Goal: Task Accomplishment & Management: Complete application form

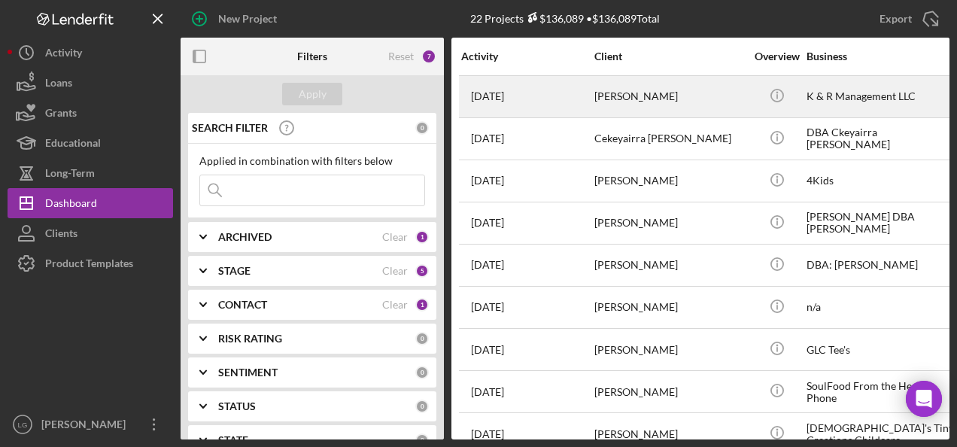
click at [589, 93] on div "[DATE] [PERSON_NAME]" at bounding box center [527, 97] width 132 height 40
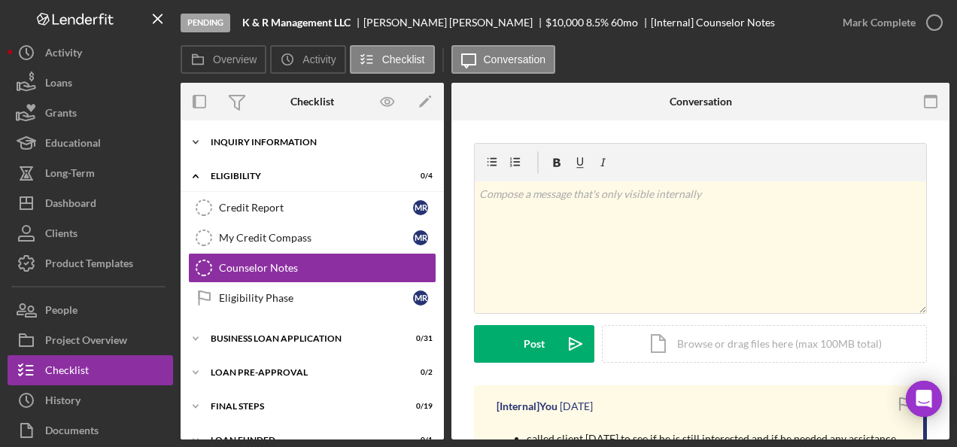
click at [328, 152] on div "Icon/Expander INQUIRY INFORMATION 0 / 11" at bounding box center [312, 142] width 263 height 30
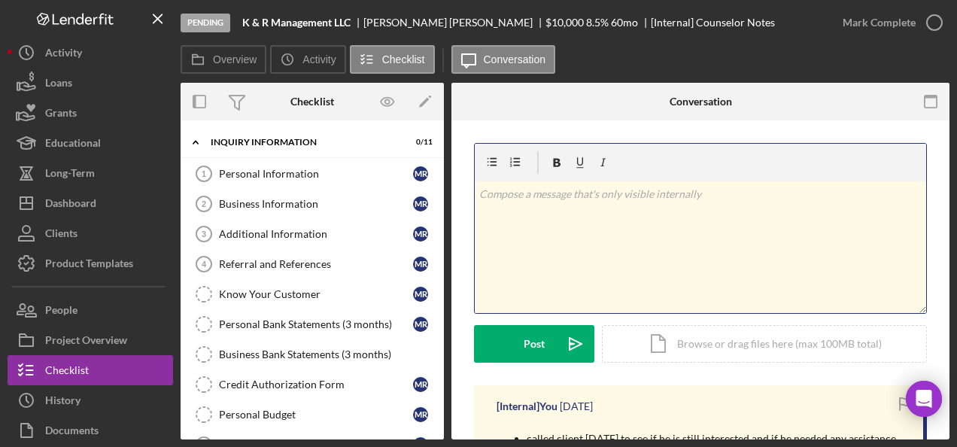
click at [524, 201] on p at bounding box center [700, 194] width 443 height 17
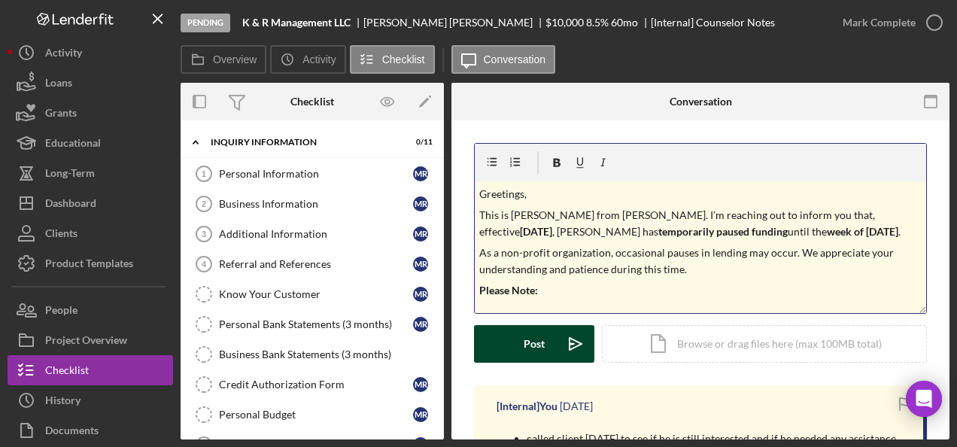
scroll to position [352, 0]
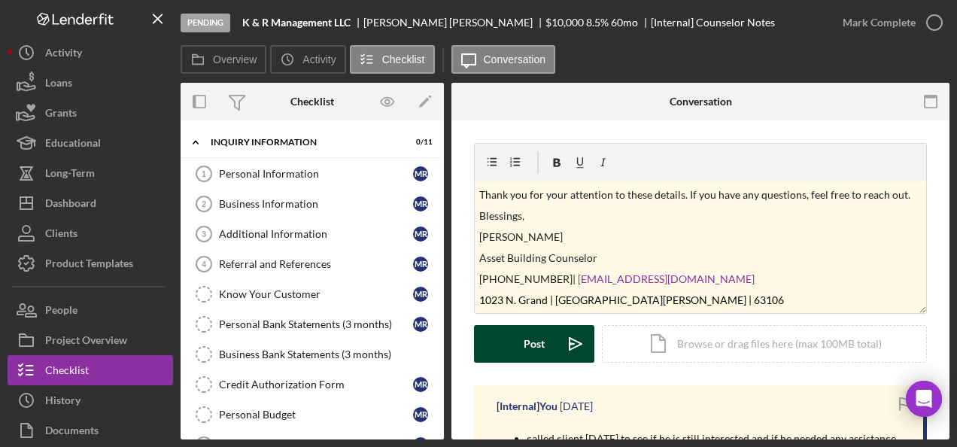
click at [533, 357] on div "Post" at bounding box center [534, 344] width 21 height 38
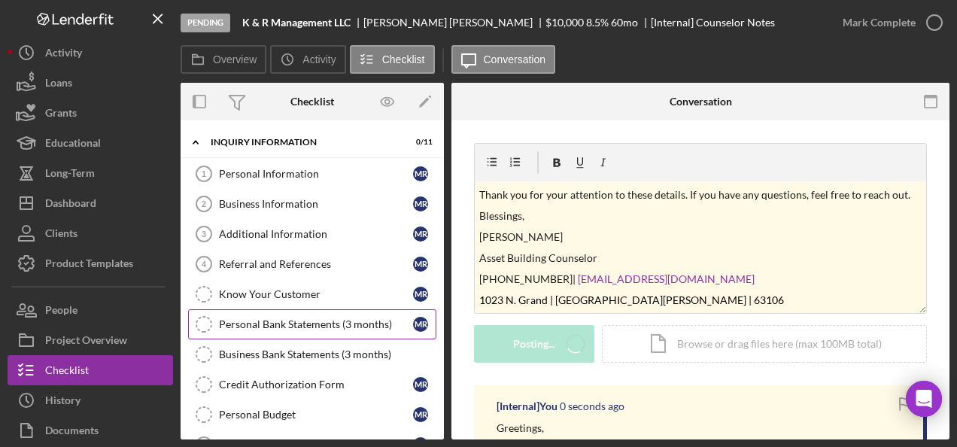
scroll to position [0, 0]
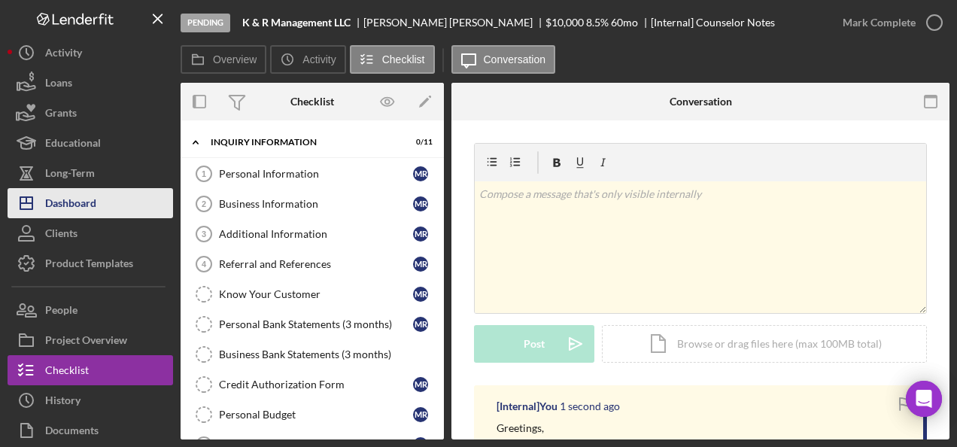
click at [68, 208] on div "Dashboard" at bounding box center [70, 205] width 51 height 34
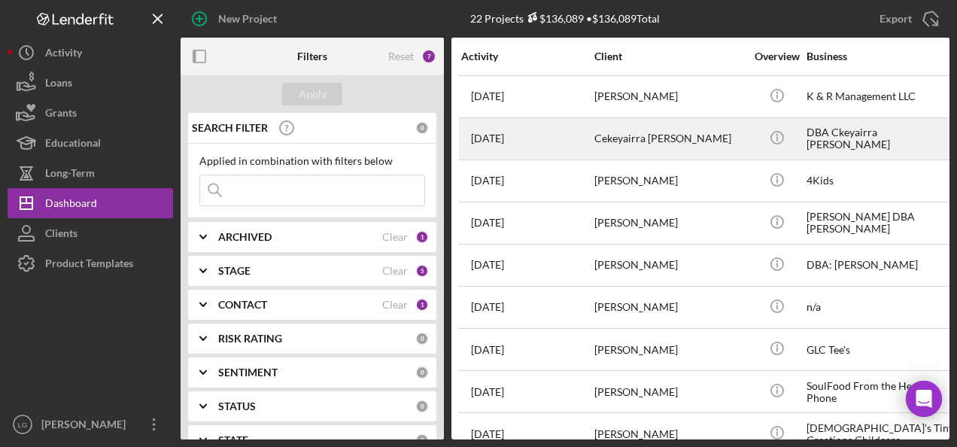
click at [598, 149] on div "Cekeyairra [PERSON_NAME]" at bounding box center [669, 139] width 150 height 40
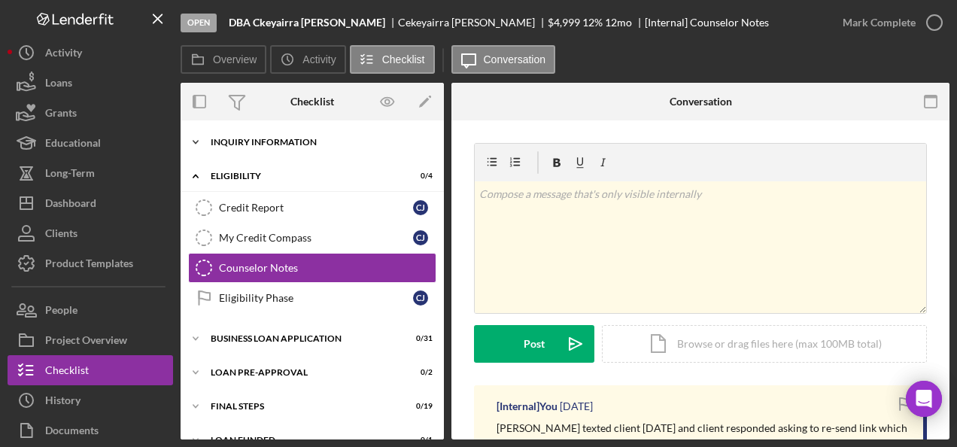
click at [294, 138] on div "INQUIRY INFORMATION" at bounding box center [318, 142] width 214 height 9
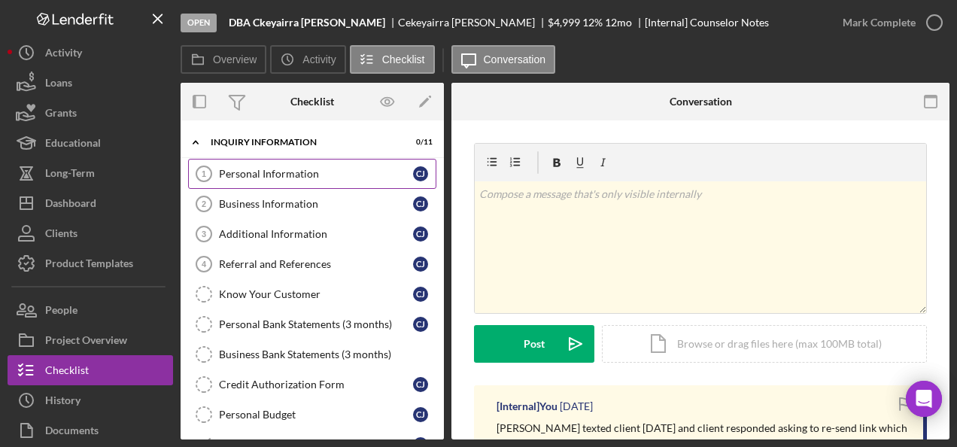
click at [336, 170] on div "Personal Information" at bounding box center [316, 174] width 194 height 12
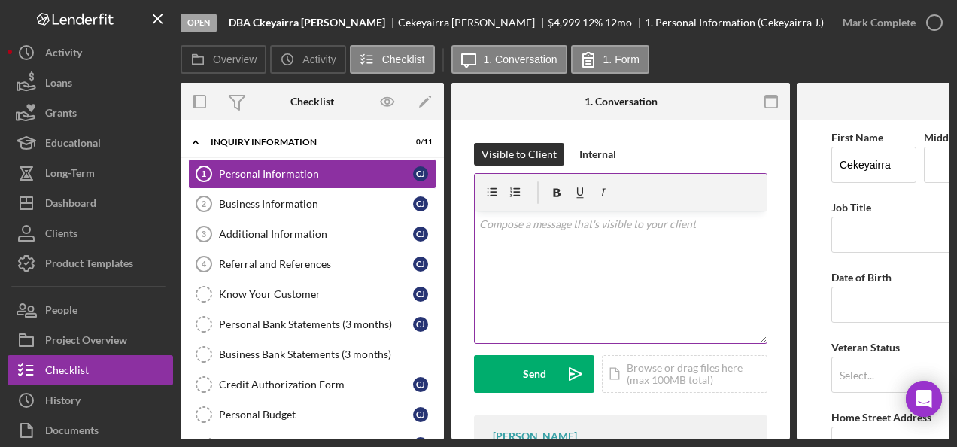
click at [504, 233] on div "v Color teal Color pink Remove color Add row above Add row below Add column bef…" at bounding box center [621, 277] width 292 height 132
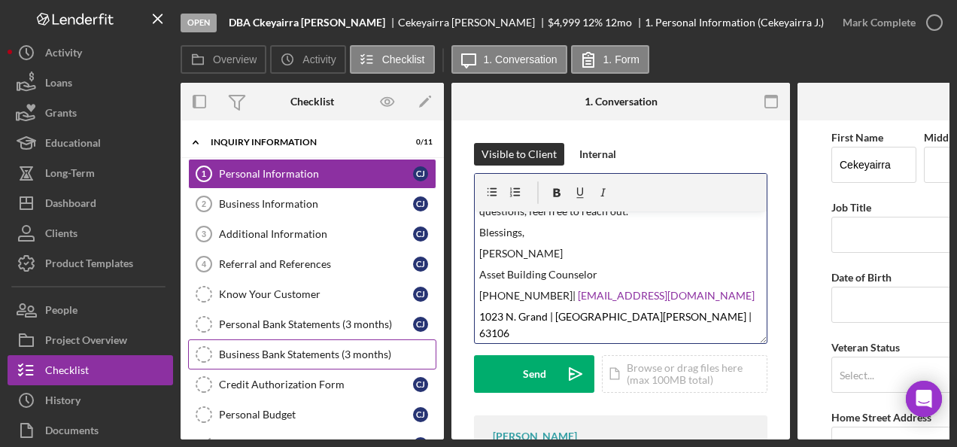
click at [519, 364] on button "Send Icon/icon-invite-send" at bounding box center [534, 374] width 120 height 38
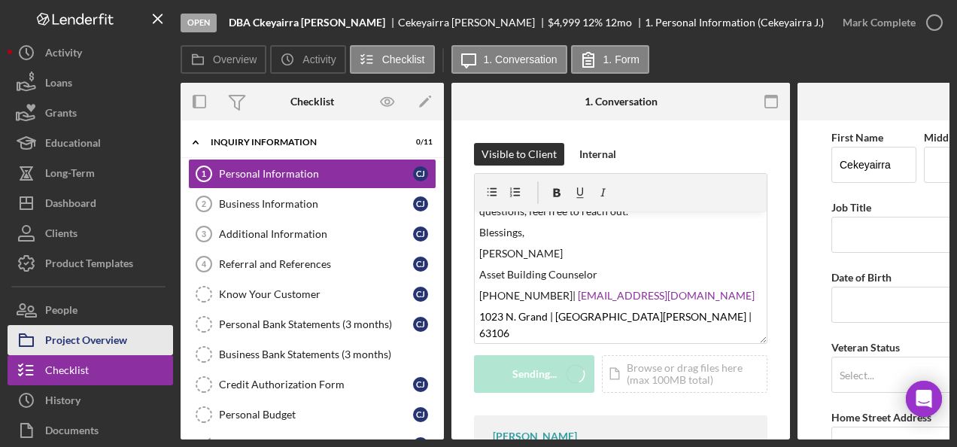
scroll to position [0, 0]
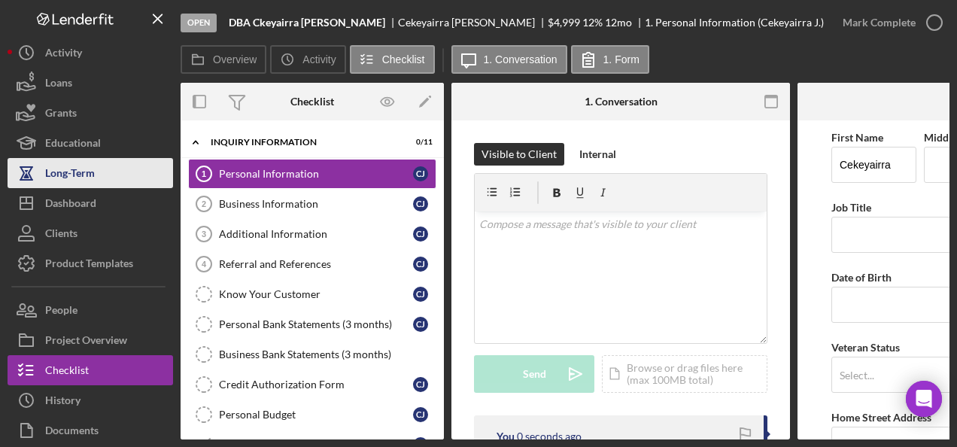
click at [108, 186] on button "Long-Term" at bounding box center [91, 173] width 166 height 30
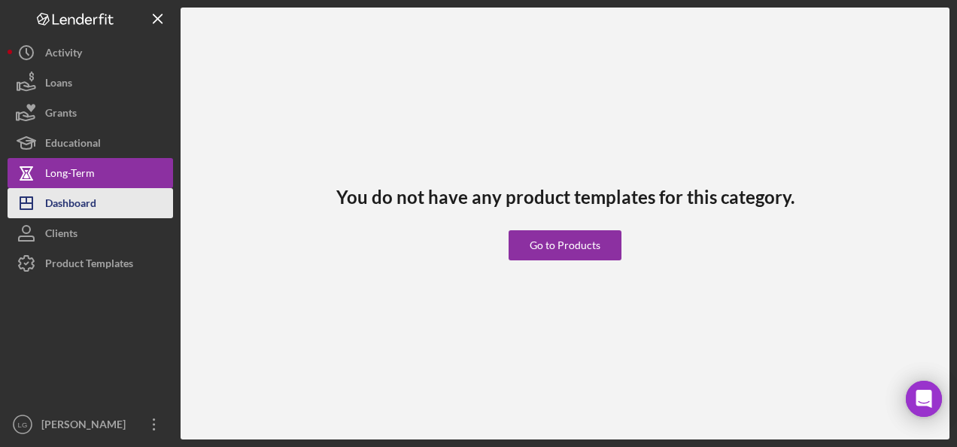
click at [102, 199] on button "Icon/Dashboard Dashboard" at bounding box center [91, 203] width 166 height 30
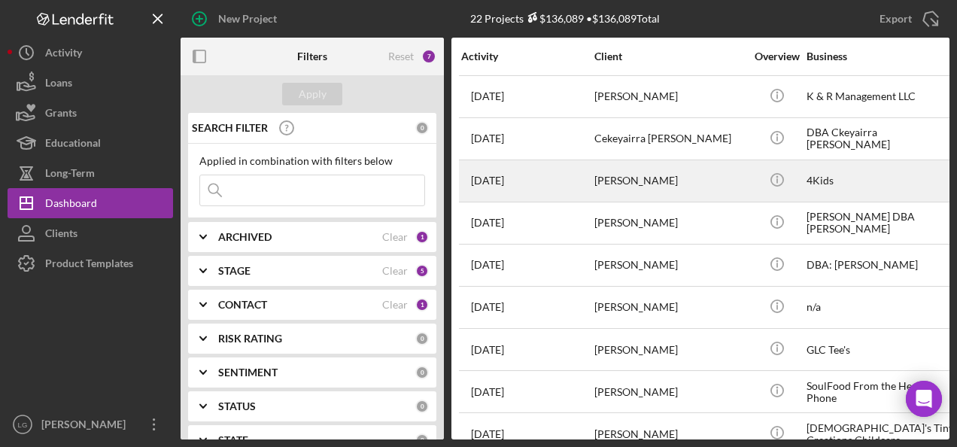
click at [544, 174] on div "[DATE] [PERSON_NAME]" at bounding box center [527, 181] width 132 height 40
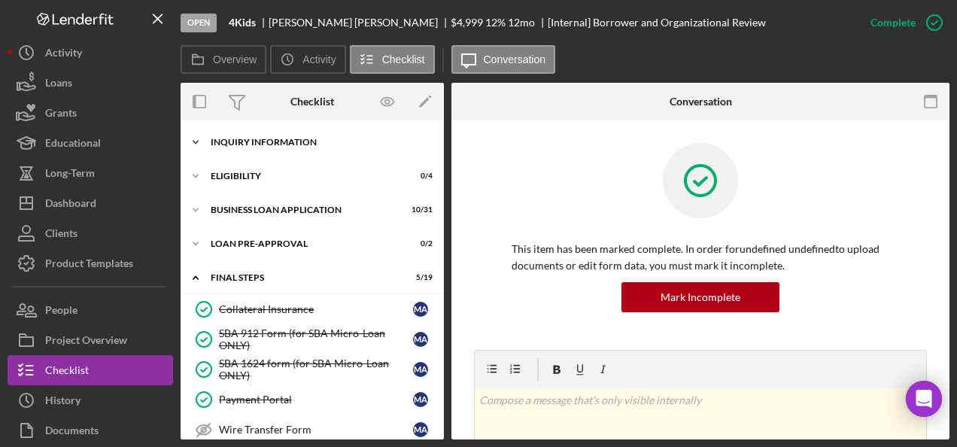
click at [315, 141] on div "INQUIRY INFORMATION" at bounding box center [318, 142] width 214 height 9
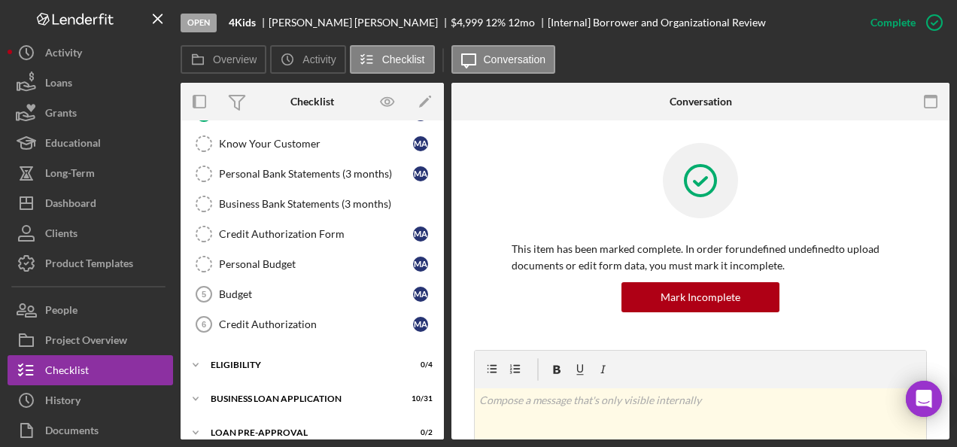
scroll to position [301, 0]
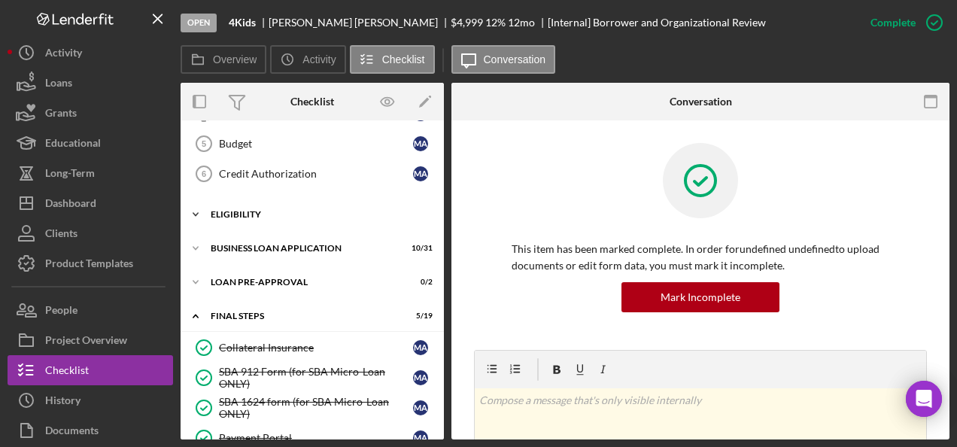
click at [265, 220] on div "Icon/Expander ELIGIBILITY 0 / 4" at bounding box center [312, 214] width 263 height 30
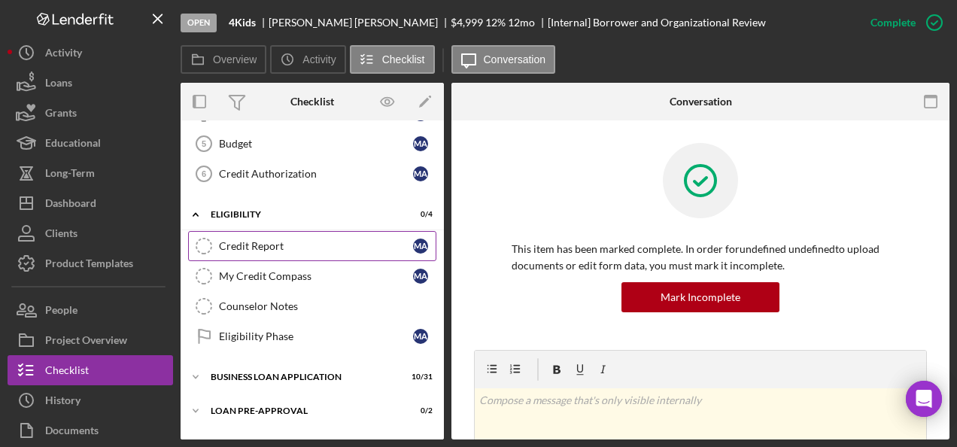
click at [256, 251] on link "Credit Report Credit Report M A" at bounding box center [312, 246] width 248 height 30
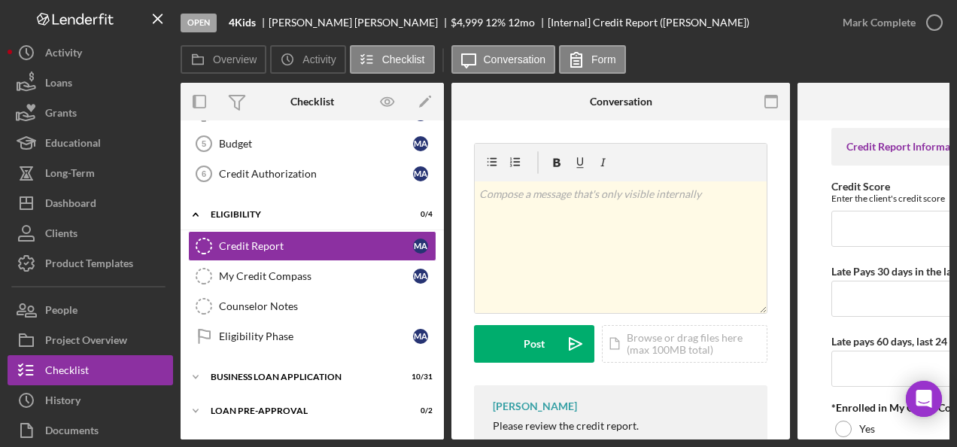
scroll to position [75, 0]
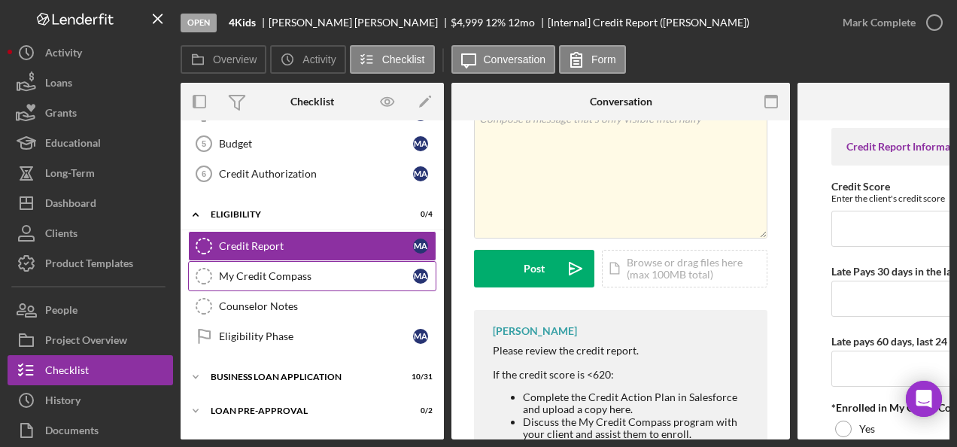
click at [287, 275] on link "My Credit Compass My Credit Compass M A" at bounding box center [312, 276] width 248 height 30
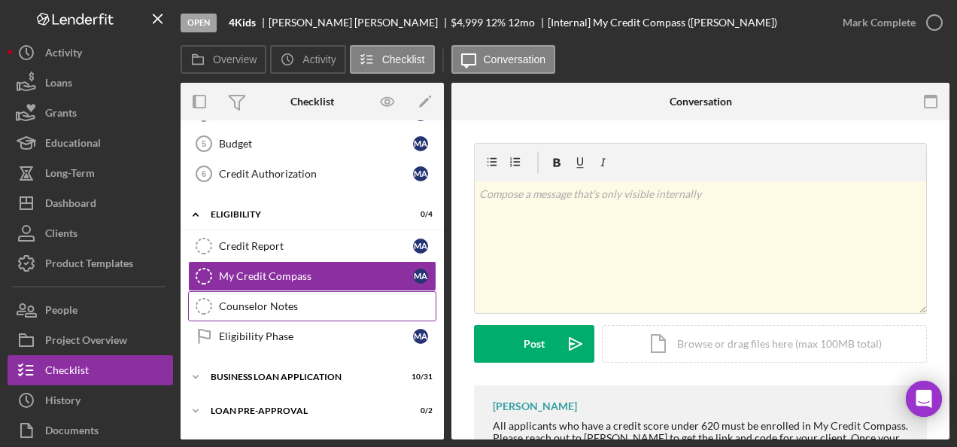
scroll to position [527, 0]
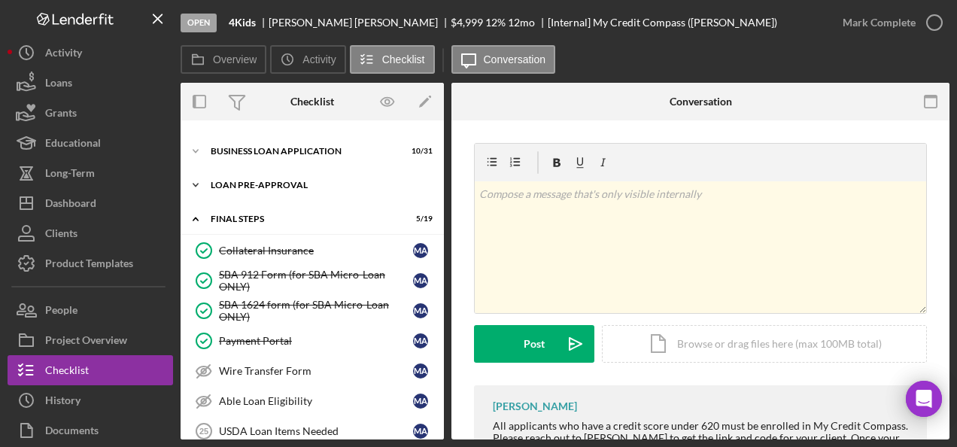
click at [292, 181] on div "LOAN PRE-APPROVAL" at bounding box center [318, 185] width 214 height 9
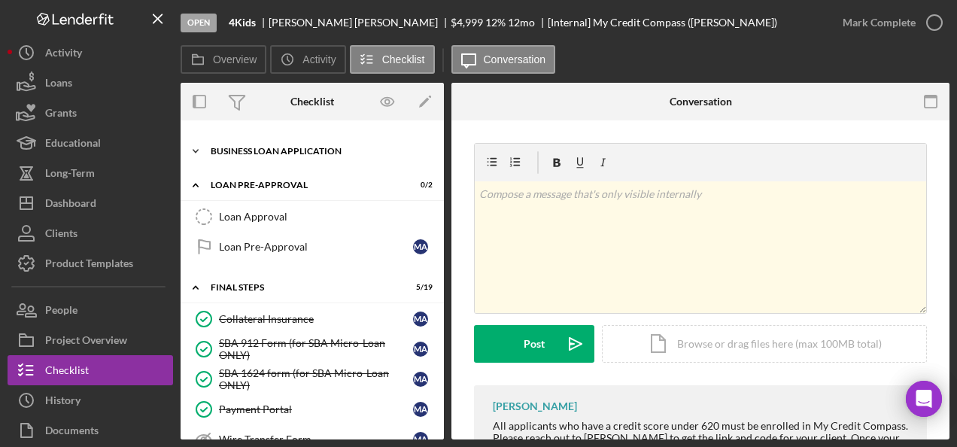
click at [289, 148] on div "Icon/Expander BUSINESS LOAN APPLICATION 10 / 31" at bounding box center [312, 151] width 263 height 30
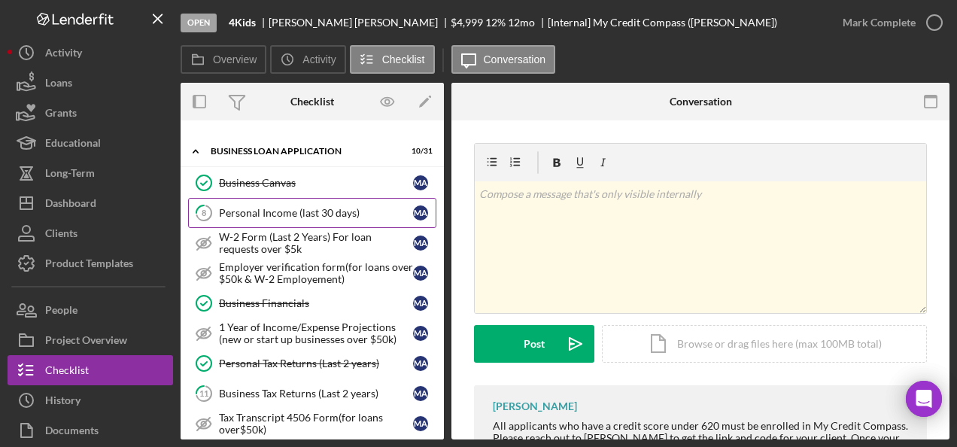
click at [301, 198] on link "8 Personal Income (last 30 days) M A" at bounding box center [312, 213] width 248 height 30
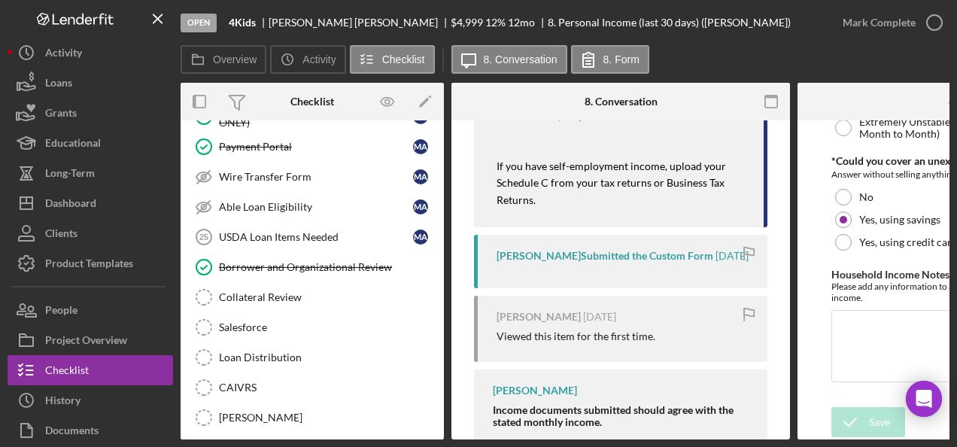
scroll to position [1881, 0]
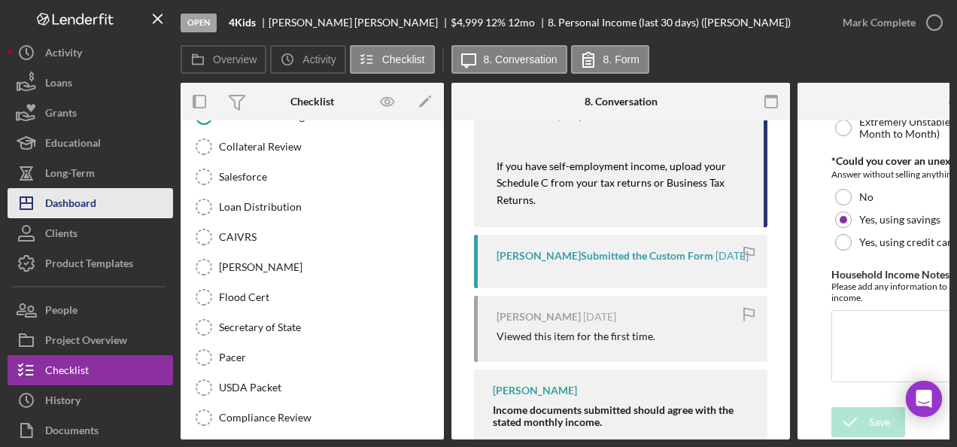
click at [134, 196] on button "Icon/Dashboard Dashboard" at bounding box center [91, 203] width 166 height 30
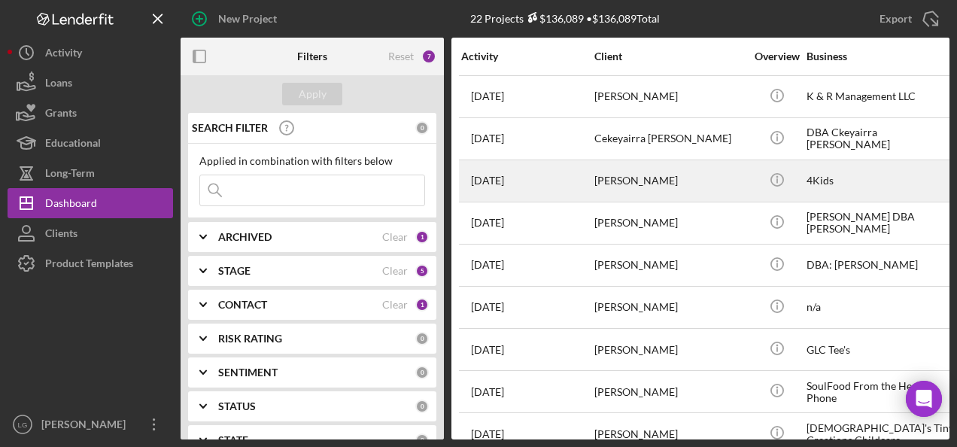
click at [534, 174] on div "[DATE] [PERSON_NAME]" at bounding box center [527, 181] width 132 height 40
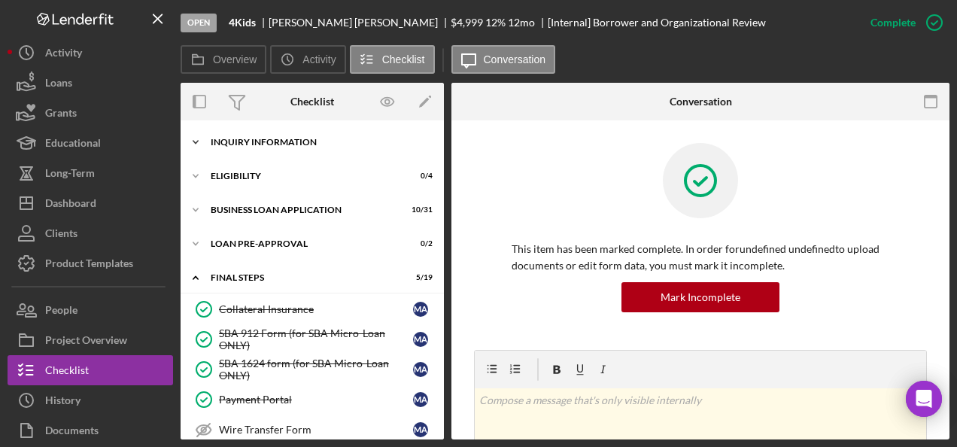
click at [337, 146] on div "INQUIRY INFORMATION" at bounding box center [318, 142] width 214 height 9
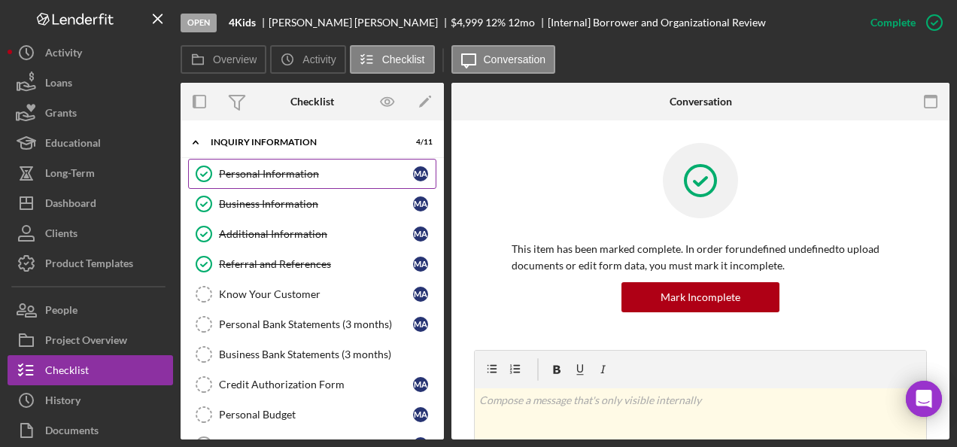
click at [268, 175] on div "Personal Information" at bounding box center [316, 174] width 194 height 12
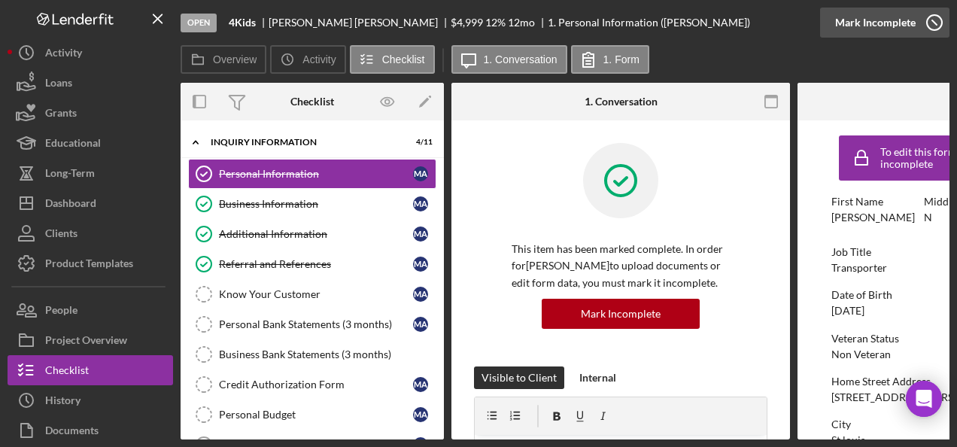
click at [883, 24] on div "Mark Incomplete" at bounding box center [875, 23] width 81 height 30
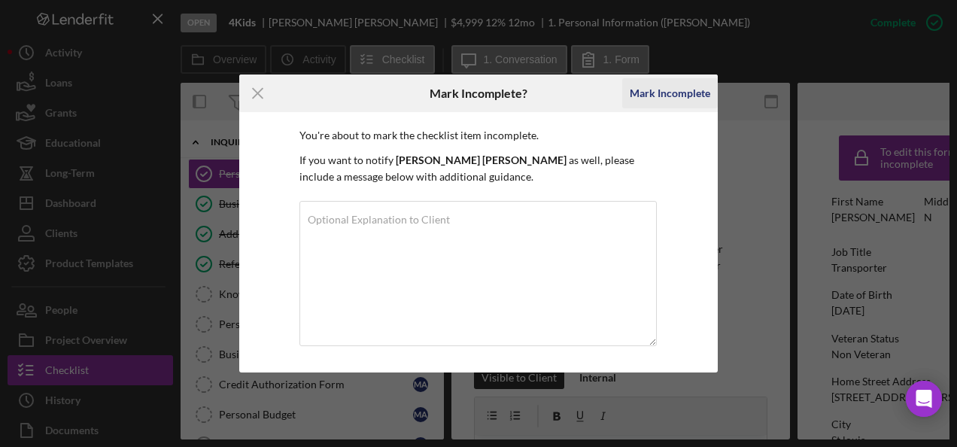
click at [652, 93] on div "Mark Incomplete" at bounding box center [670, 93] width 81 height 30
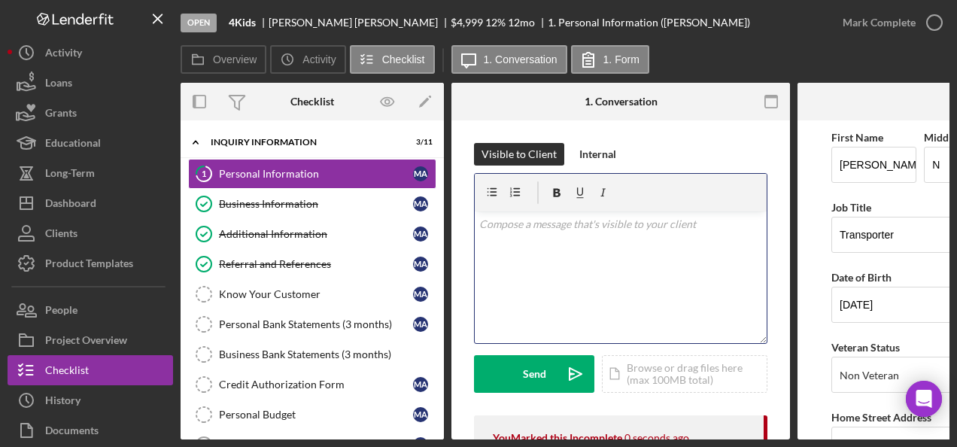
click at [543, 245] on div "v Color teal Color pink Remove color Add row above Add row below Add column bef…" at bounding box center [621, 277] width 292 height 132
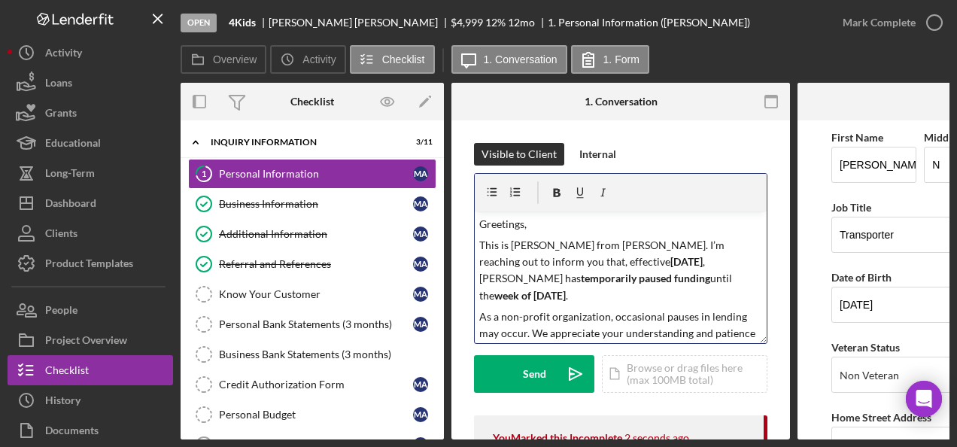
scroll to position [469, 0]
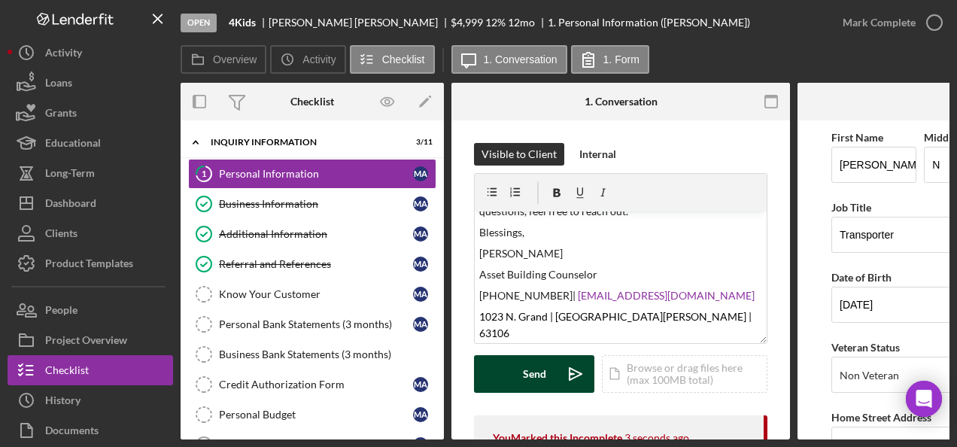
click at [523, 366] on div "Send" at bounding box center [534, 374] width 23 height 38
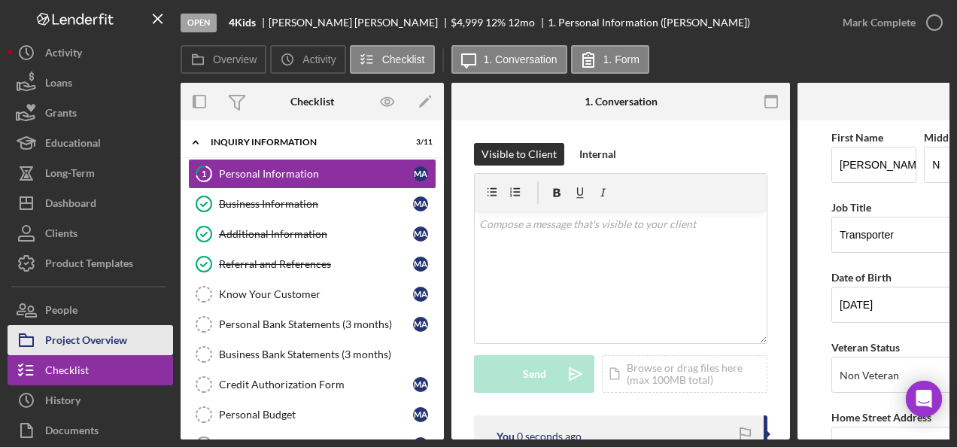
scroll to position [0, 0]
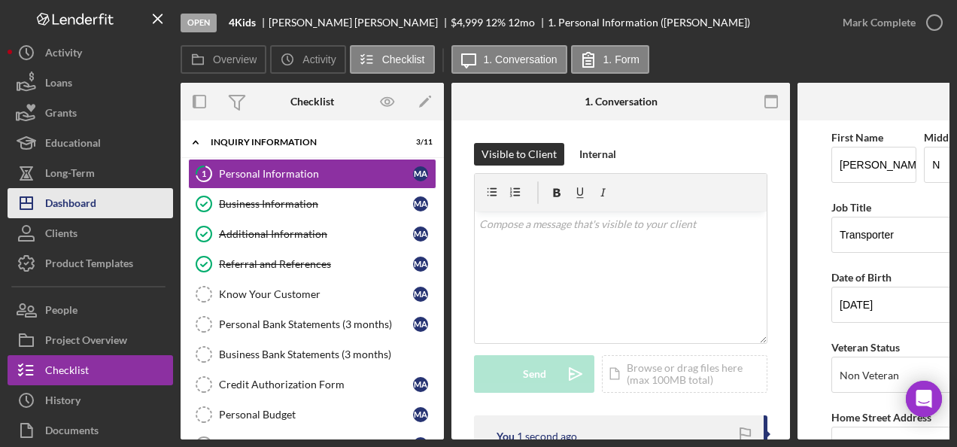
click at [140, 193] on button "Icon/Dashboard Dashboard" at bounding box center [91, 203] width 166 height 30
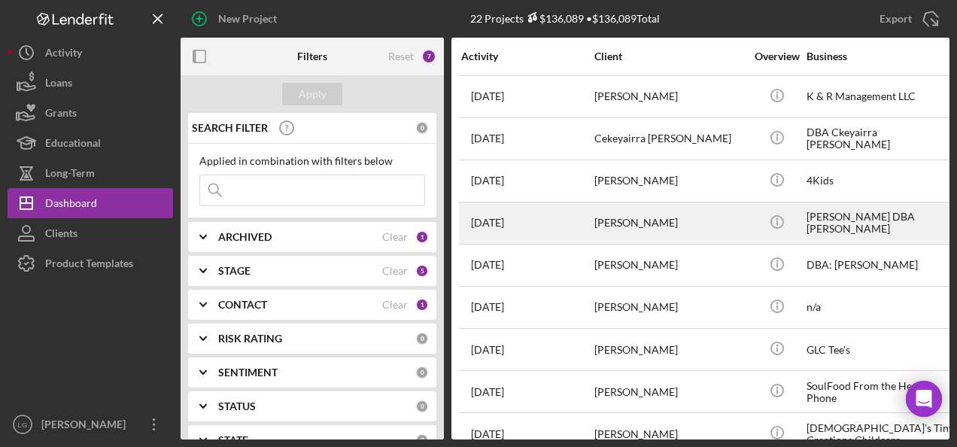
click at [666, 235] on div "[PERSON_NAME]" at bounding box center [669, 223] width 150 height 40
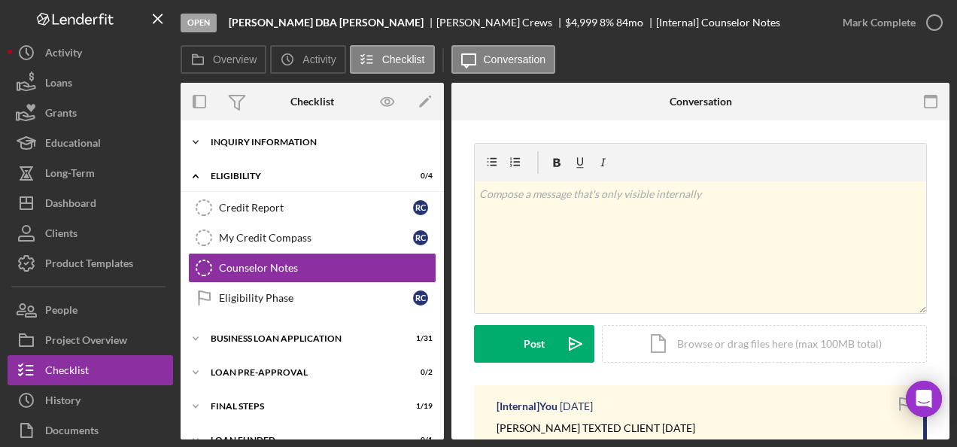
click at [229, 135] on div "Icon/Expander INQUIRY INFORMATION 0 / 11" at bounding box center [312, 142] width 263 height 30
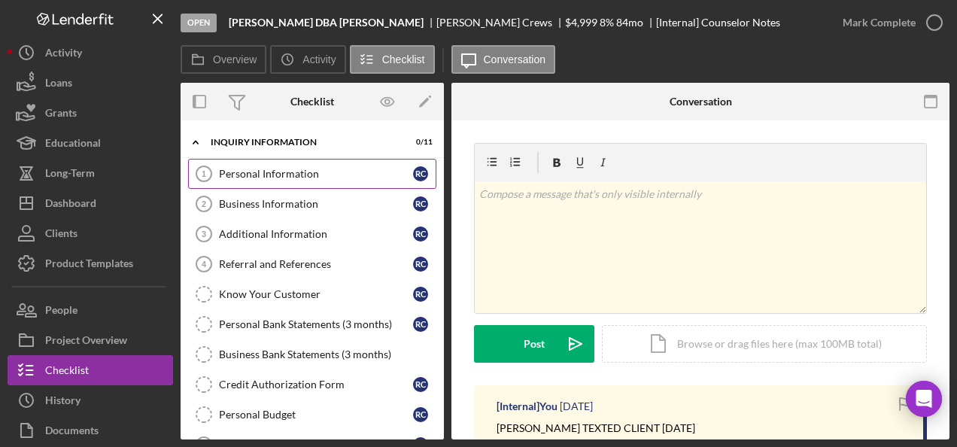
click at [269, 174] on div "Personal Information" at bounding box center [316, 174] width 194 height 12
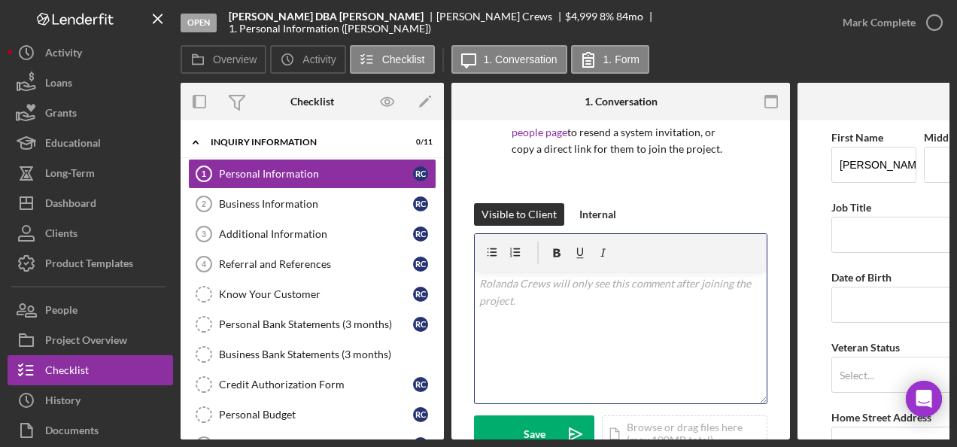
scroll to position [469, 0]
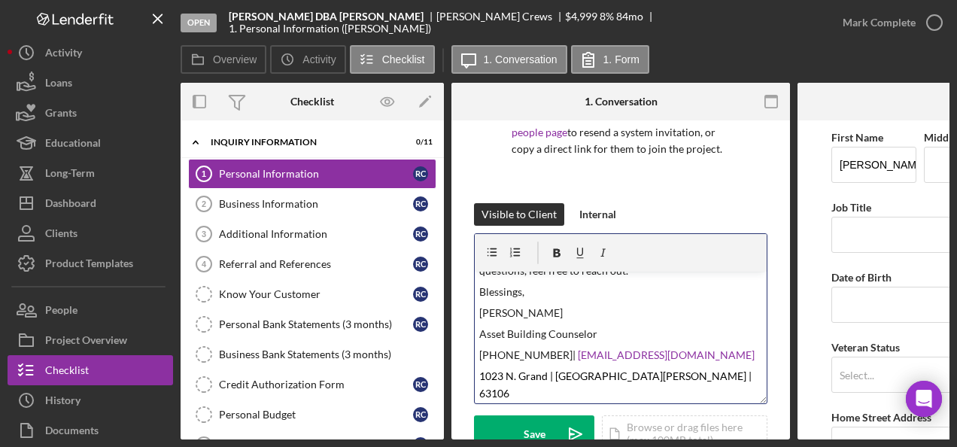
drag, startPoint x: 509, startPoint y: 420, endPoint x: 469, endPoint y: 406, distance: 41.4
click at [509, 419] on button "Save Icon/icon-invite-send" at bounding box center [534, 434] width 120 height 38
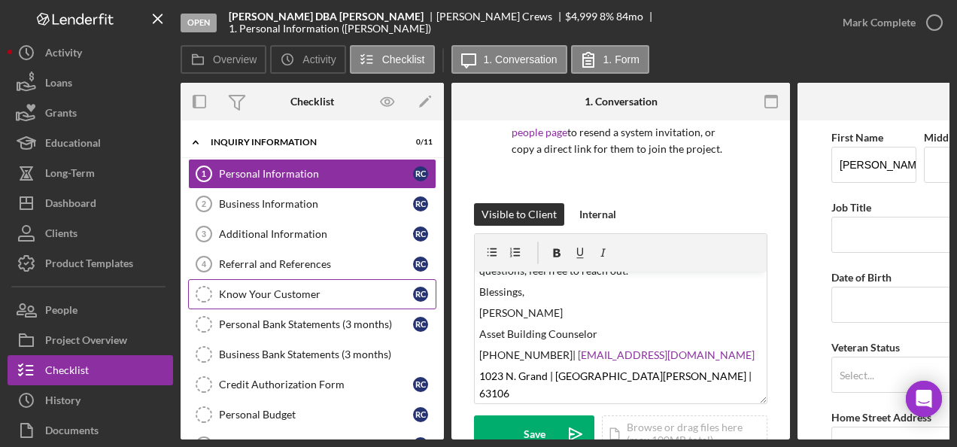
scroll to position [0, 0]
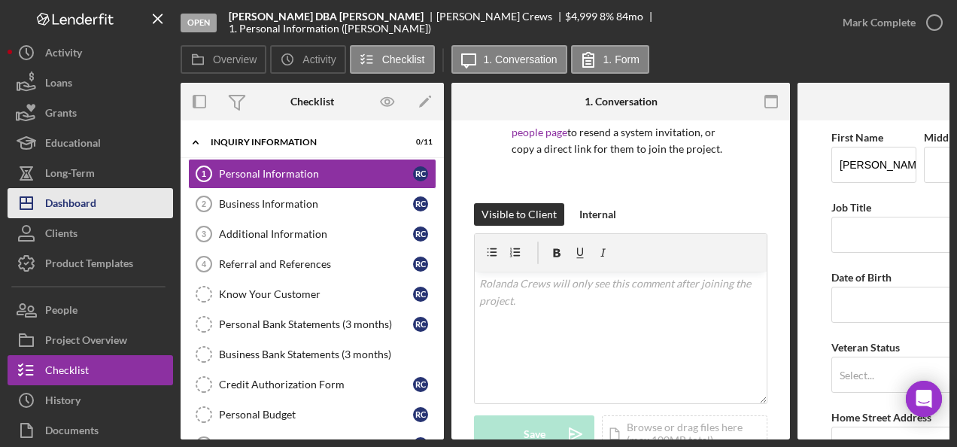
click at [141, 206] on button "Icon/Dashboard Dashboard" at bounding box center [91, 203] width 166 height 30
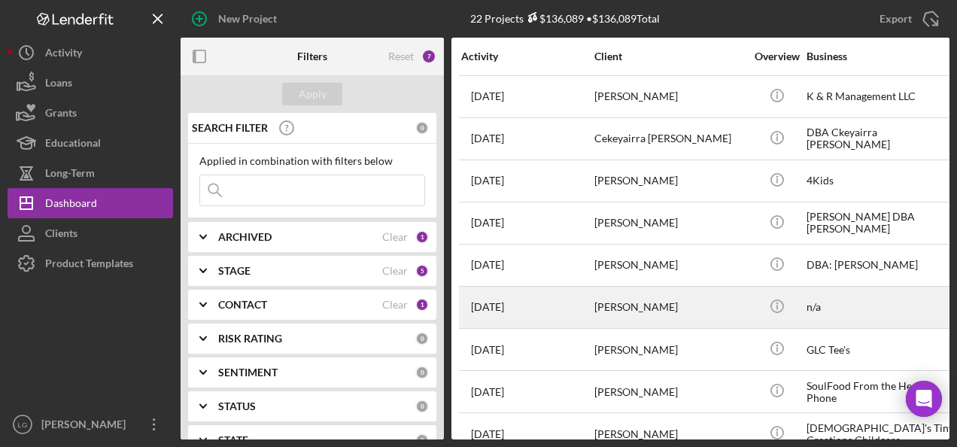
scroll to position [226, 0]
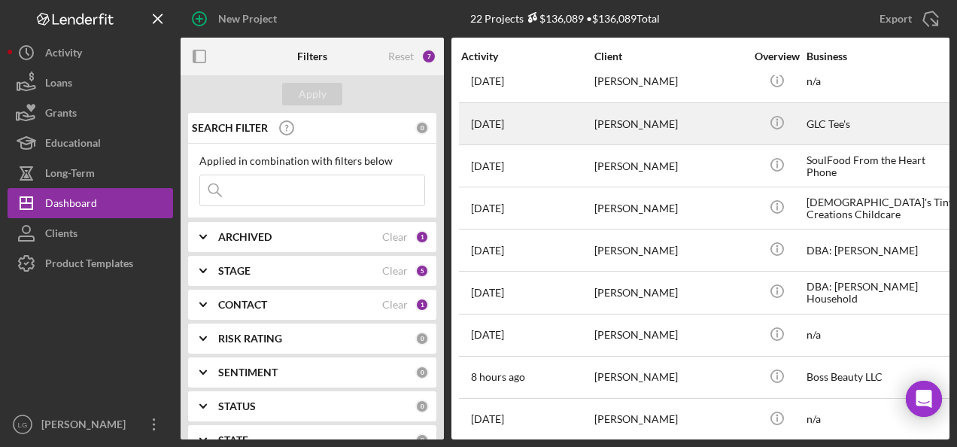
click at [551, 122] on div "[DATE] [PERSON_NAME]" at bounding box center [527, 124] width 132 height 40
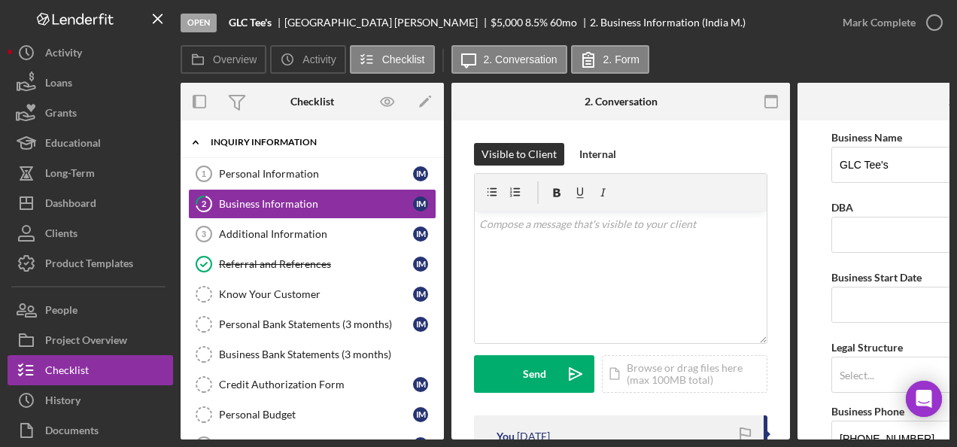
click at [274, 141] on div "INQUIRY INFORMATION" at bounding box center [318, 142] width 214 height 9
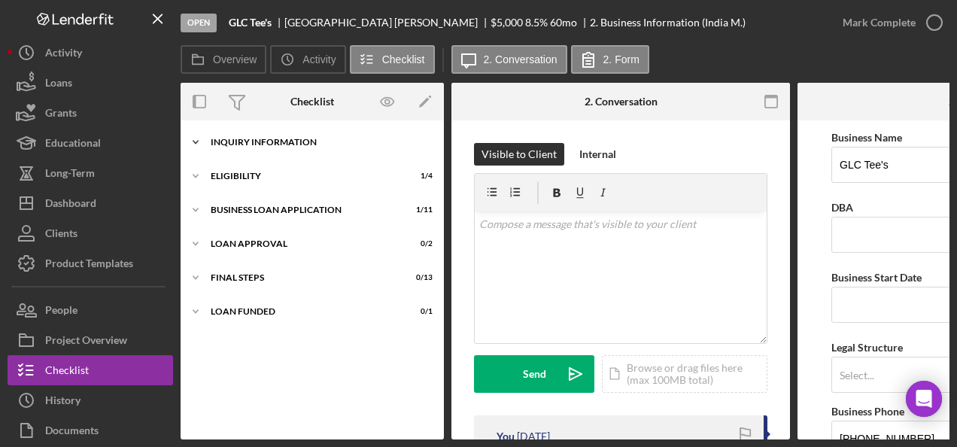
click at [295, 143] on div "INQUIRY INFORMATION" at bounding box center [318, 142] width 214 height 9
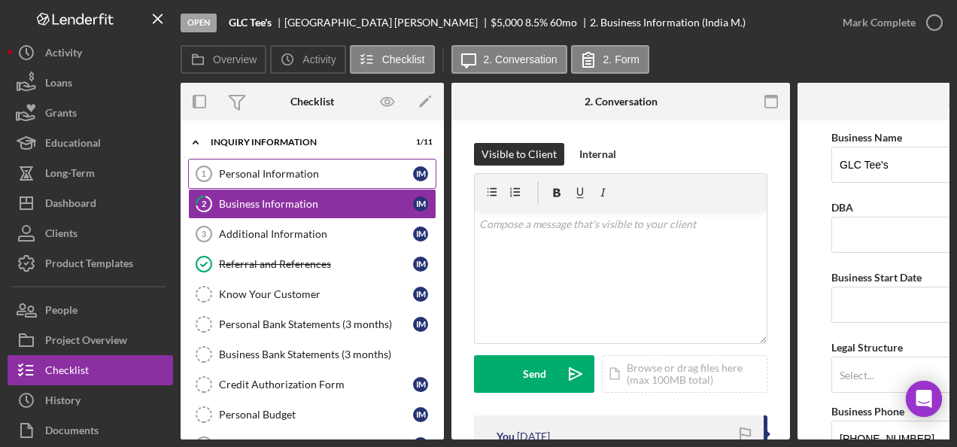
click at [254, 179] on div "Personal Information" at bounding box center [316, 174] width 194 height 12
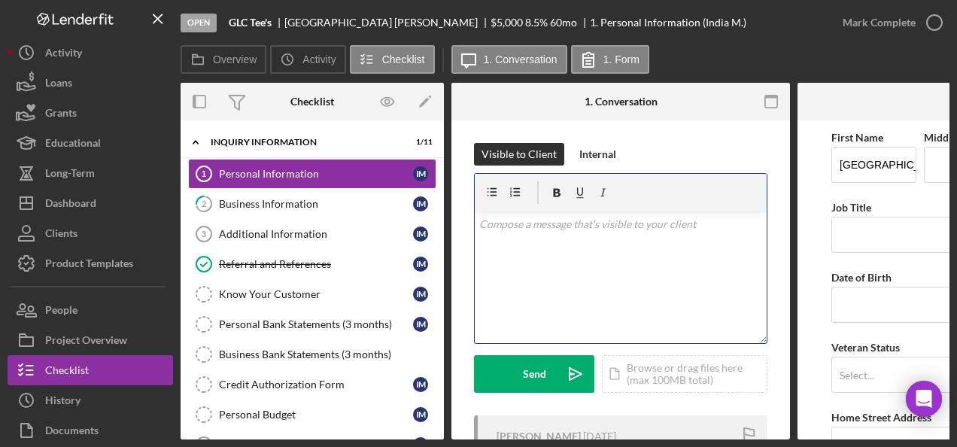
click at [530, 248] on div "v Color teal Color pink Remove color Add row above Add row below Add column bef…" at bounding box center [621, 277] width 292 height 132
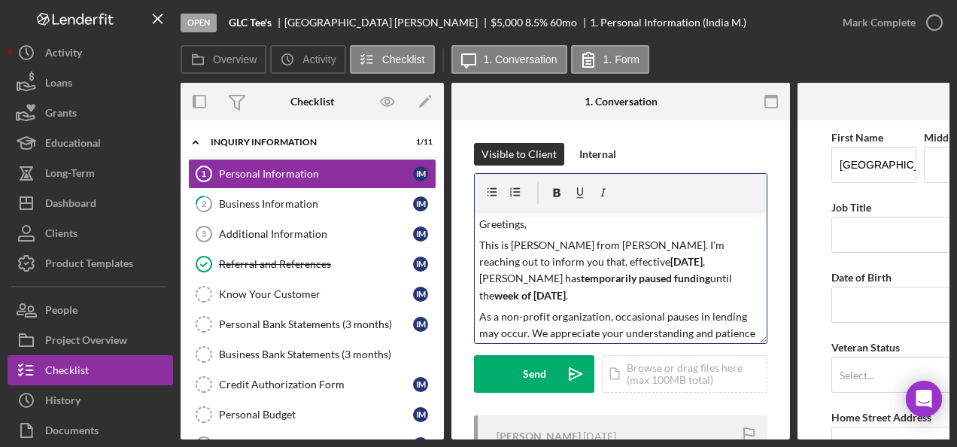
scroll to position [469, 0]
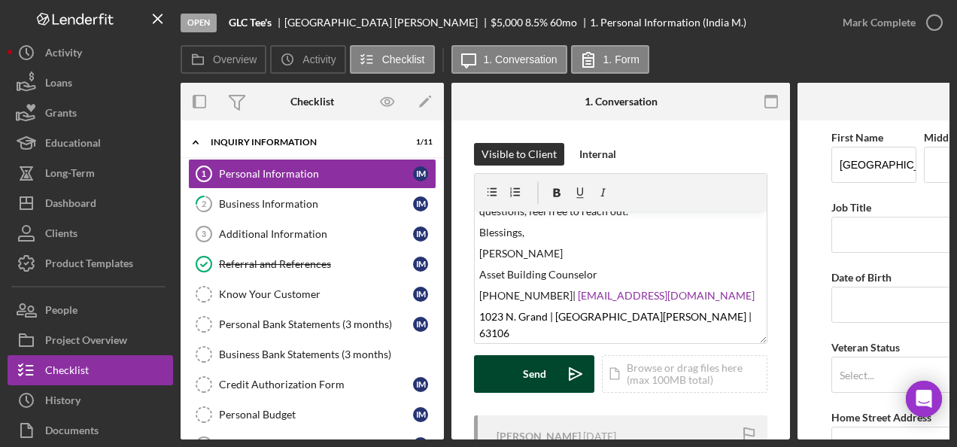
click at [548, 373] on button "Send Icon/icon-invite-send" at bounding box center [534, 374] width 120 height 38
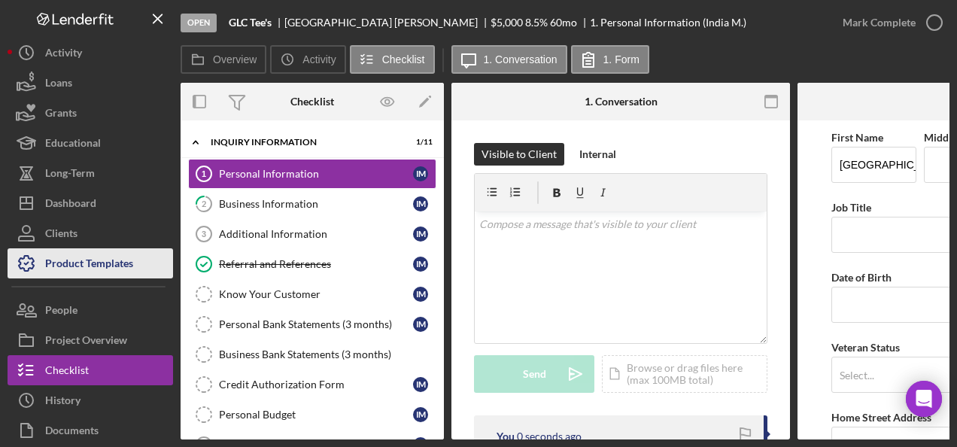
scroll to position [0, 0]
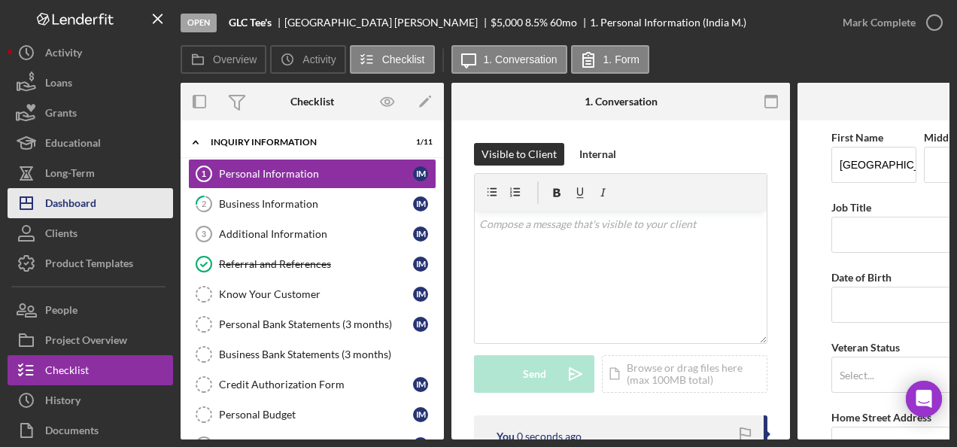
click at [86, 212] on div "Dashboard" at bounding box center [70, 205] width 51 height 34
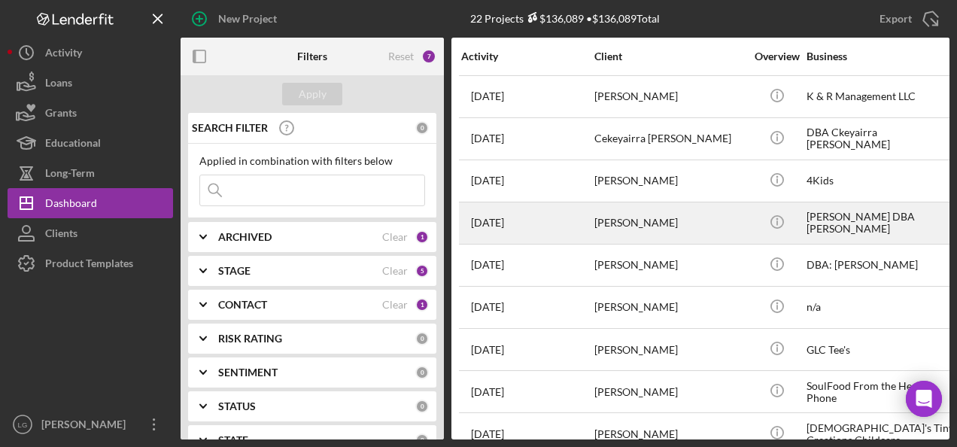
scroll to position [150, 0]
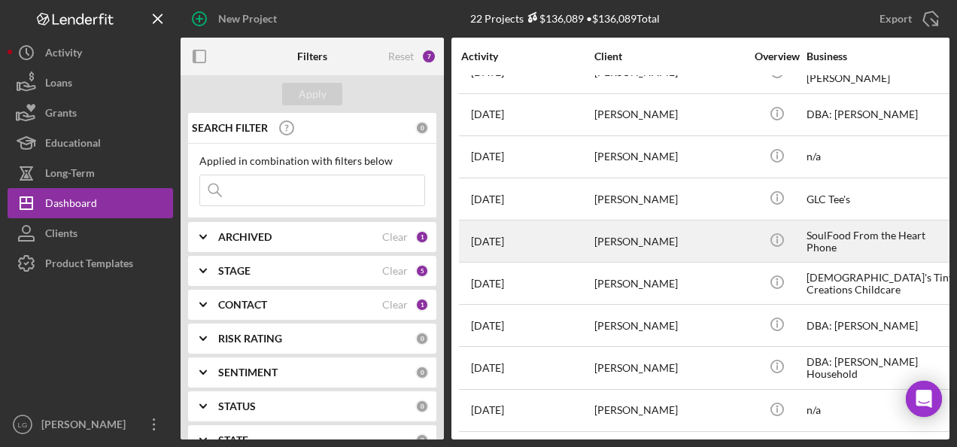
click at [593, 231] on td "[DATE] [PERSON_NAME]" at bounding box center [526, 241] width 133 height 42
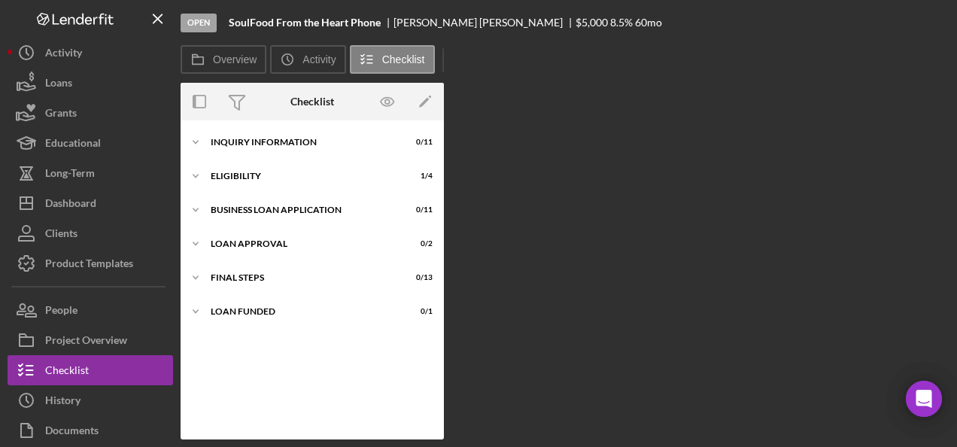
scroll to position [15, 0]
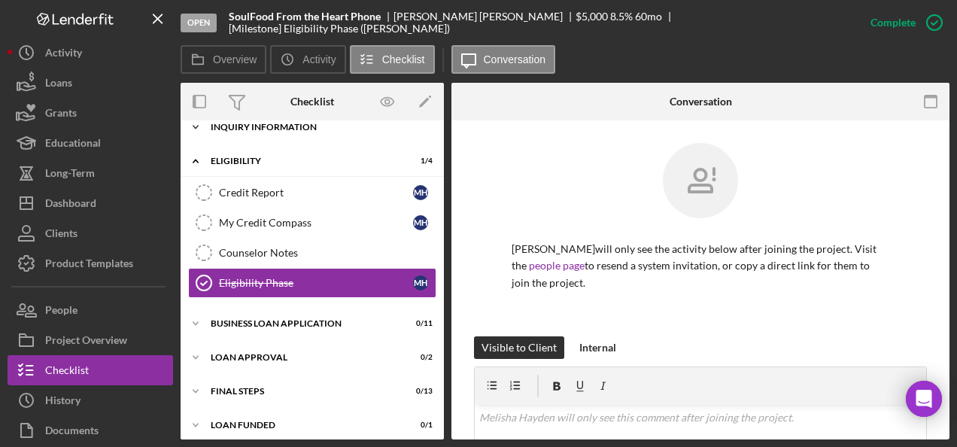
click at [239, 123] on div "INQUIRY INFORMATION" at bounding box center [318, 127] width 214 height 9
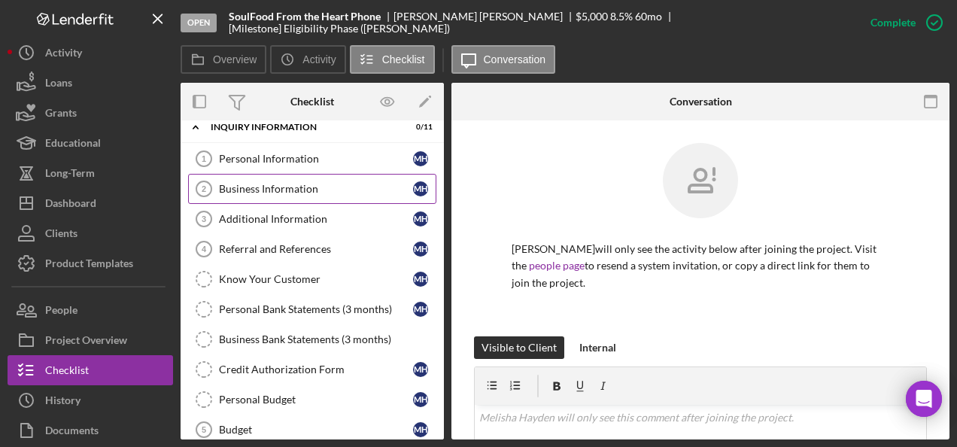
scroll to position [0, 0]
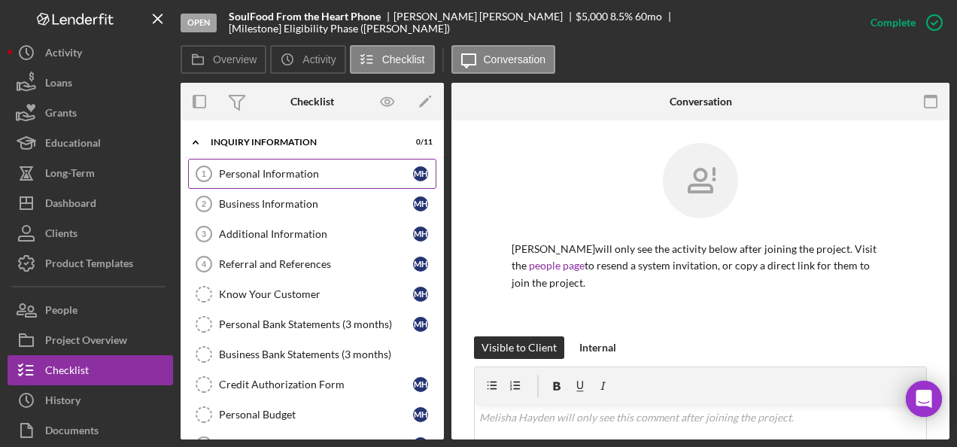
click at [246, 166] on link "Personal Information 1 Personal Information M H" at bounding box center [312, 174] width 248 height 30
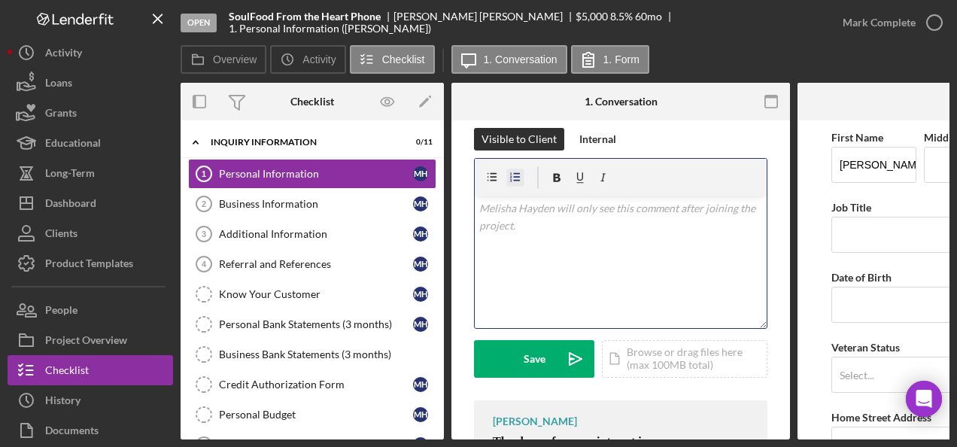
scroll to position [469, 0]
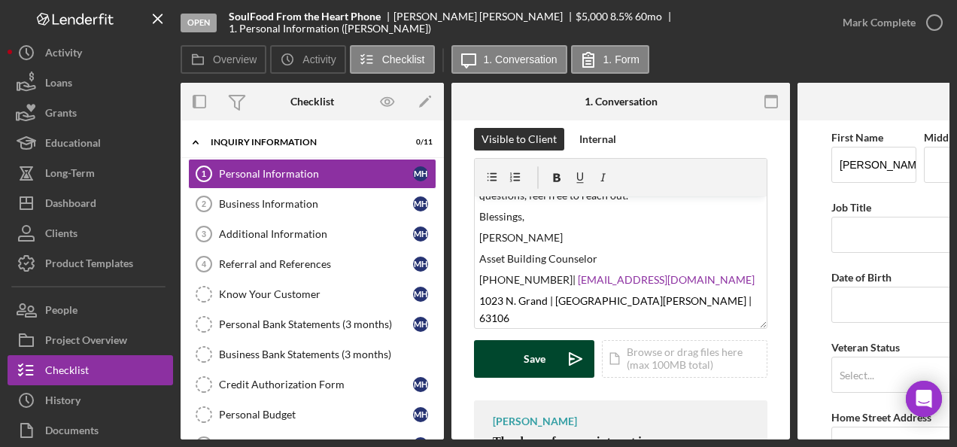
click at [518, 363] on button "Save Icon/icon-invite-send" at bounding box center [534, 359] width 120 height 38
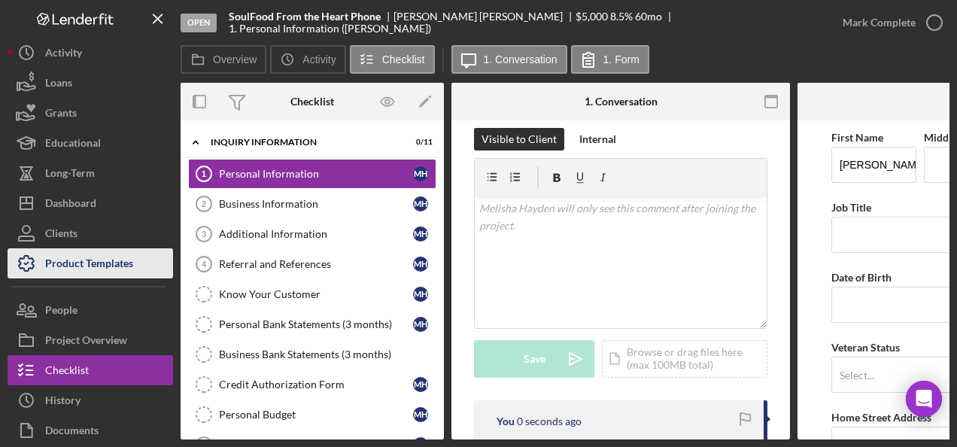
scroll to position [0, 0]
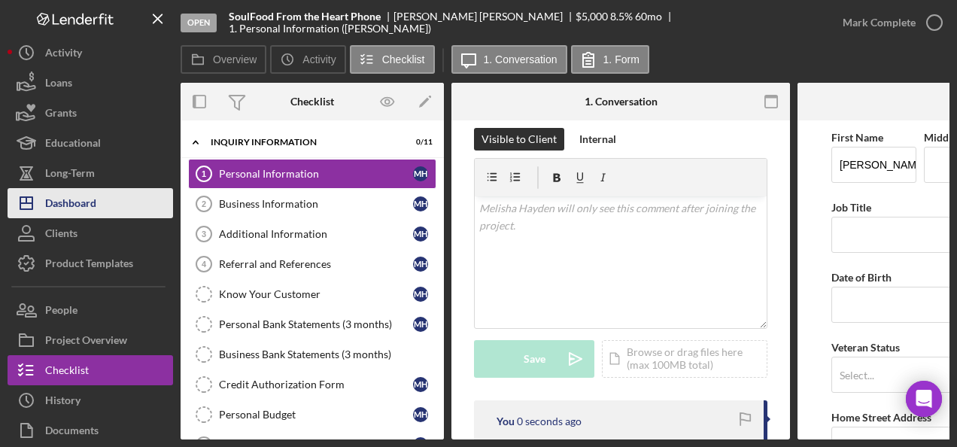
click at [99, 209] on button "Icon/Dashboard Dashboard" at bounding box center [91, 203] width 166 height 30
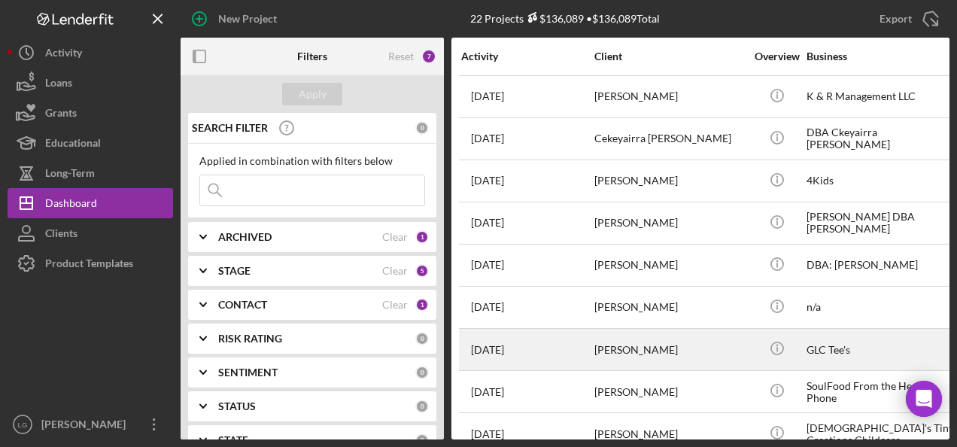
scroll to position [150, 0]
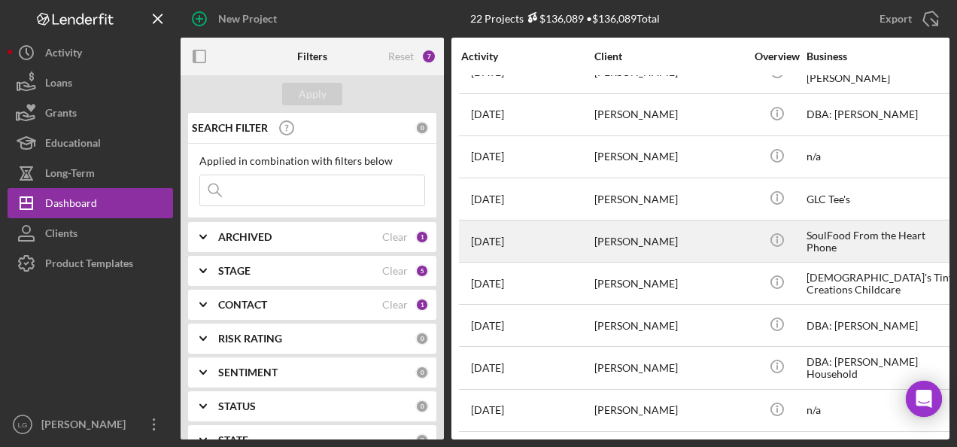
click at [570, 233] on div "[DATE] [PERSON_NAME]" at bounding box center [527, 241] width 132 height 40
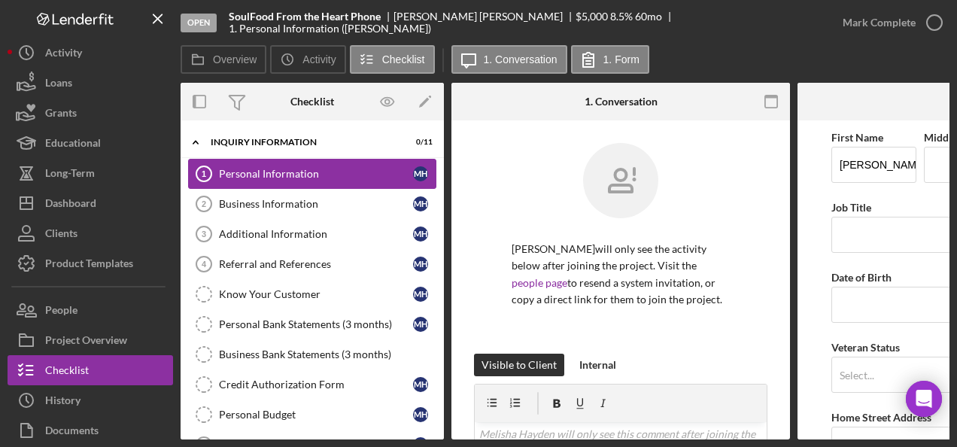
click at [269, 170] on div "Personal Information" at bounding box center [316, 174] width 194 height 12
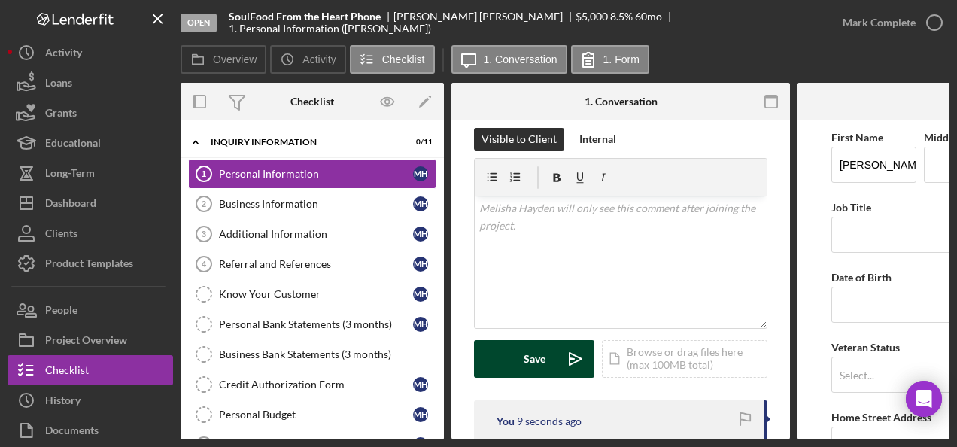
scroll to position [376, 0]
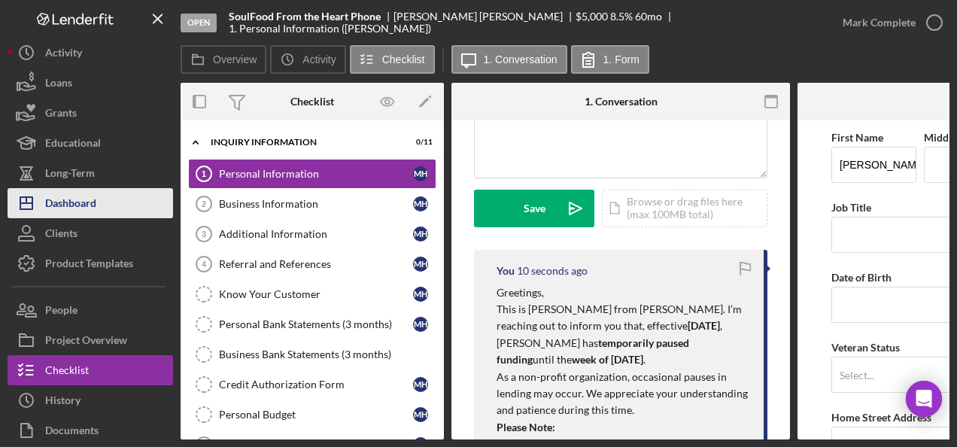
click at [62, 191] on div "Dashboard" at bounding box center [70, 205] width 51 height 34
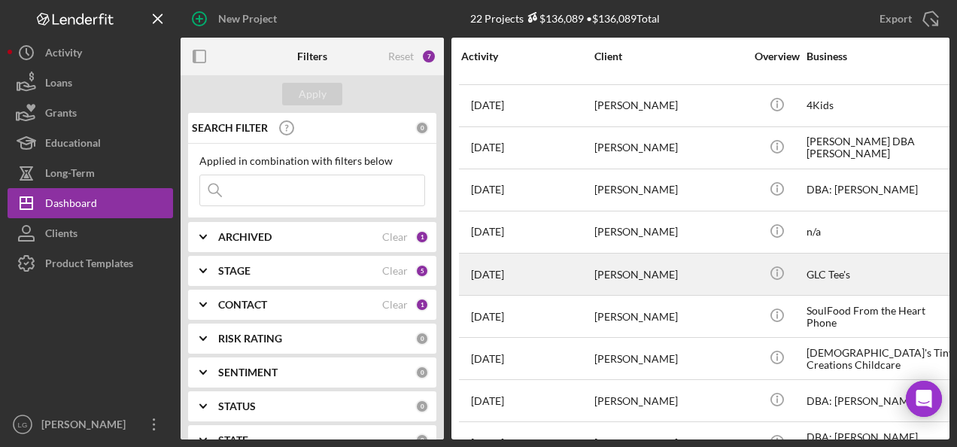
scroll to position [226, 0]
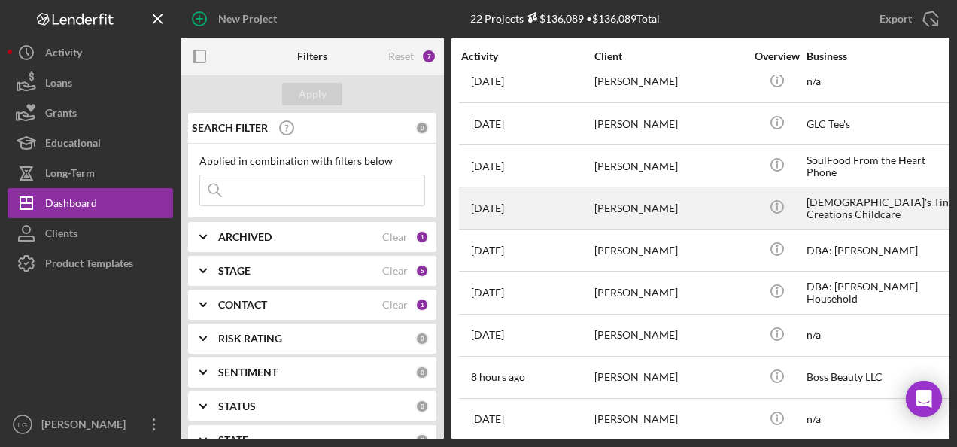
click at [554, 213] on div "[DATE] [PERSON_NAME]" at bounding box center [527, 208] width 132 height 40
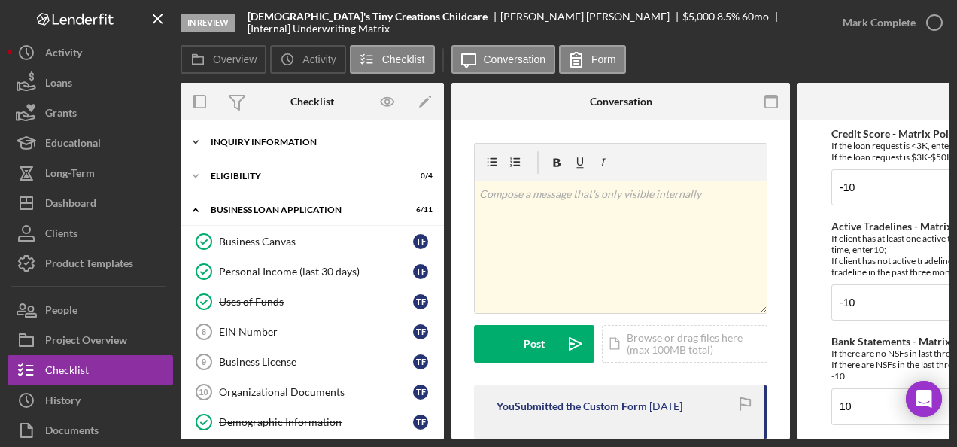
click at [300, 134] on div "Icon/Expander INQUIRY INFORMATION 4 / 11" at bounding box center [312, 142] width 263 height 30
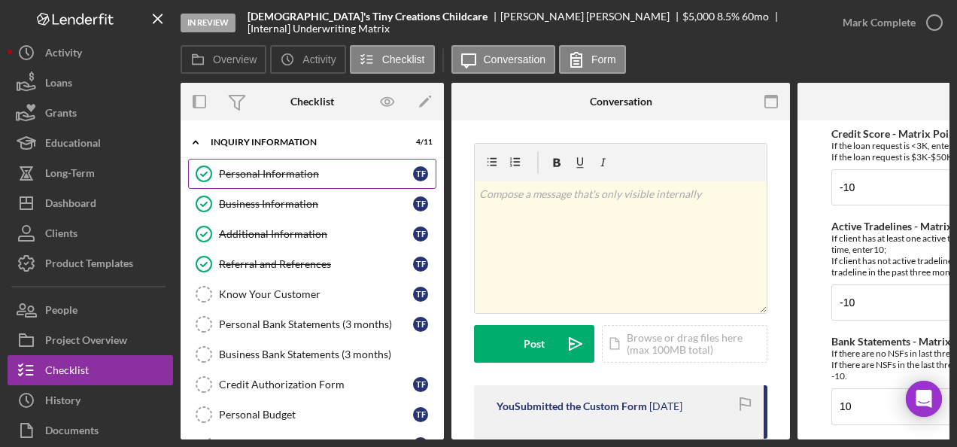
click at [309, 175] on div "Personal Information" at bounding box center [316, 174] width 194 height 12
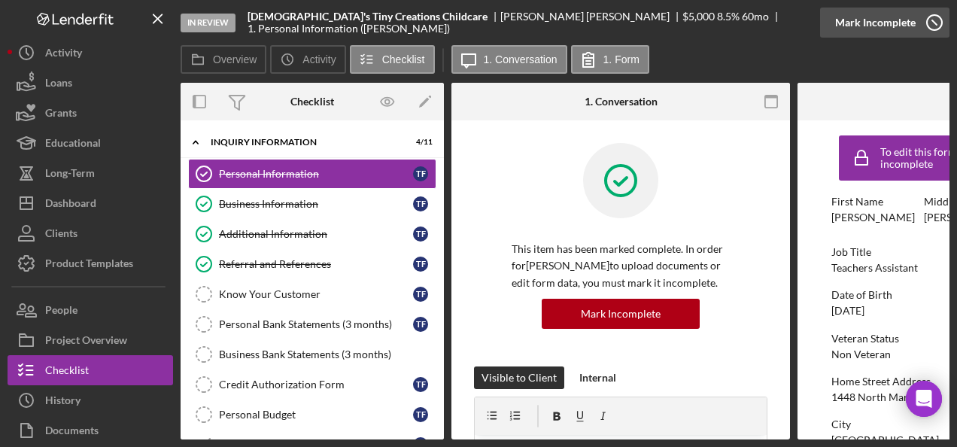
click at [876, 23] on div "Mark Incomplete" at bounding box center [875, 23] width 81 height 30
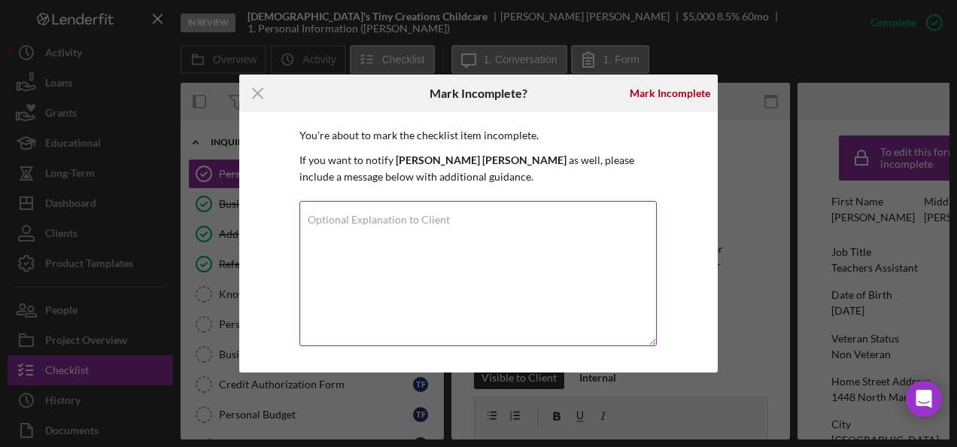
click at [319, 220] on label "Optional Explanation to Client" at bounding box center [379, 220] width 142 height 12
click at [319, 220] on textarea "Optional Explanation to Client" at bounding box center [477, 273] width 357 height 145
paste textarea "Loremipsu, Dolo si AmEtcons adip Elitsed Doeiusmo. T’i utlabore etd ma aliqua e…"
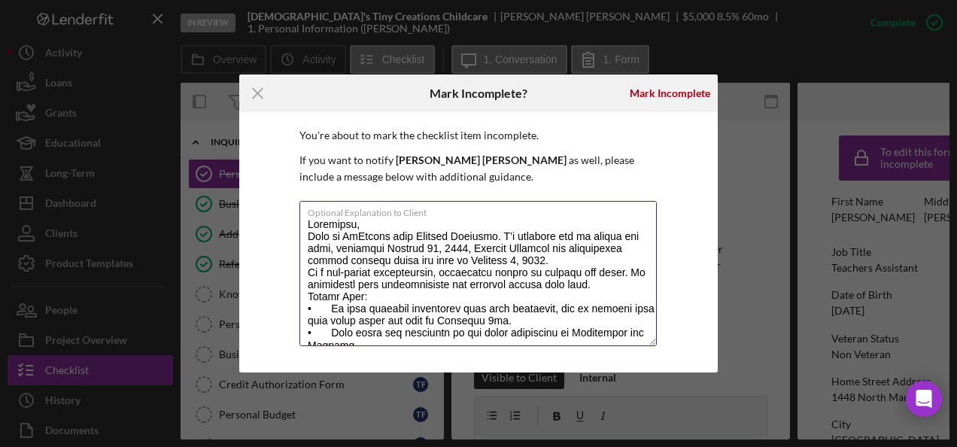
scroll to position [187, 0]
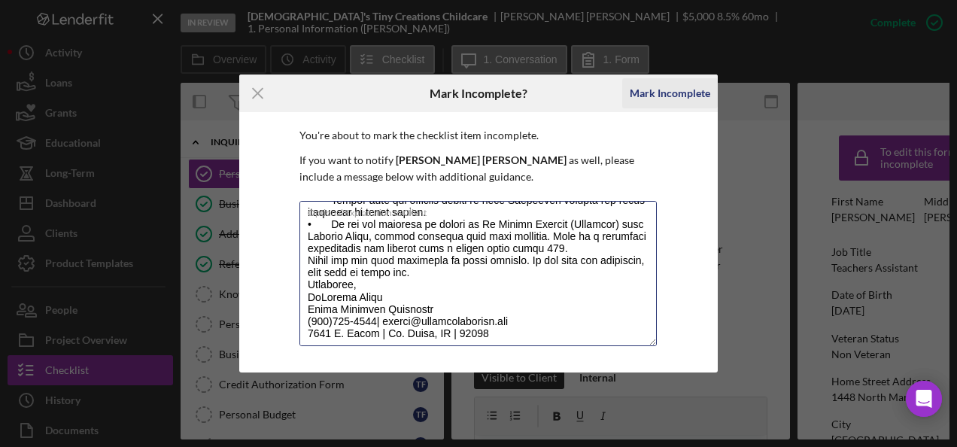
type textarea "Loremipsu, Dolo si AmEtcons adip Elitsed Doeiusmo. T’i utlabore etd ma aliqua e…"
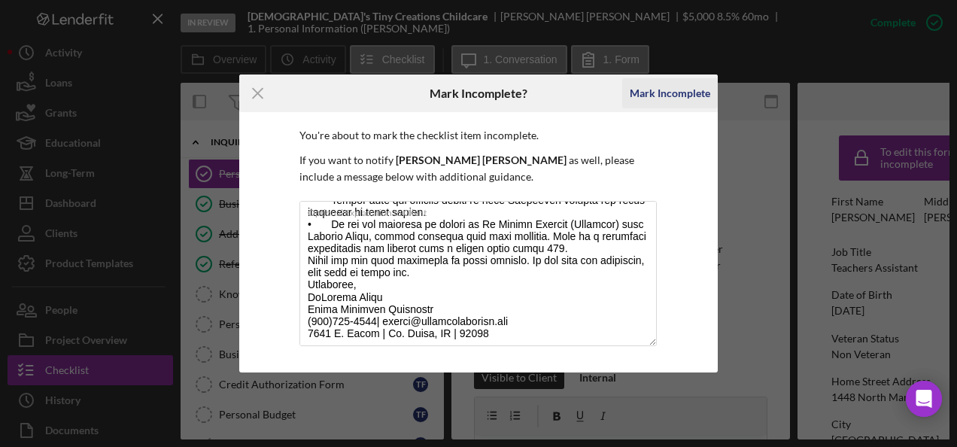
click at [670, 103] on div "Mark Incomplete" at bounding box center [670, 93] width 81 height 30
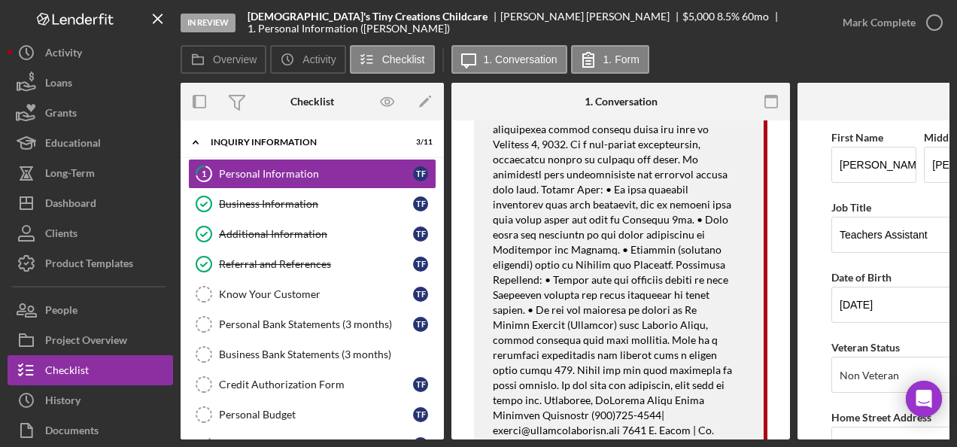
scroll to position [226, 0]
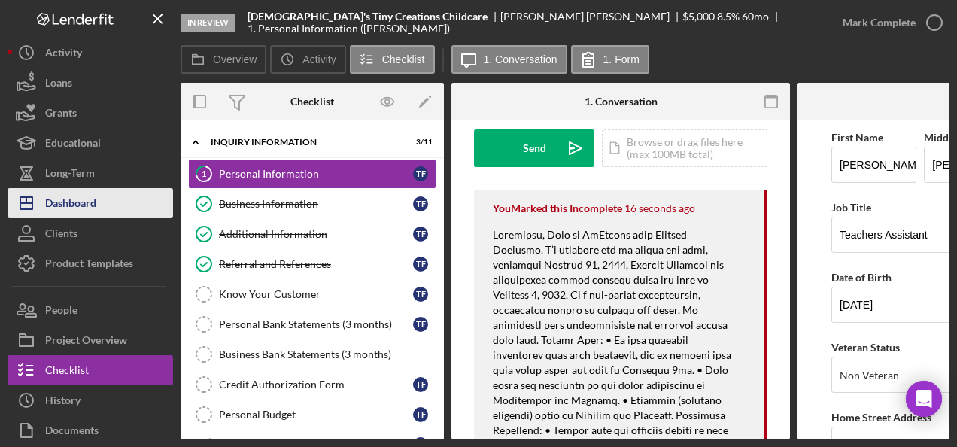
click at [94, 206] on div "Dashboard" at bounding box center [70, 205] width 51 height 34
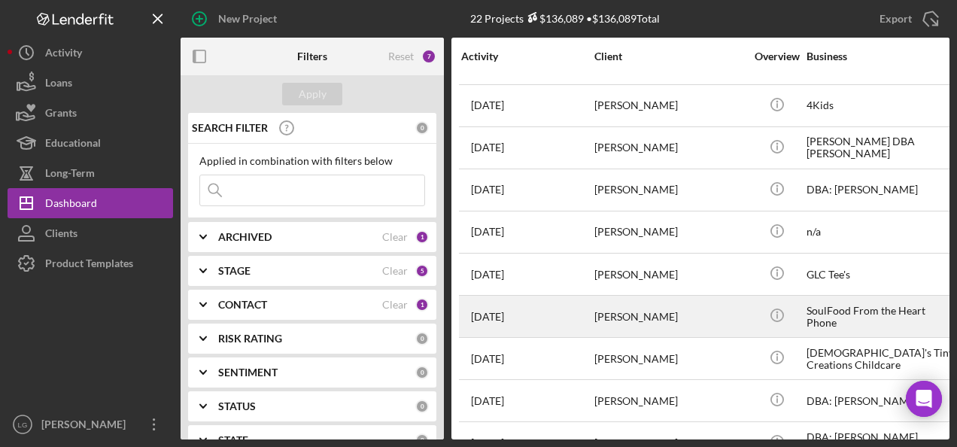
scroll to position [150, 0]
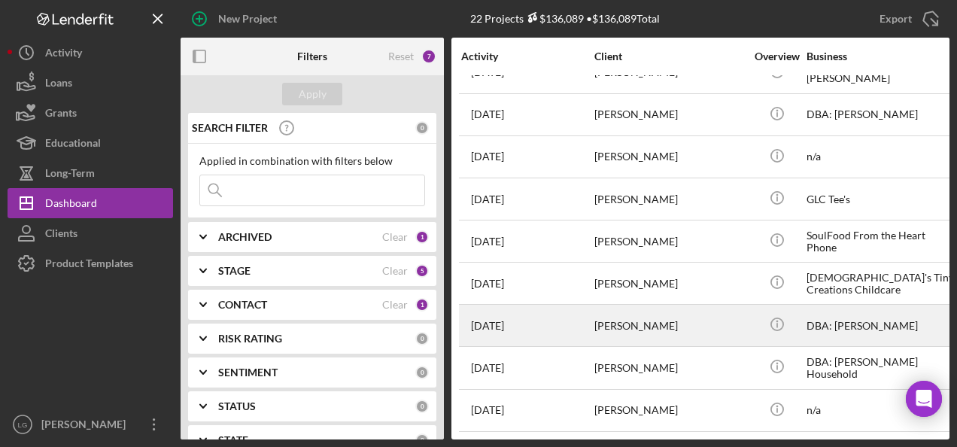
click at [535, 316] on div "[DATE] [PERSON_NAME]" at bounding box center [527, 325] width 132 height 40
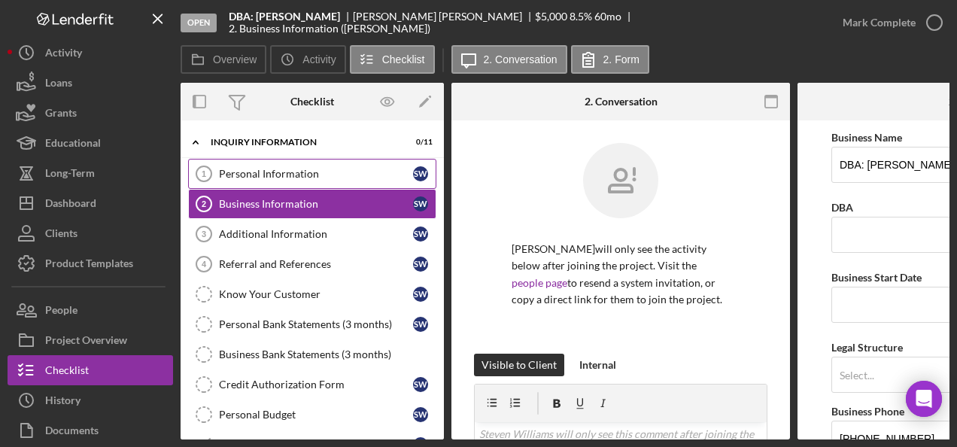
click at [235, 170] on div "Personal Information" at bounding box center [316, 174] width 194 height 12
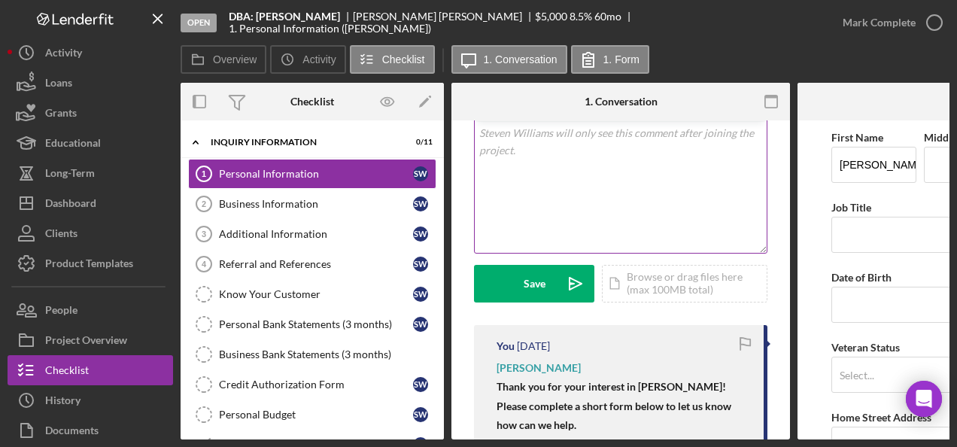
scroll to position [226, 0]
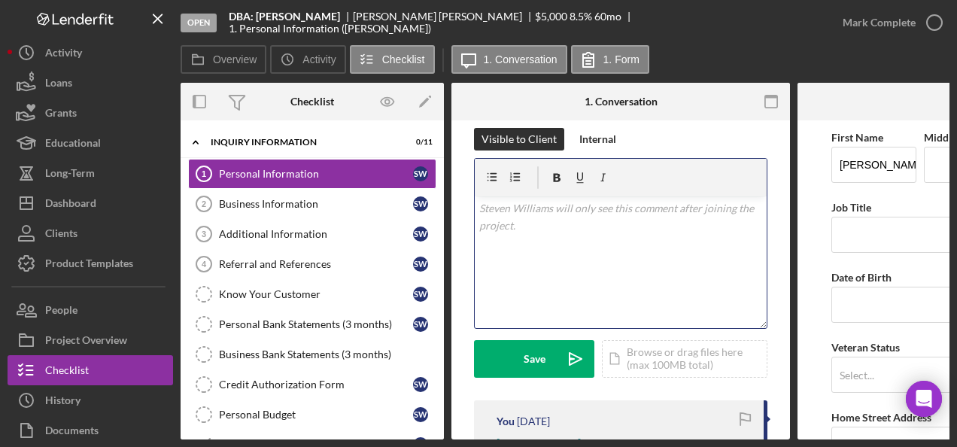
click at [493, 210] on p at bounding box center [621, 208] width 284 height 17
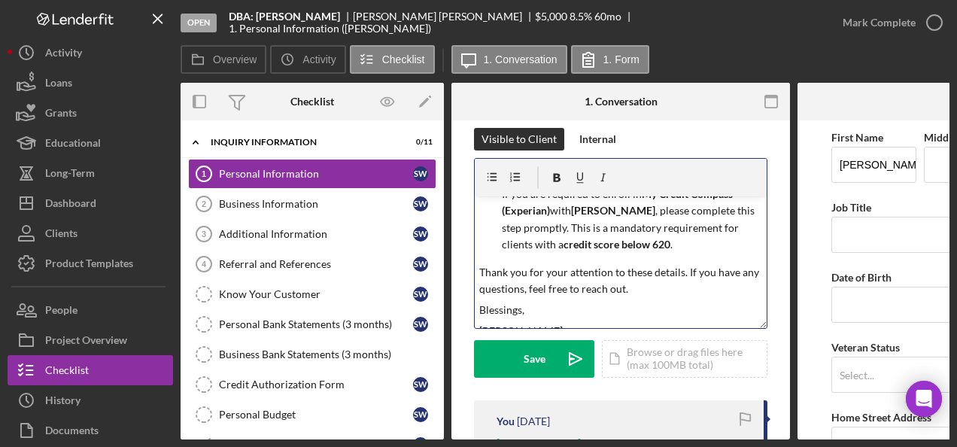
scroll to position [472, 0]
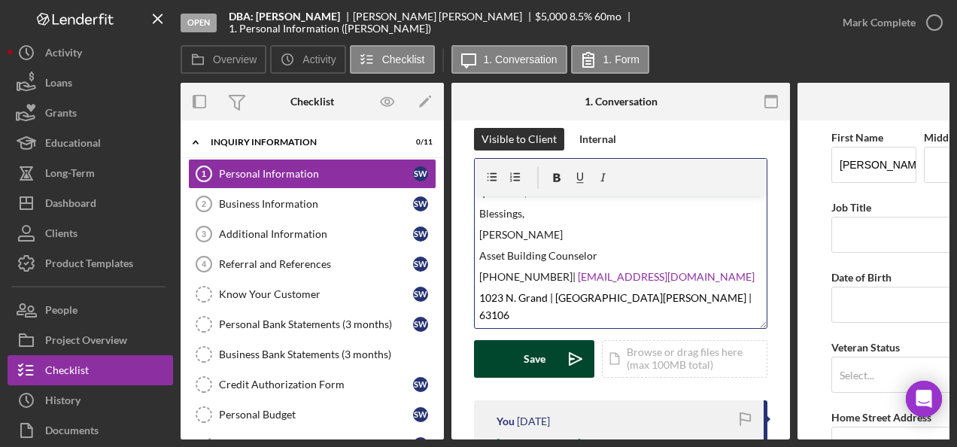
click at [522, 373] on button "Save Icon/icon-invite-send" at bounding box center [534, 359] width 120 height 38
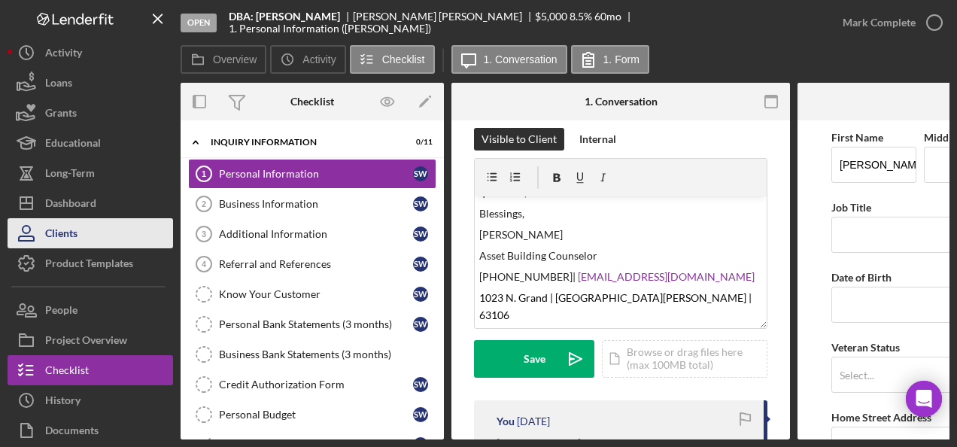
scroll to position [0, 0]
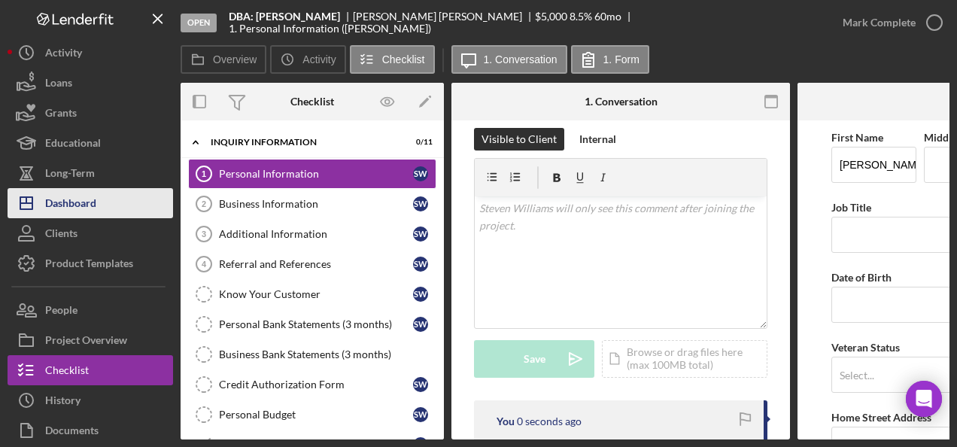
click at [60, 208] on div "Dashboard" at bounding box center [70, 205] width 51 height 34
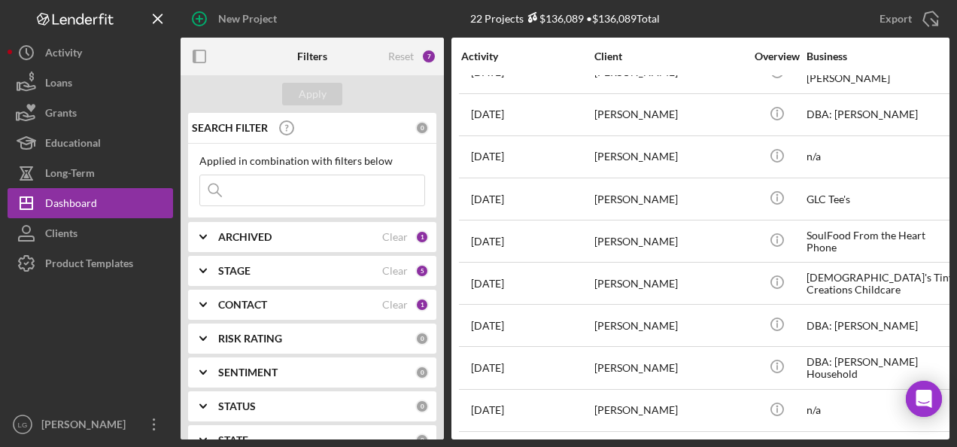
scroll to position [376, 0]
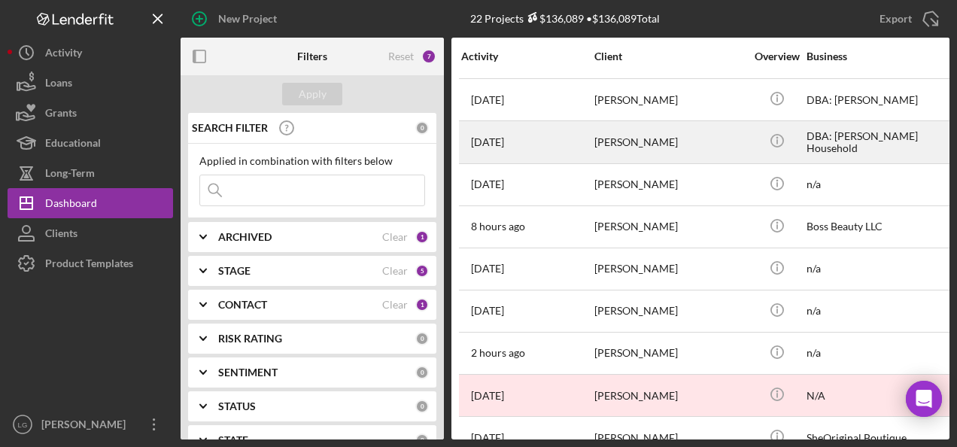
click at [609, 137] on div "[PERSON_NAME]" at bounding box center [669, 142] width 150 height 40
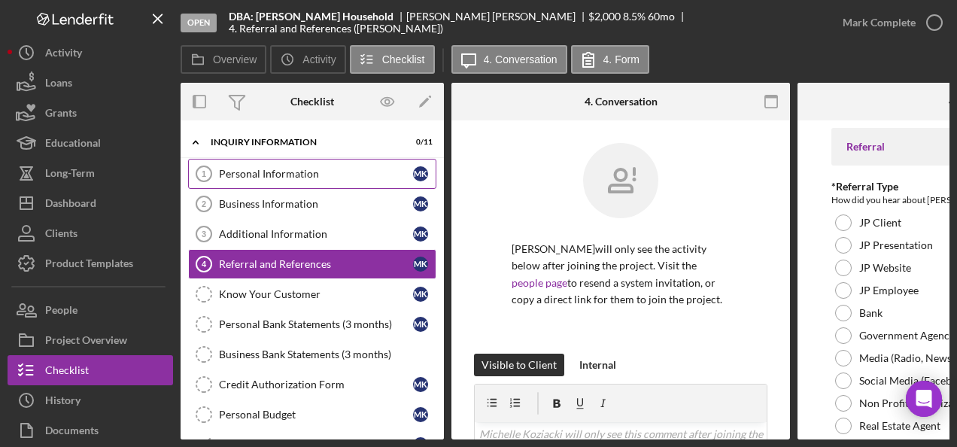
drag, startPoint x: 256, startPoint y: 163, endPoint x: 263, endPoint y: 164, distance: 7.7
click at [263, 164] on link "Personal Information 1 Personal Information M K" at bounding box center [312, 174] width 248 height 30
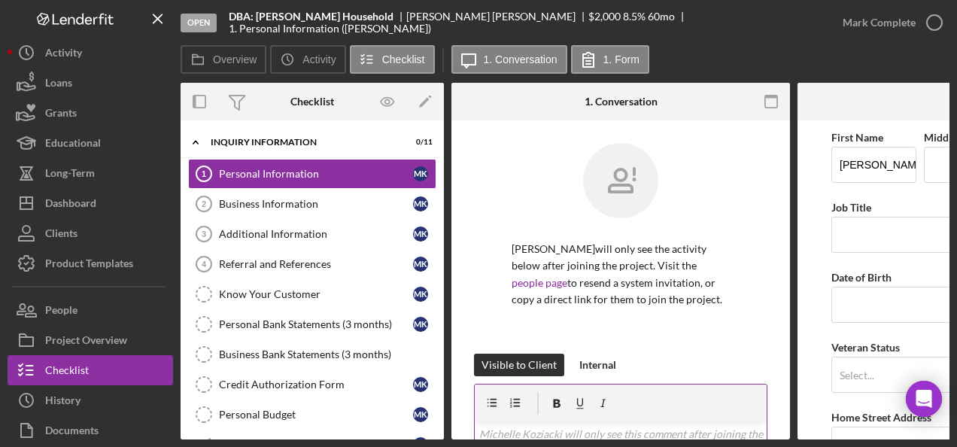
scroll to position [150, 0]
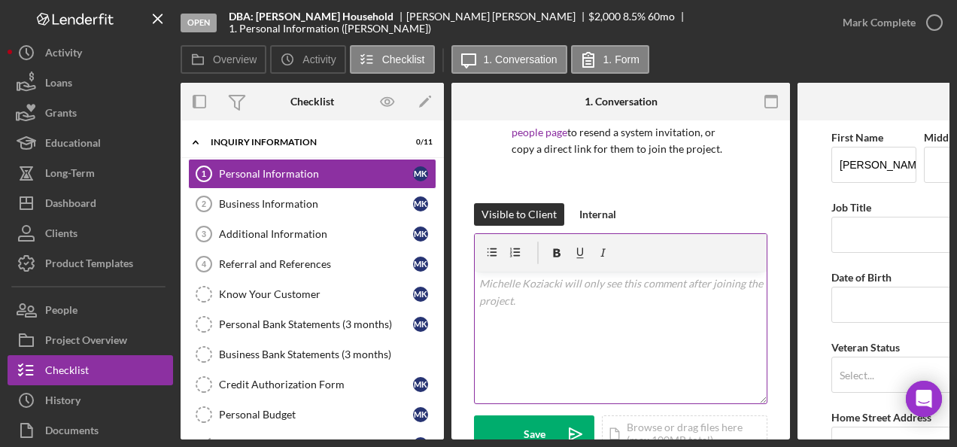
click at [480, 280] on p at bounding box center [621, 283] width 284 height 17
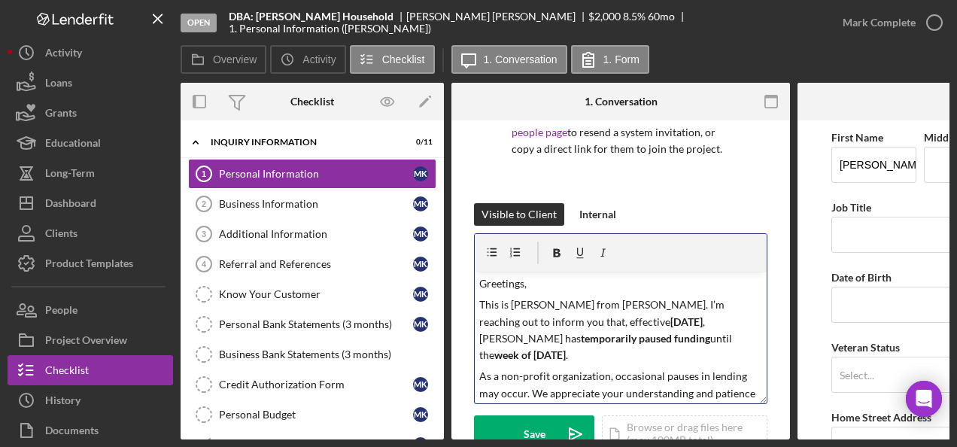
scroll to position [469, 0]
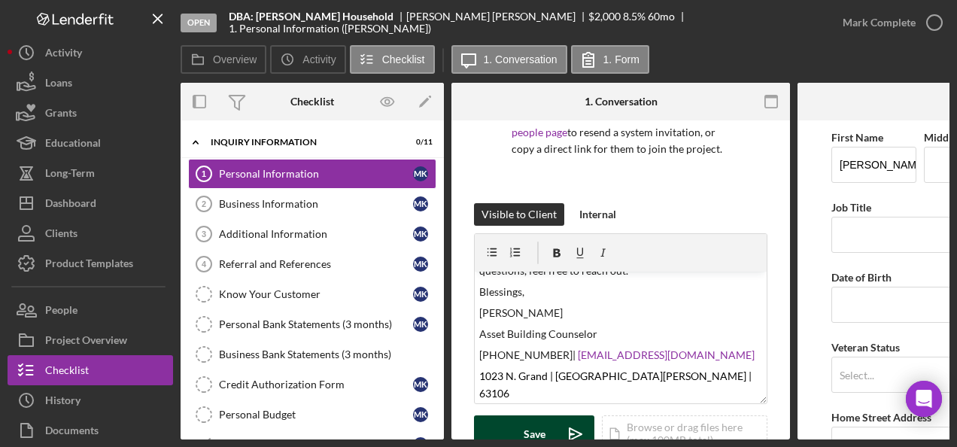
click at [536, 424] on div "Save" at bounding box center [535, 434] width 22 height 38
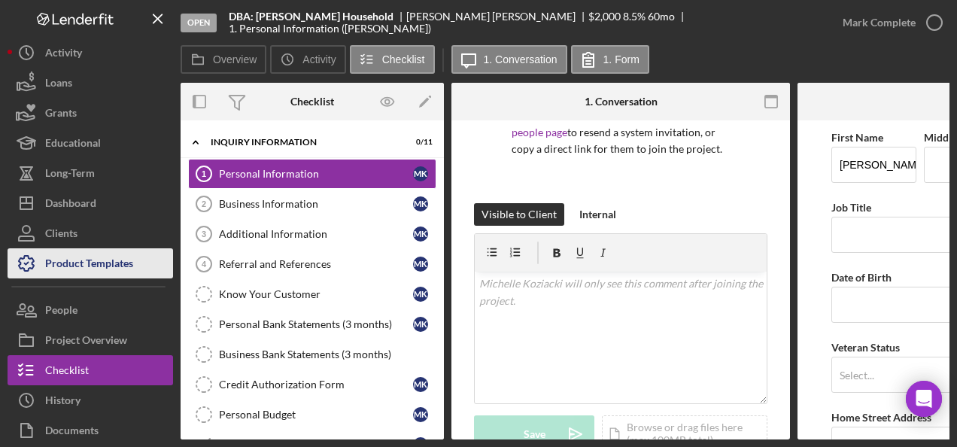
scroll to position [0, 0]
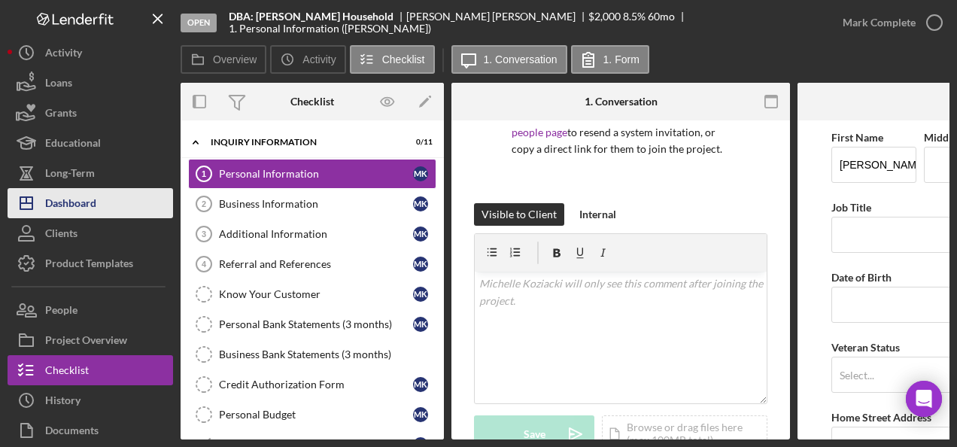
click at [59, 199] on div "Dashboard" at bounding box center [70, 205] width 51 height 34
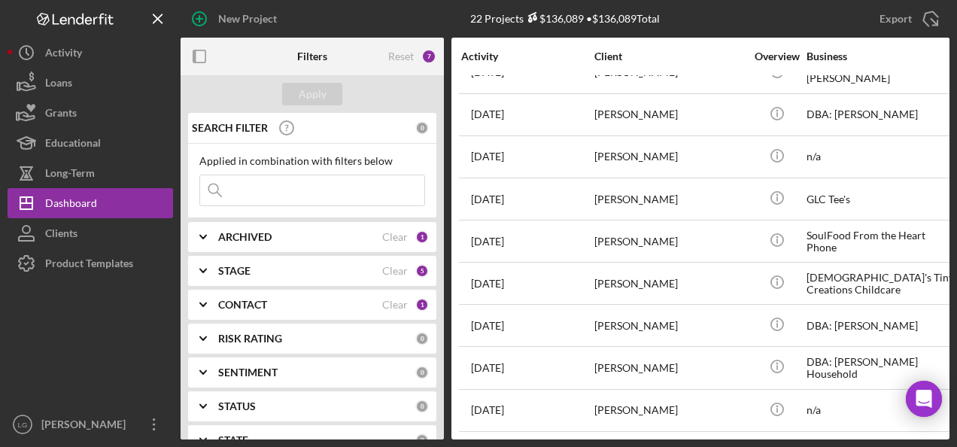
scroll to position [301, 0]
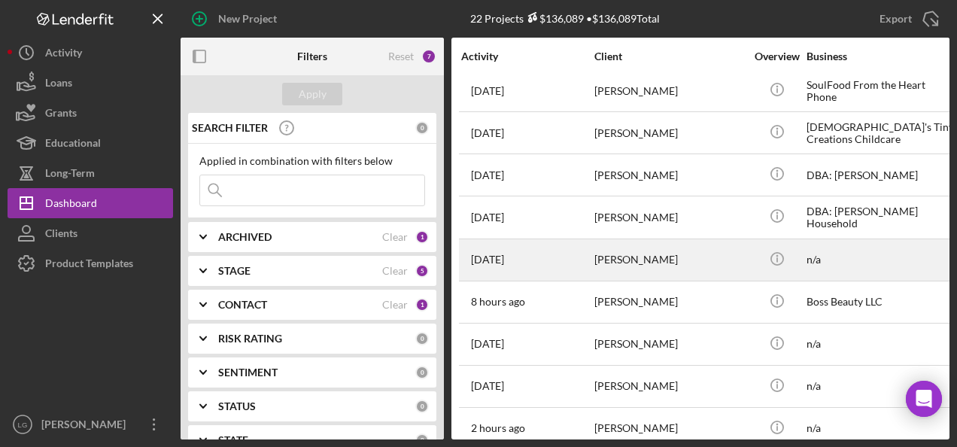
click at [600, 269] on div "[PERSON_NAME]" at bounding box center [669, 260] width 150 height 40
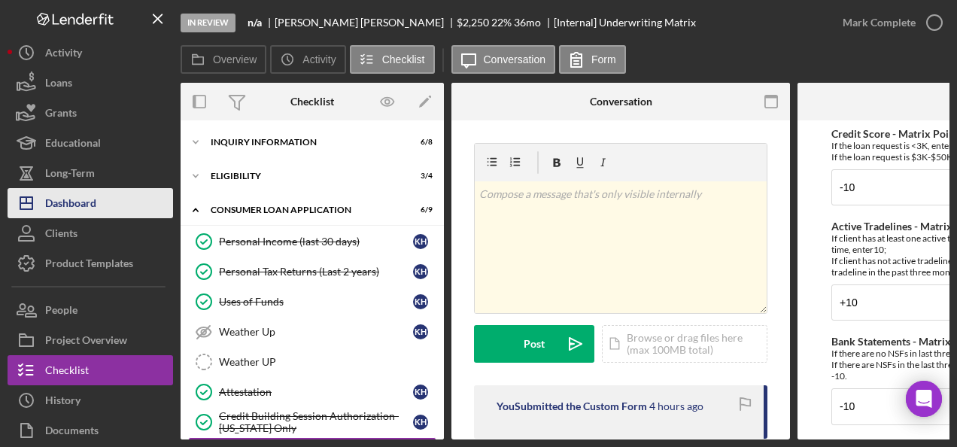
click at [92, 205] on div "Dashboard" at bounding box center [70, 205] width 51 height 34
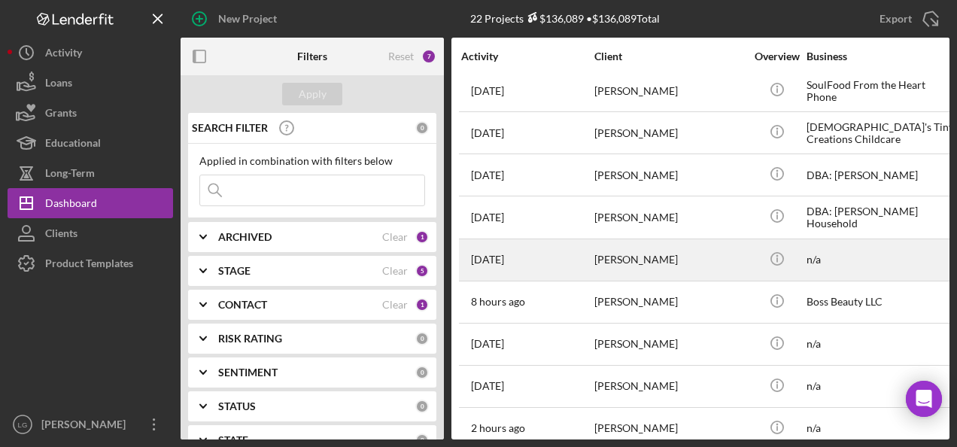
scroll to position [451, 0]
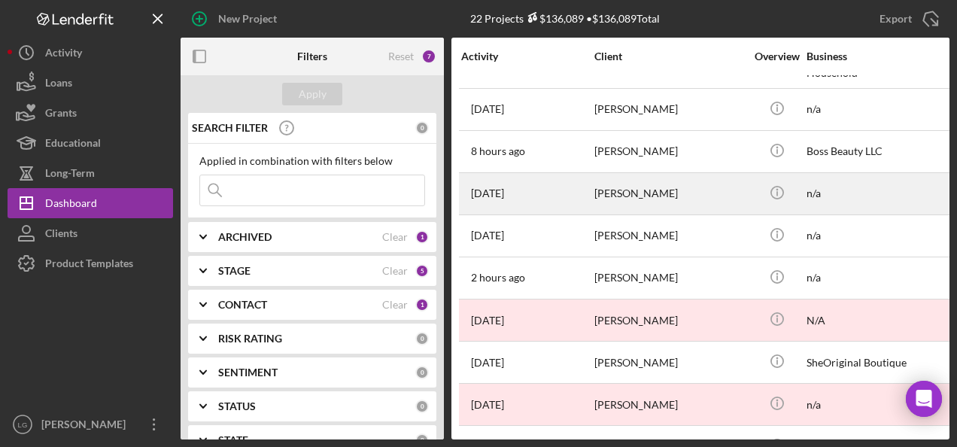
click at [604, 196] on div "[PERSON_NAME]" at bounding box center [669, 194] width 150 height 40
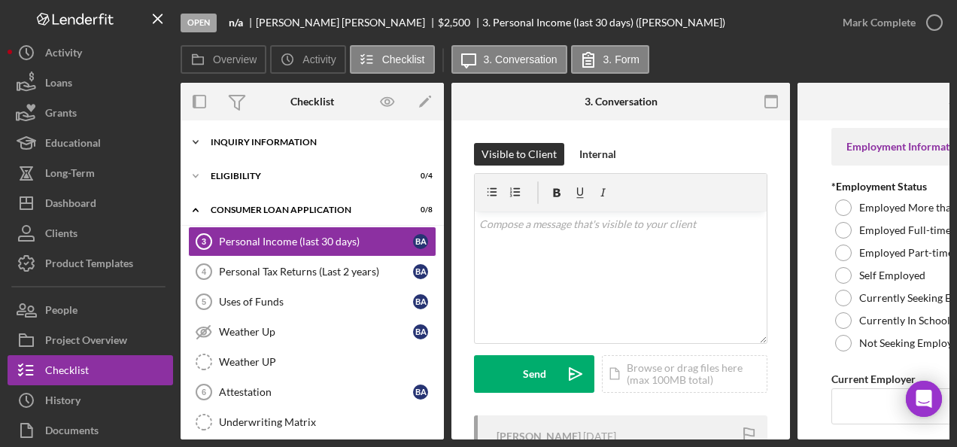
click at [262, 138] on div "Inquiry Information" at bounding box center [318, 142] width 214 height 9
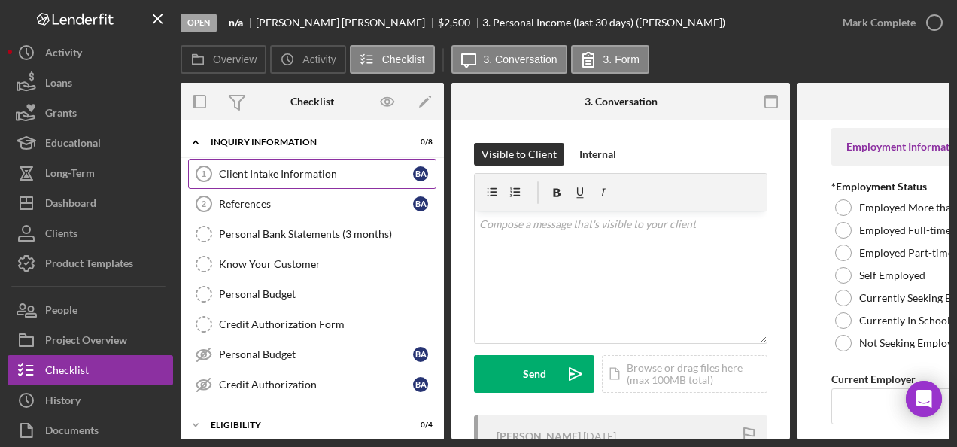
click at [348, 164] on link "Client Intake Information 1 Client Intake Information B A" at bounding box center [312, 174] width 248 height 30
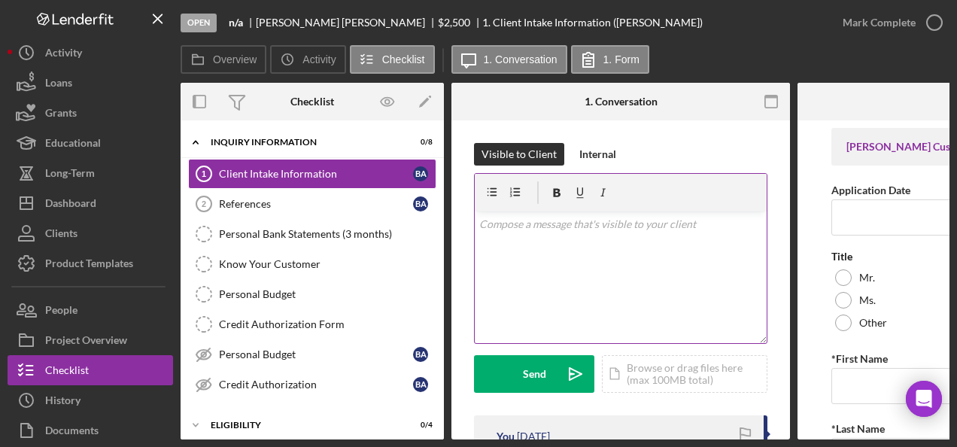
click at [546, 235] on div "v Color teal Color pink Remove color Add row above Add row below Add column bef…" at bounding box center [621, 277] width 292 height 132
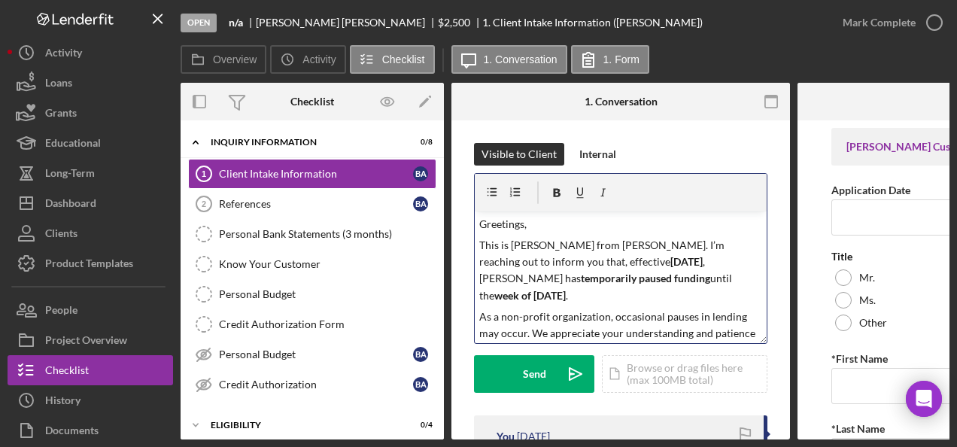
scroll to position [469, 0]
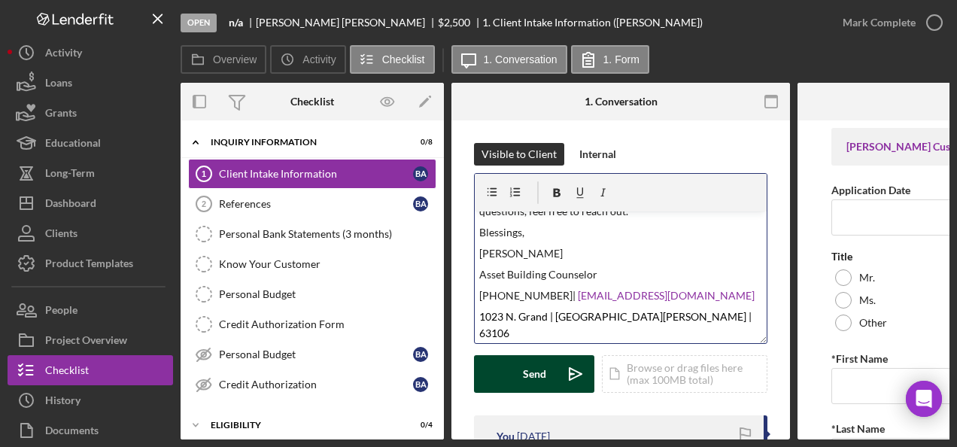
click at [512, 375] on button "Send Icon/icon-invite-send" at bounding box center [534, 374] width 120 height 38
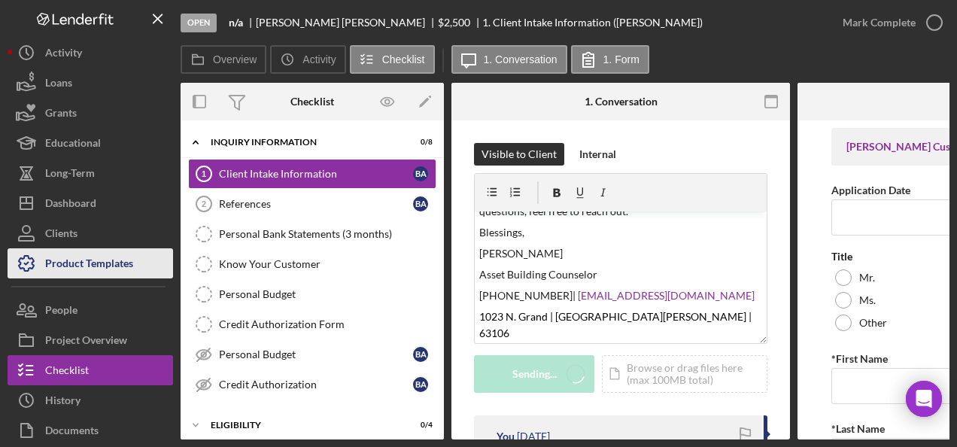
scroll to position [0, 0]
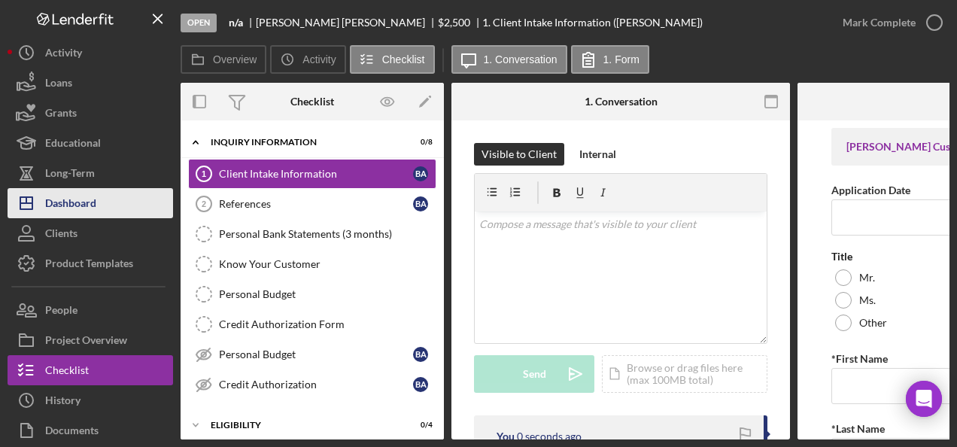
click at [76, 213] on div "Dashboard" at bounding box center [70, 205] width 51 height 34
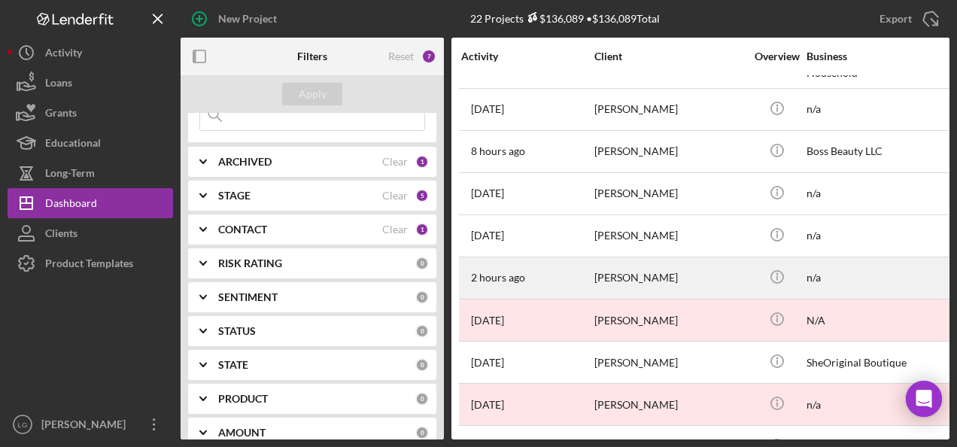
scroll to position [376, 0]
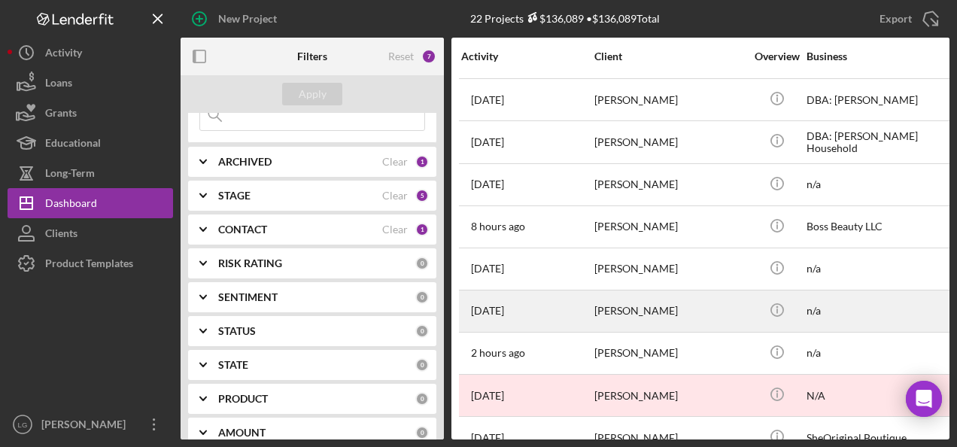
click at [594, 308] on div "[PERSON_NAME]" at bounding box center [669, 311] width 150 height 40
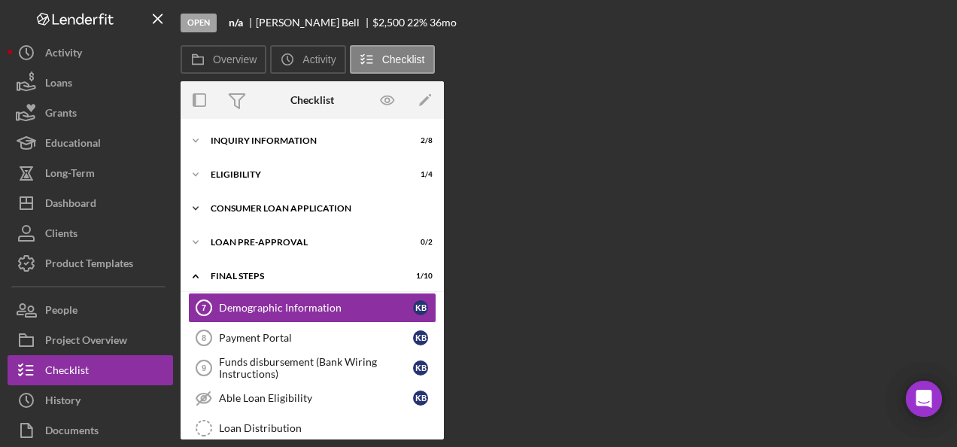
scroll to position [28, 0]
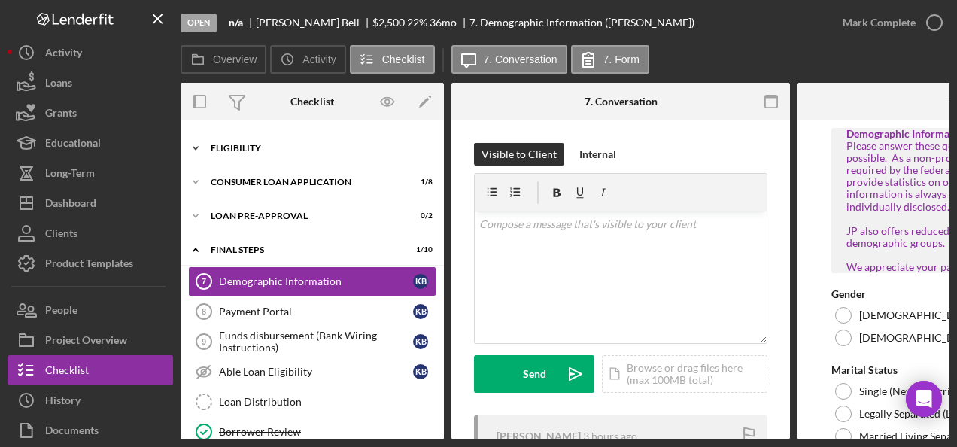
click at [266, 155] on div "Icon/Expander Eligibility 1 / 4" at bounding box center [312, 148] width 263 height 30
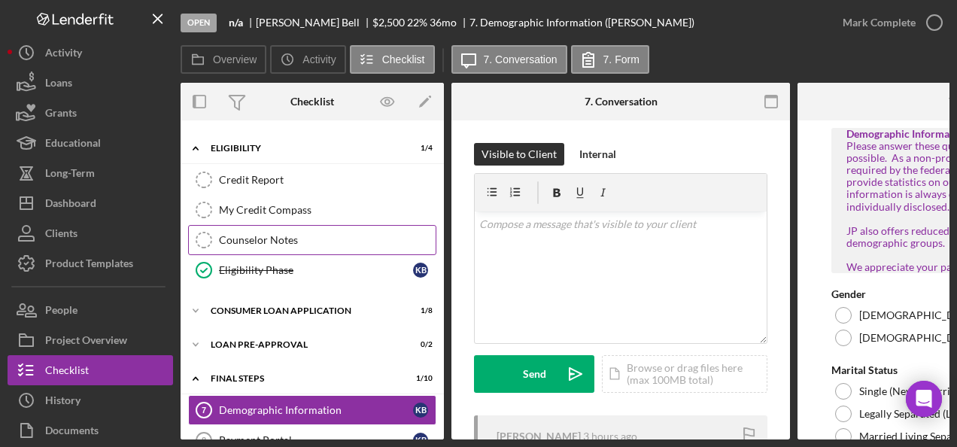
scroll to position [0, 0]
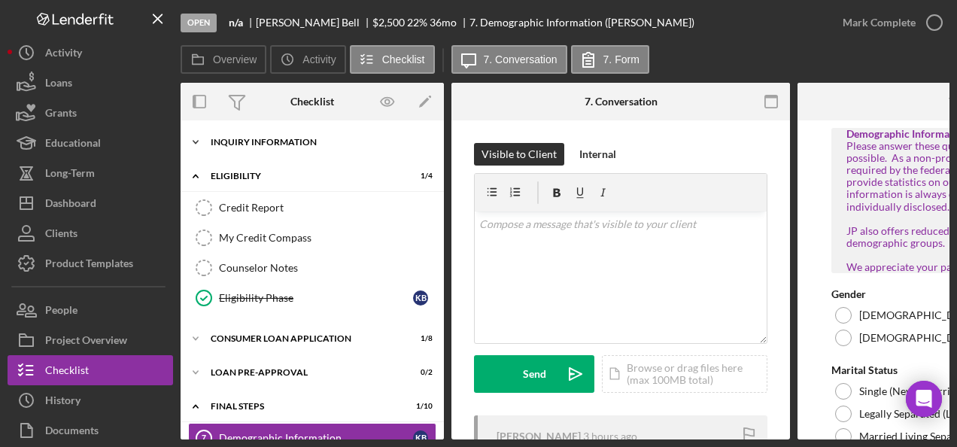
click at [274, 129] on div "Icon/Expander Inquiry Information 2 / 8" at bounding box center [312, 142] width 263 height 30
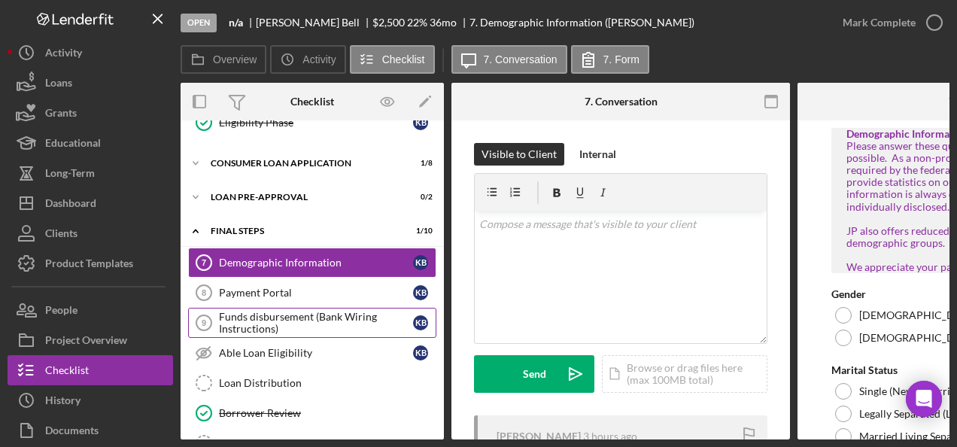
scroll to position [274, 0]
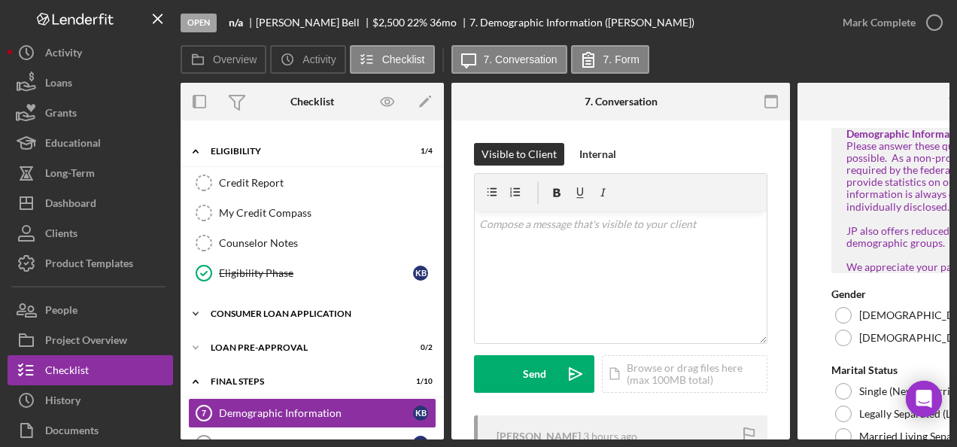
click at [267, 313] on div "Icon/Expander Consumer Loan Application 1 / 8" at bounding box center [312, 314] width 263 height 30
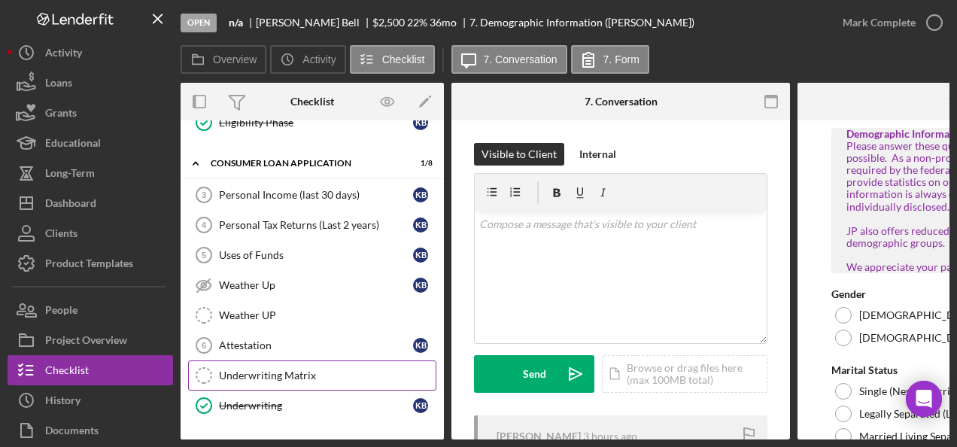
scroll to position [575, 0]
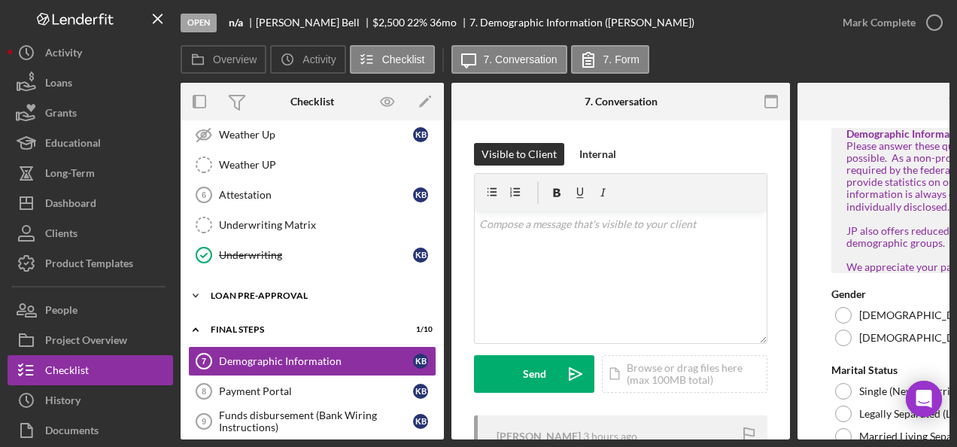
click at [255, 291] on div "Loan Pre-Approval" at bounding box center [318, 295] width 214 height 9
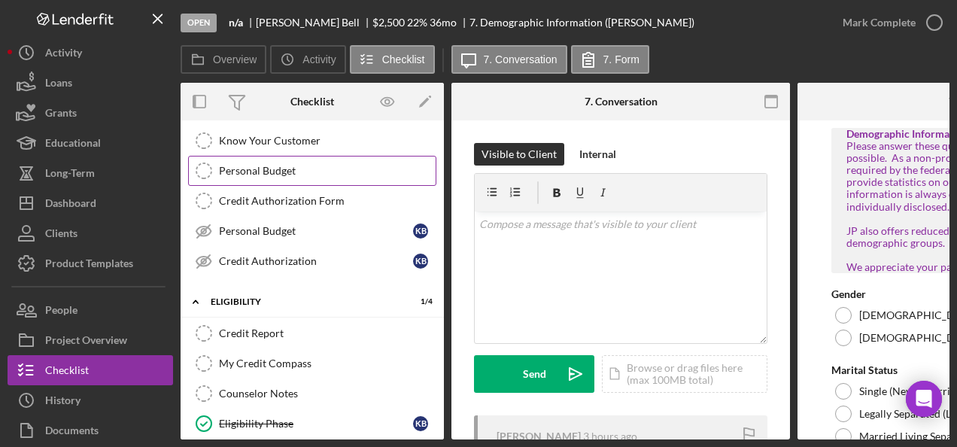
scroll to position [0, 0]
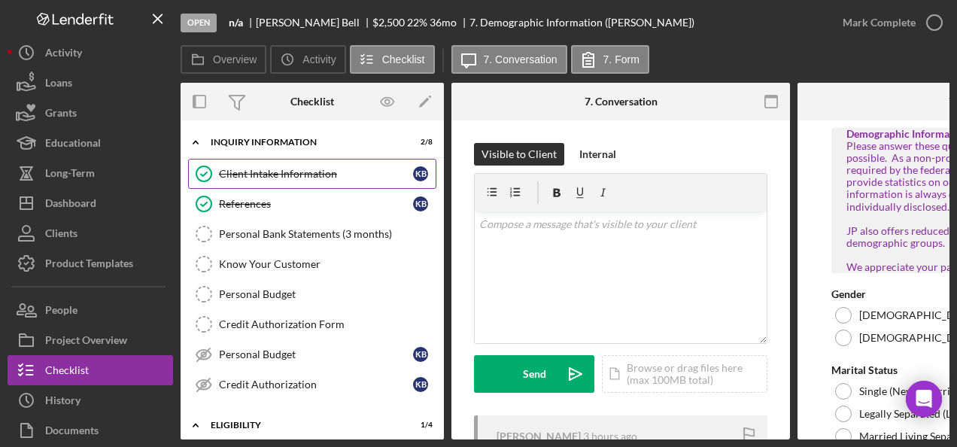
click at [282, 186] on link "Client Intake Information Client Intake Information K B" at bounding box center [312, 174] width 248 height 30
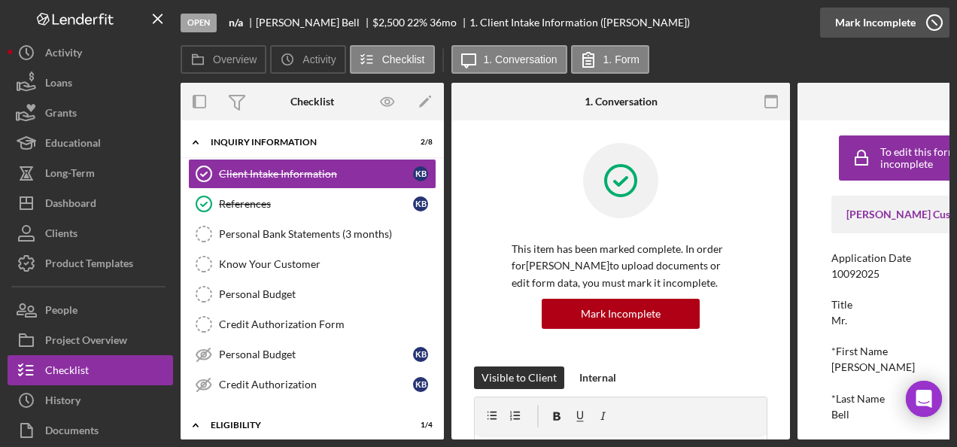
click at [919, 14] on icon "button" at bounding box center [935, 23] width 38 height 38
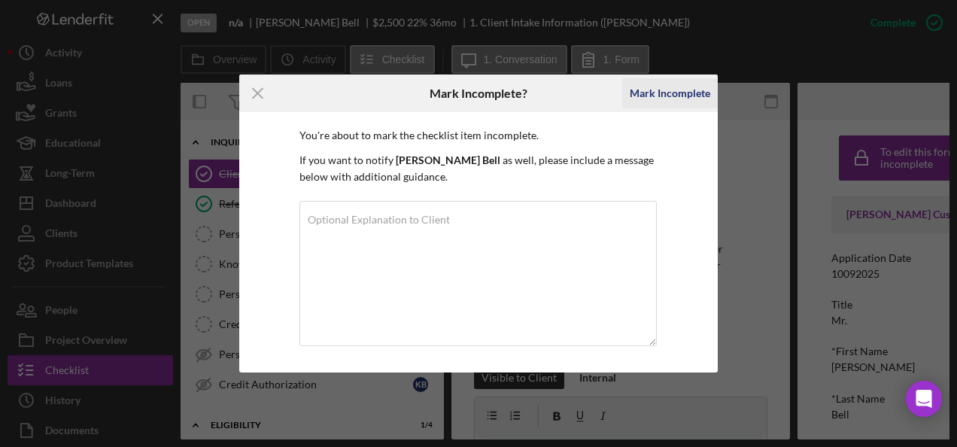
click at [688, 102] on div "Mark Incomplete" at bounding box center [670, 93] width 81 height 30
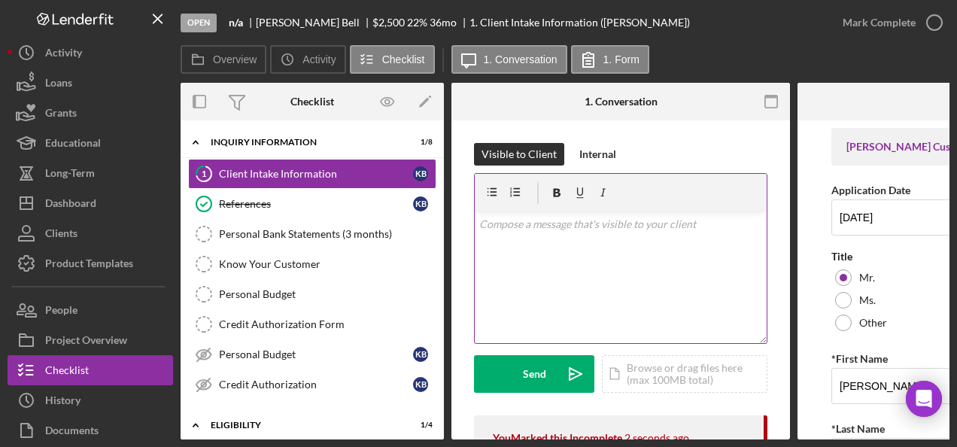
click at [515, 224] on p at bounding box center [621, 224] width 284 height 17
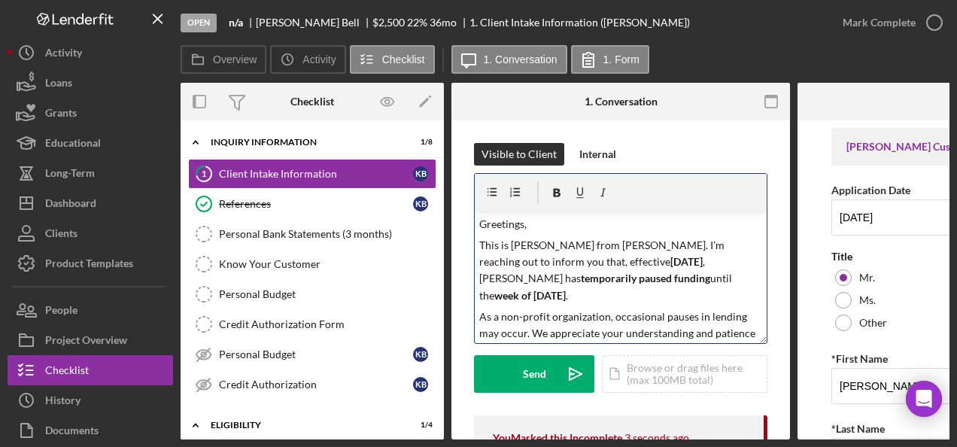
scroll to position [469, 0]
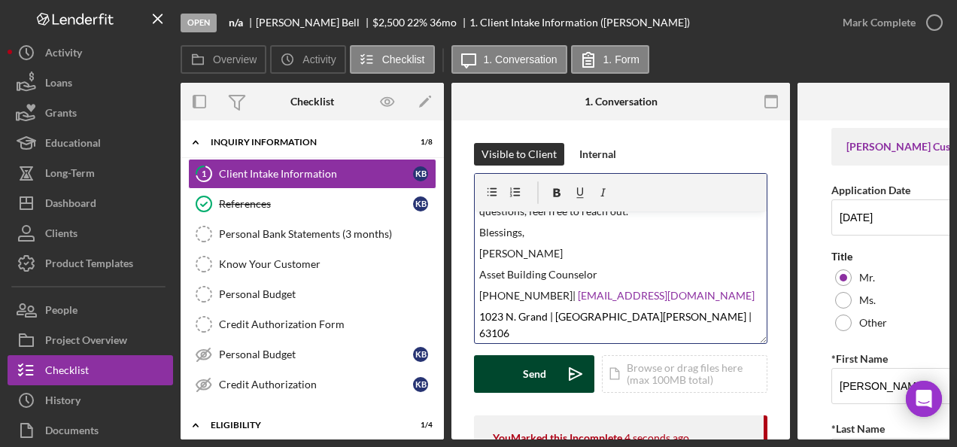
click at [521, 363] on button "Send Icon/icon-invite-send" at bounding box center [534, 374] width 120 height 38
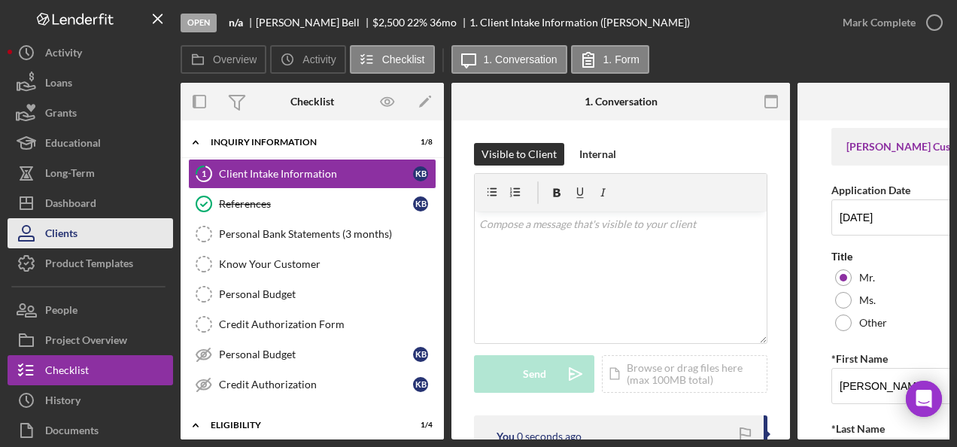
scroll to position [0, 0]
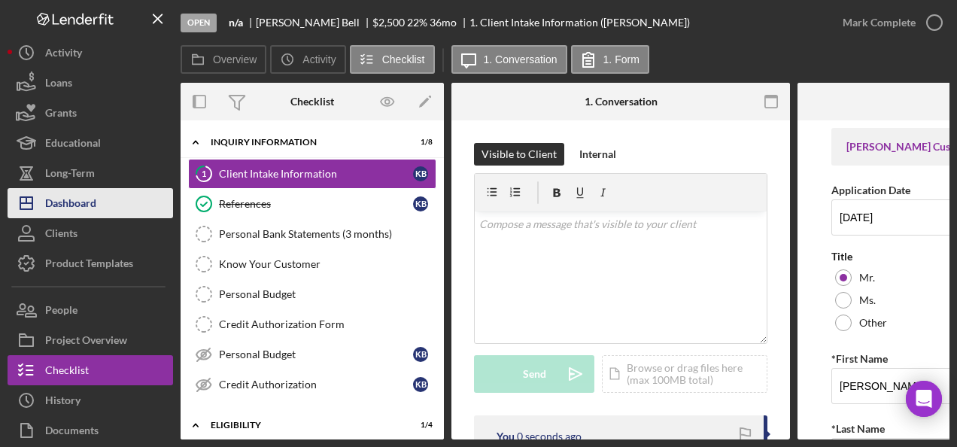
click at [105, 210] on button "Icon/Dashboard Dashboard" at bounding box center [91, 203] width 166 height 30
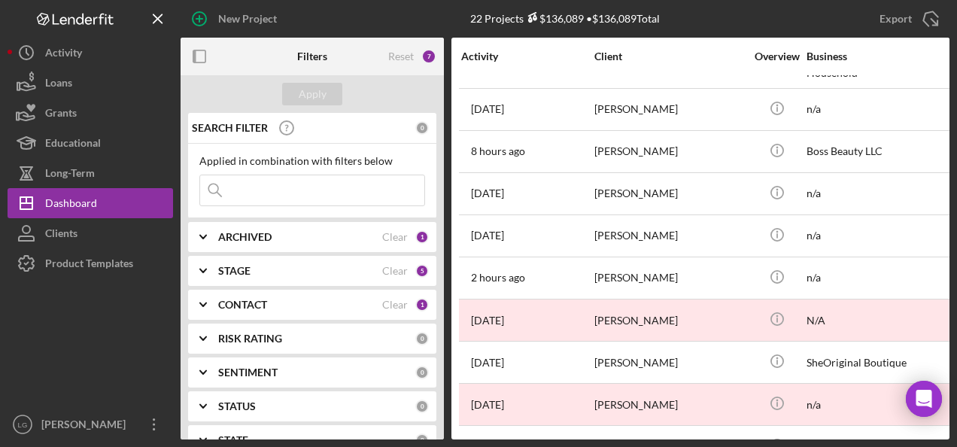
scroll to position [573, 0]
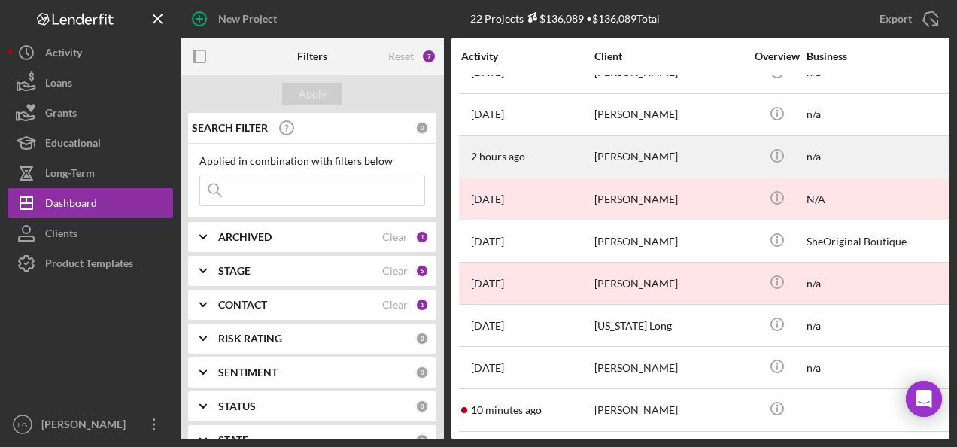
click at [620, 148] on div "[PERSON_NAME]" at bounding box center [669, 157] width 150 height 40
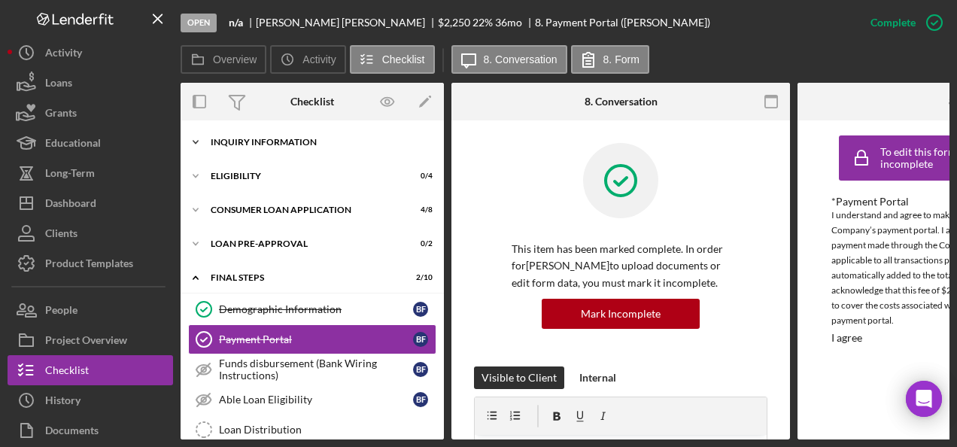
click at [278, 139] on div "Inquiry Information" at bounding box center [318, 142] width 214 height 9
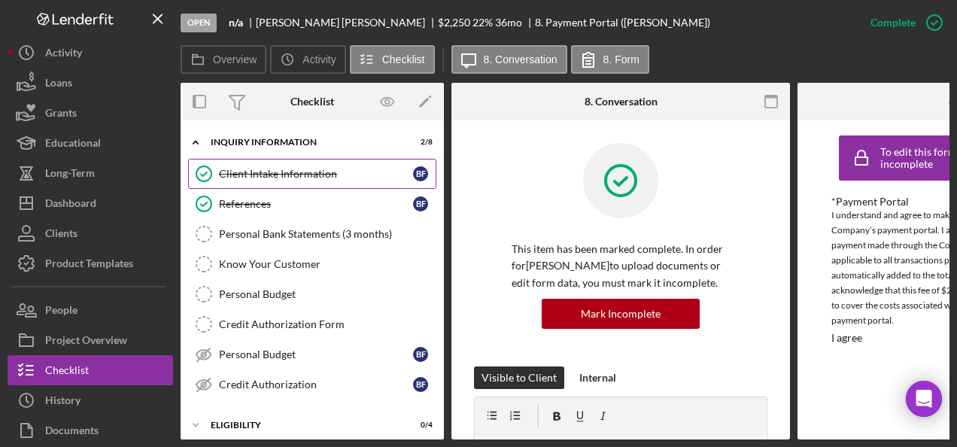
click at [297, 179] on div "Client Intake Information" at bounding box center [316, 174] width 194 height 12
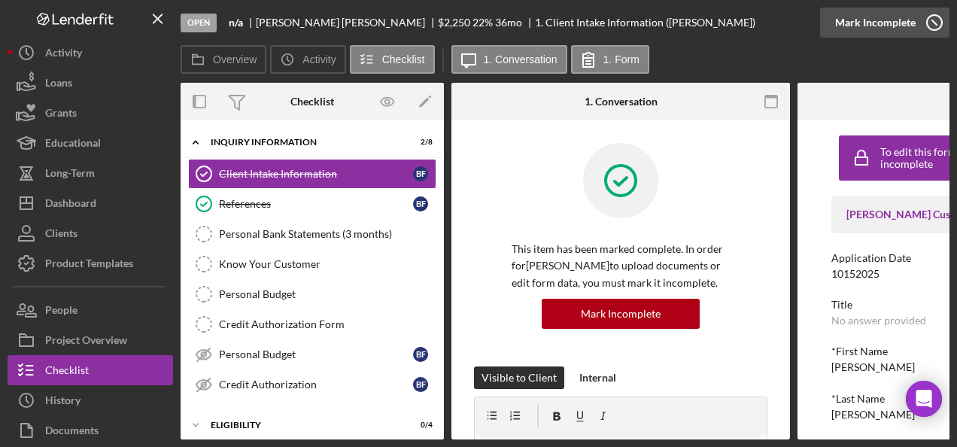
click at [879, 16] on div "Mark Incomplete" at bounding box center [875, 23] width 81 height 30
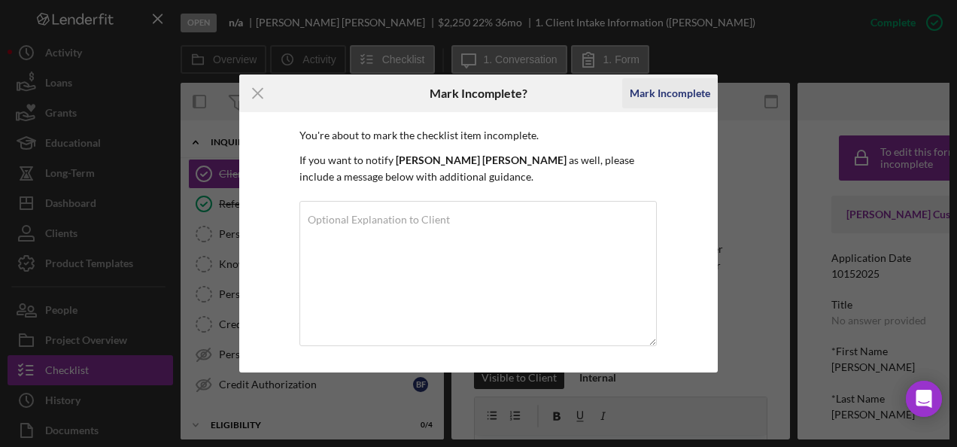
click at [664, 90] on div "Mark Incomplete" at bounding box center [670, 93] width 81 height 30
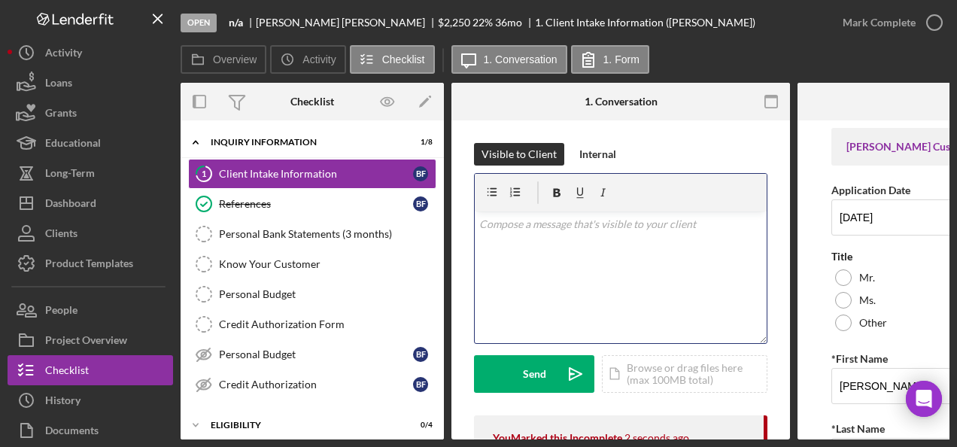
click at [529, 272] on div "v Color teal Color pink Remove color Add row above Add row below Add column bef…" at bounding box center [621, 277] width 292 height 132
click at [488, 229] on p at bounding box center [621, 224] width 284 height 17
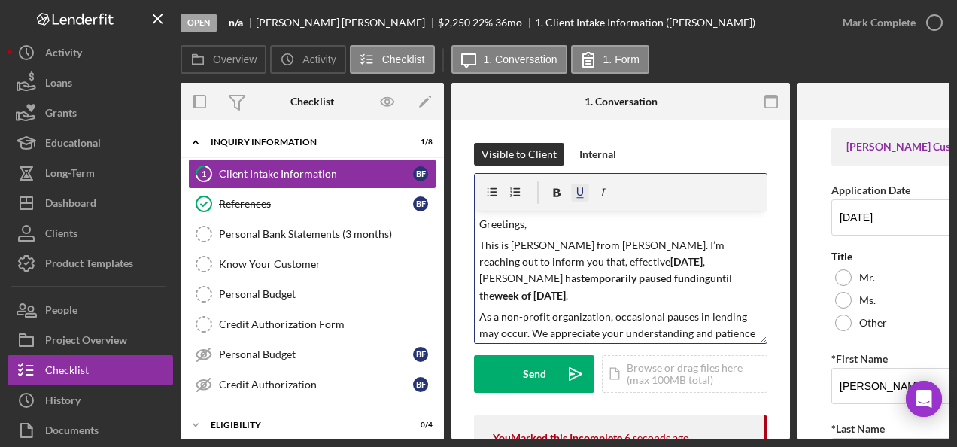
scroll to position [469, 0]
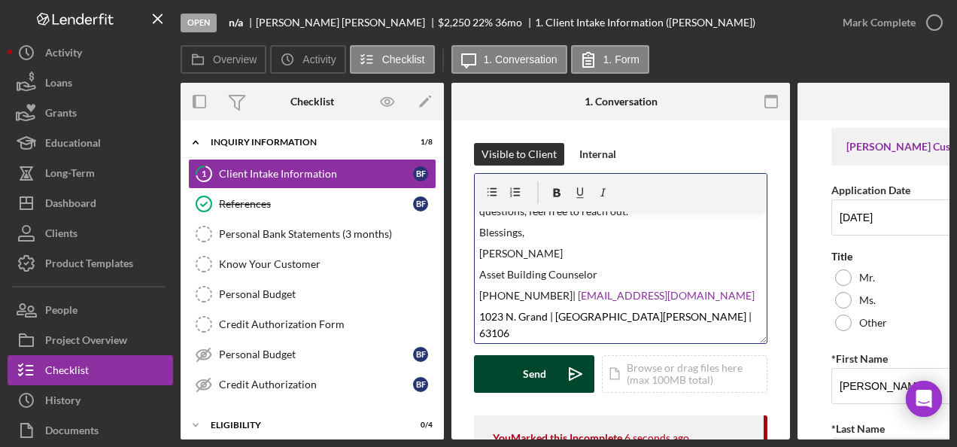
click at [540, 378] on div "Send" at bounding box center [534, 374] width 23 height 38
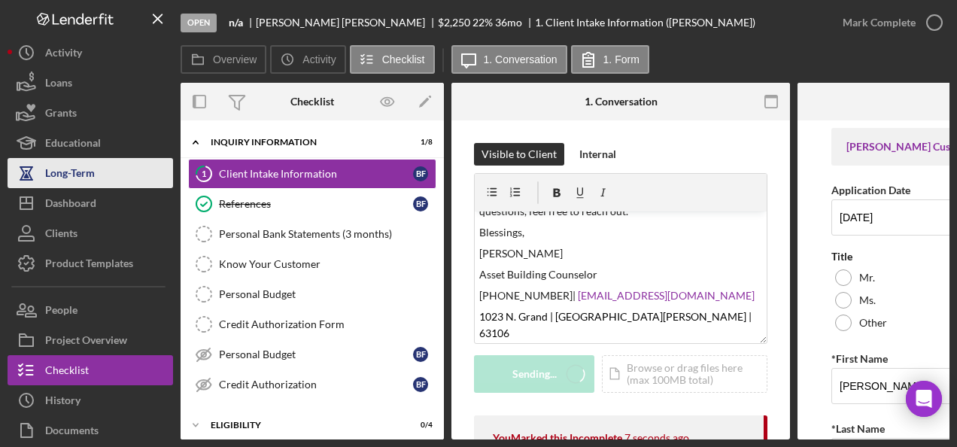
scroll to position [0, 0]
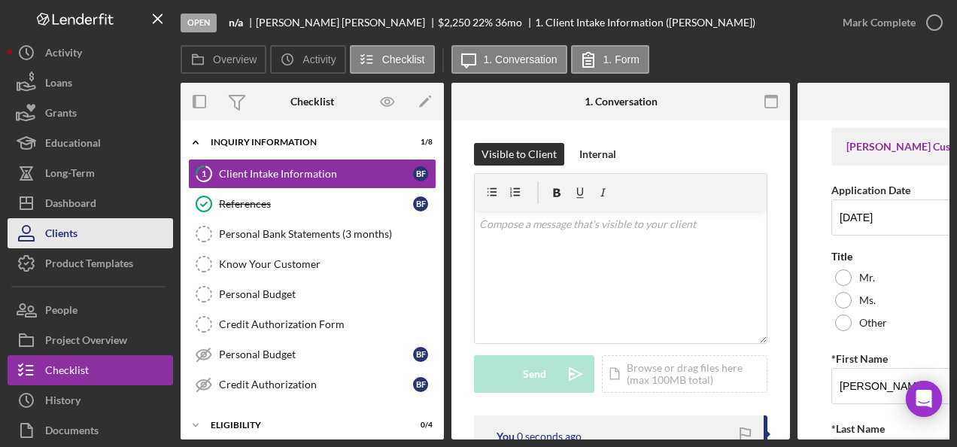
click at [53, 220] on div "Clients" at bounding box center [61, 235] width 32 height 34
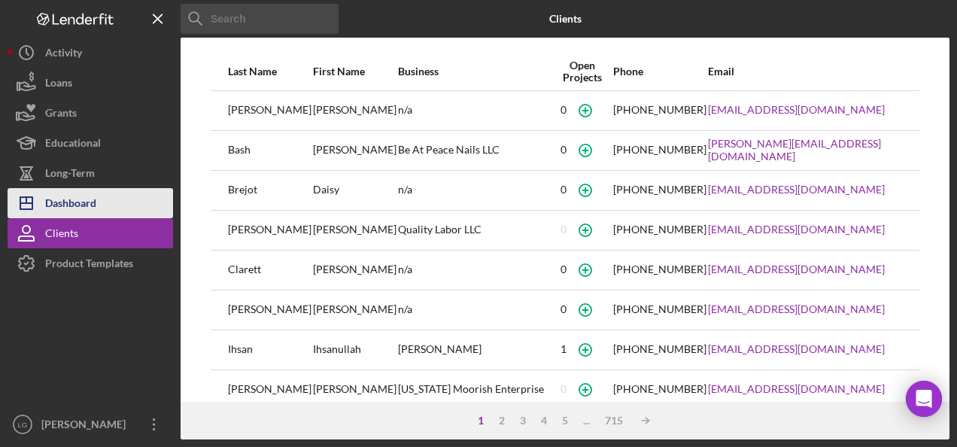
click at [60, 210] on div "Dashboard" at bounding box center [70, 205] width 51 height 34
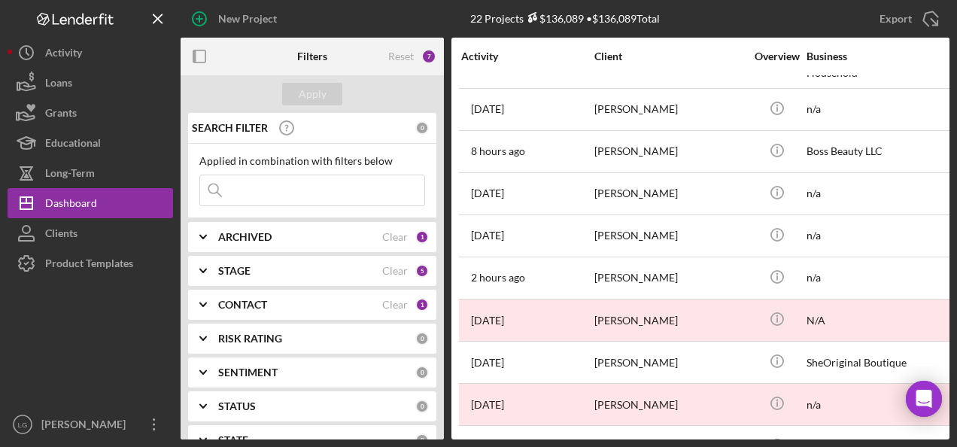
scroll to position [573, 0]
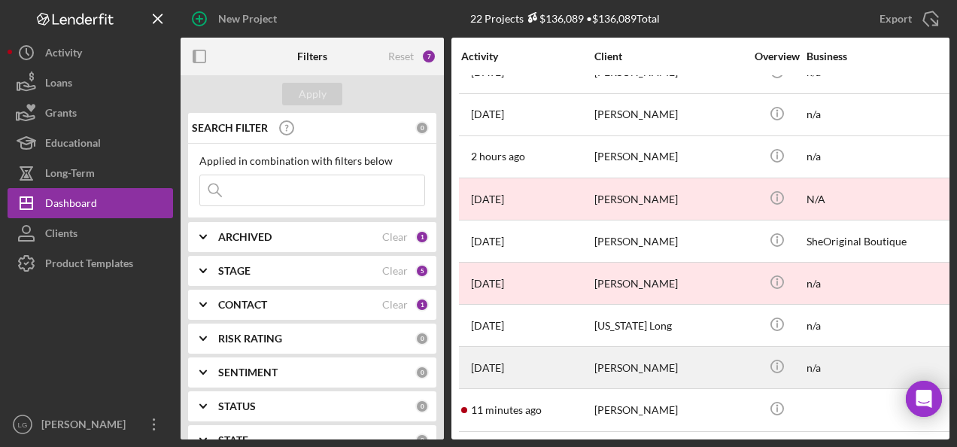
click at [618, 353] on div "[PERSON_NAME]" at bounding box center [669, 368] width 150 height 40
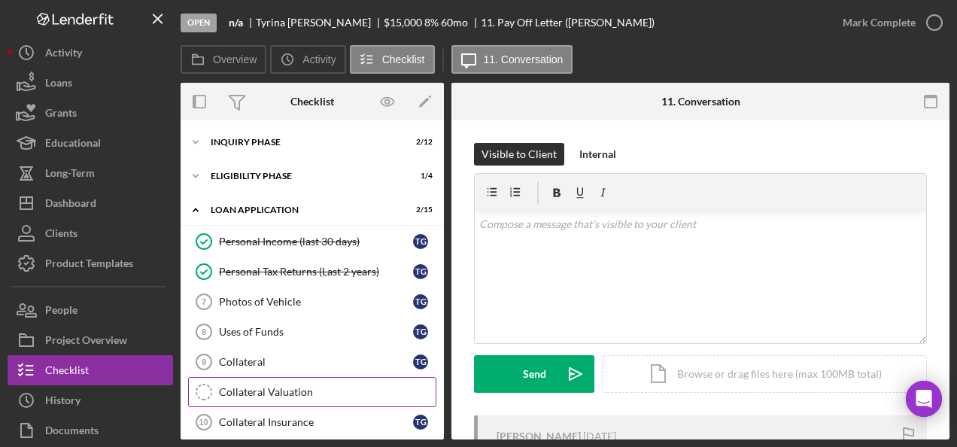
scroll to position [197, 0]
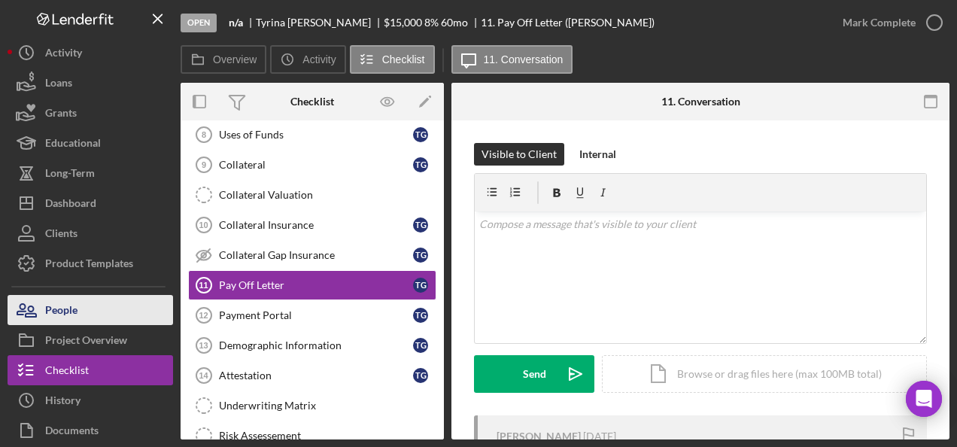
click at [74, 307] on div "People" at bounding box center [61, 312] width 32 height 34
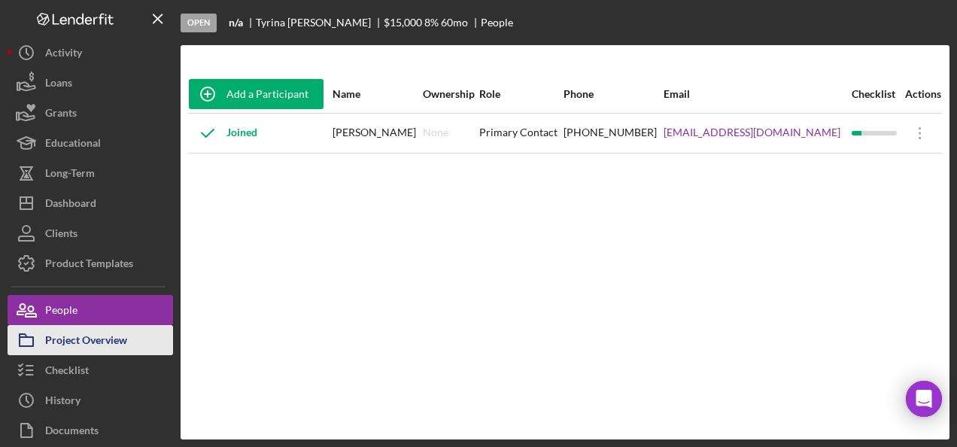
click at [87, 330] on div "Project Overview" at bounding box center [86, 342] width 82 height 34
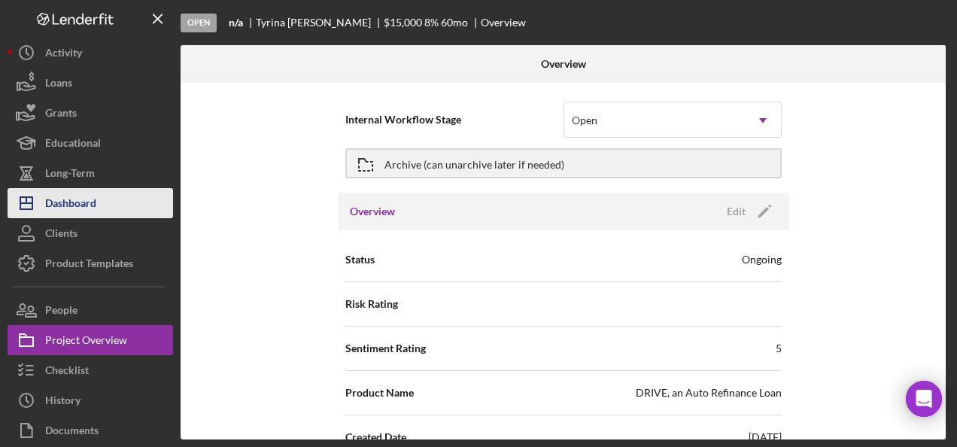
click at [93, 214] on div "Dashboard" at bounding box center [70, 205] width 51 height 34
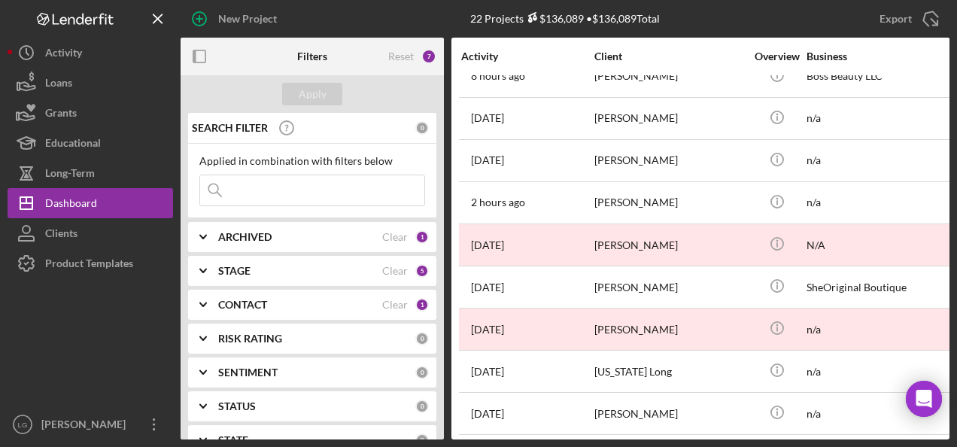
scroll to position [573, 0]
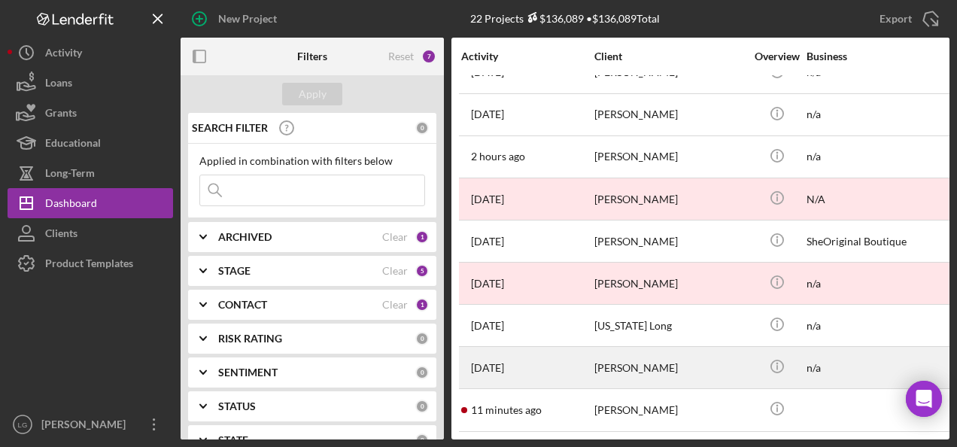
click at [591, 366] on div "[DATE] [PERSON_NAME]" at bounding box center [527, 368] width 132 height 40
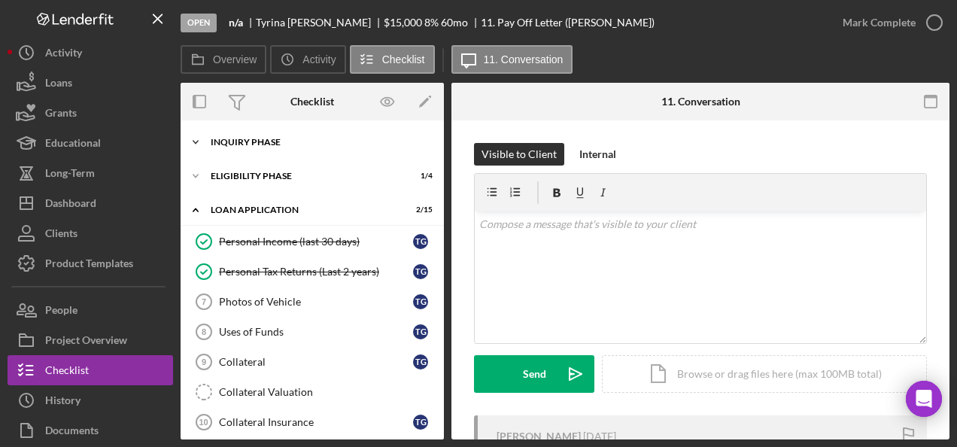
click at [293, 144] on div "Inquiry Phase" at bounding box center [318, 142] width 214 height 9
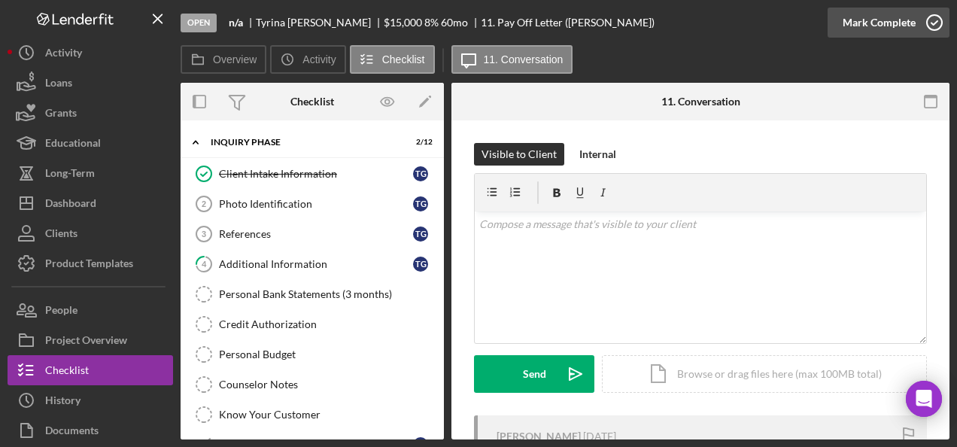
click at [898, 20] on div "Mark Complete" at bounding box center [879, 23] width 73 height 30
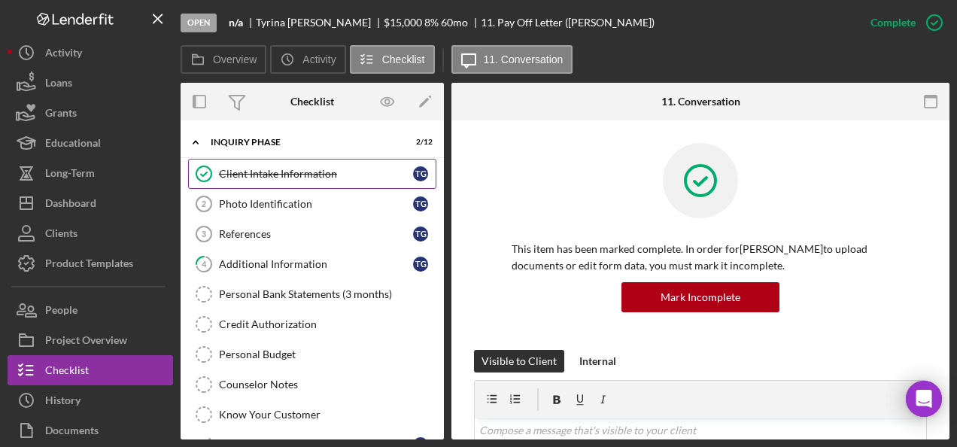
click at [339, 184] on link "Client Intake Information Client Intake Information T G" at bounding box center [312, 174] width 248 height 30
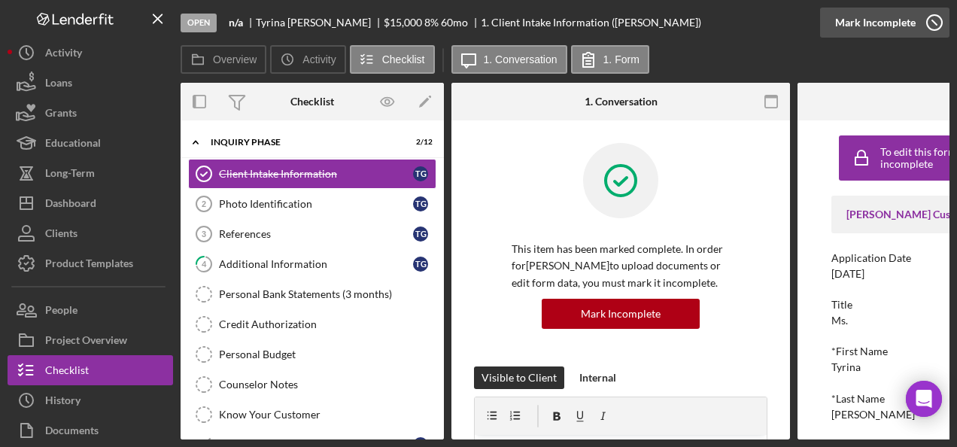
click at [889, 20] on div "Mark Incomplete" at bounding box center [875, 23] width 81 height 30
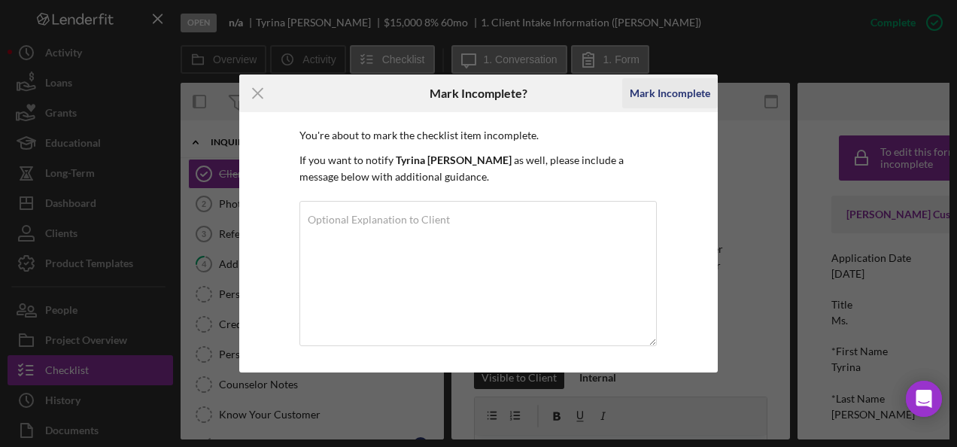
click at [675, 96] on div "Mark Incomplete" at bounding box center [670, 93] width 81 height 30
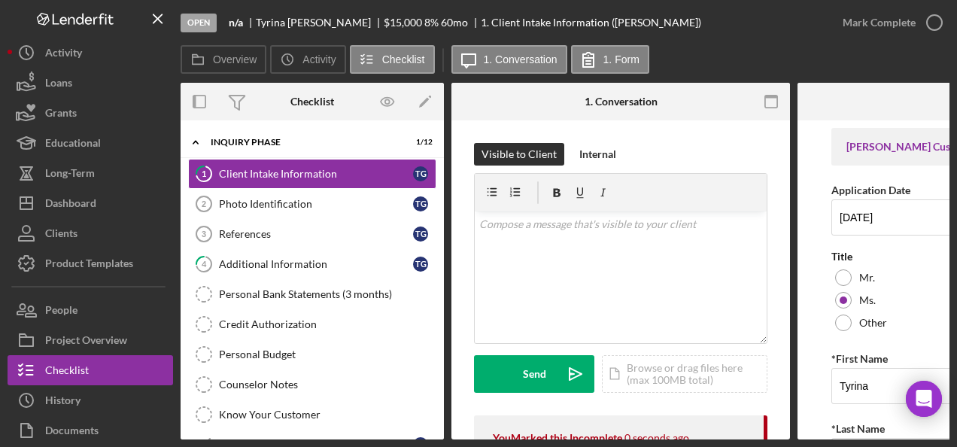
scroll to position [75, 0]
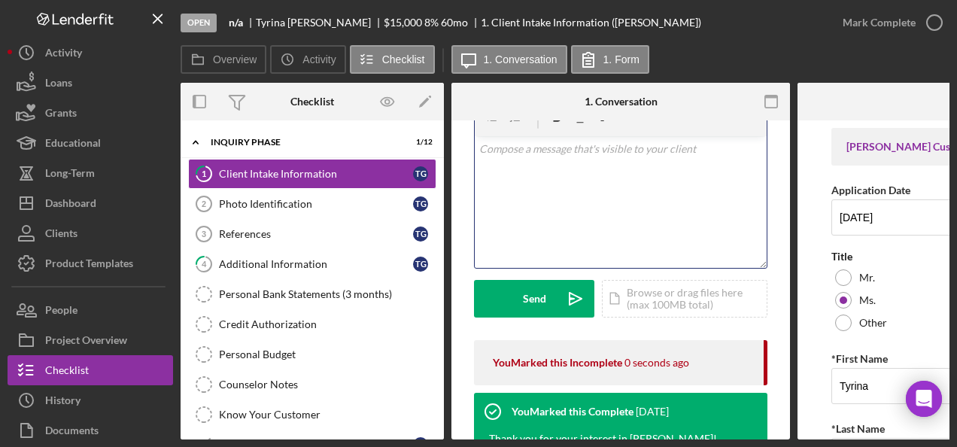
click at [544, 181] on div "v Color teal Color pink Remove color Add row above Add row below Add column bef…" at bounding box center [621, 202] width 292 height 132
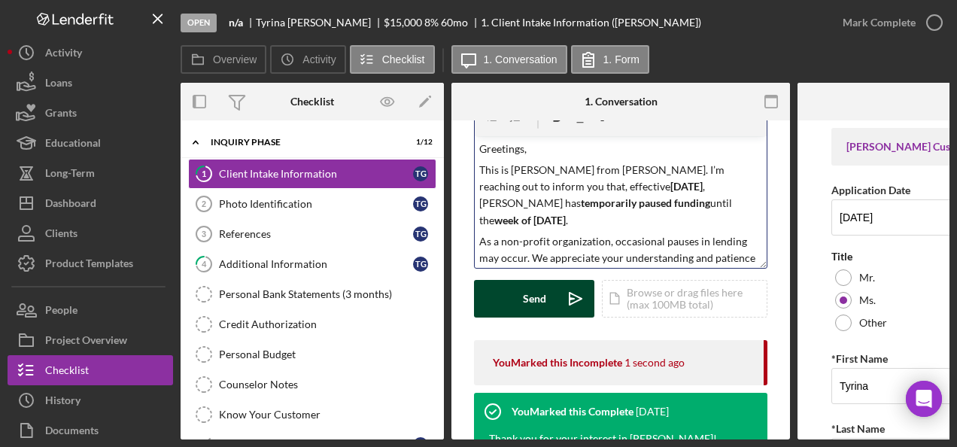
scroll to position [469, 0]
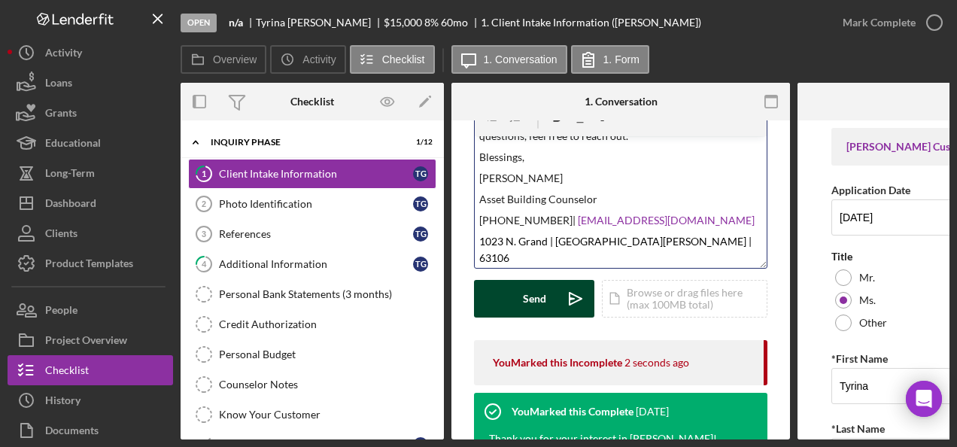
click at [522, 299] on button "Send Icon/icon-invite-send" at bounding box center [534, 299] width 120 height 38
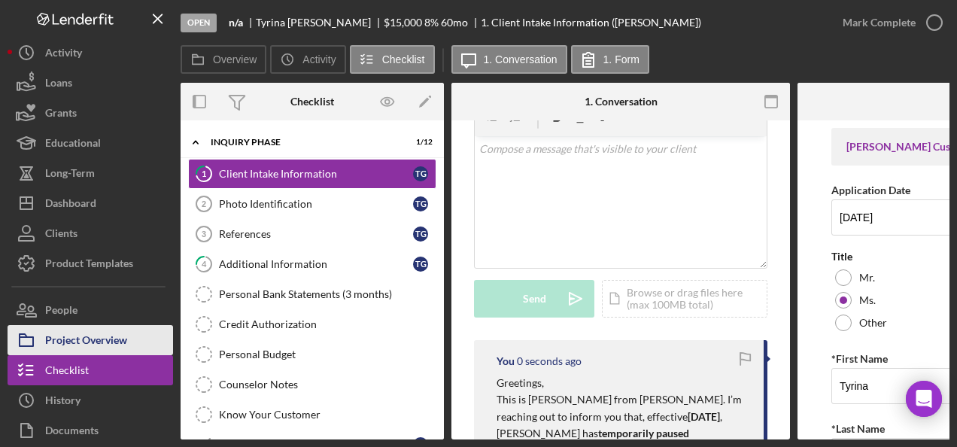
scroll to position [0, 0]
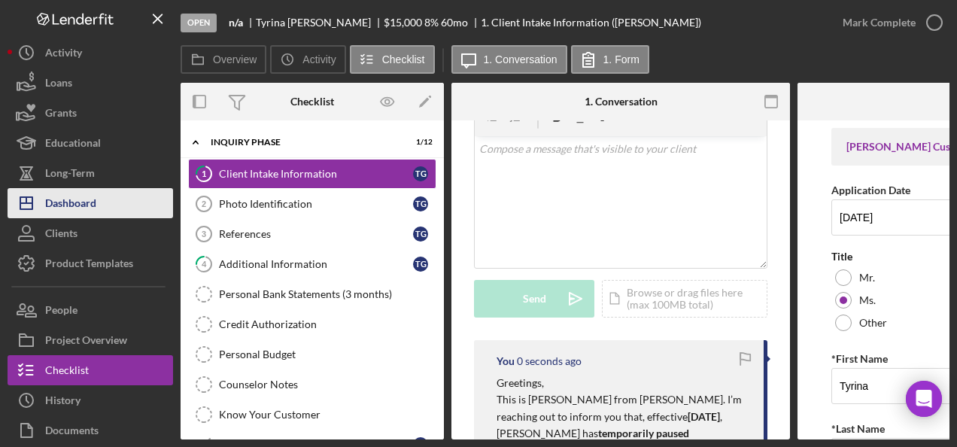
click at [95, 213] on div "Dashboard" at bounding box center [70, 205] width 51 height 34
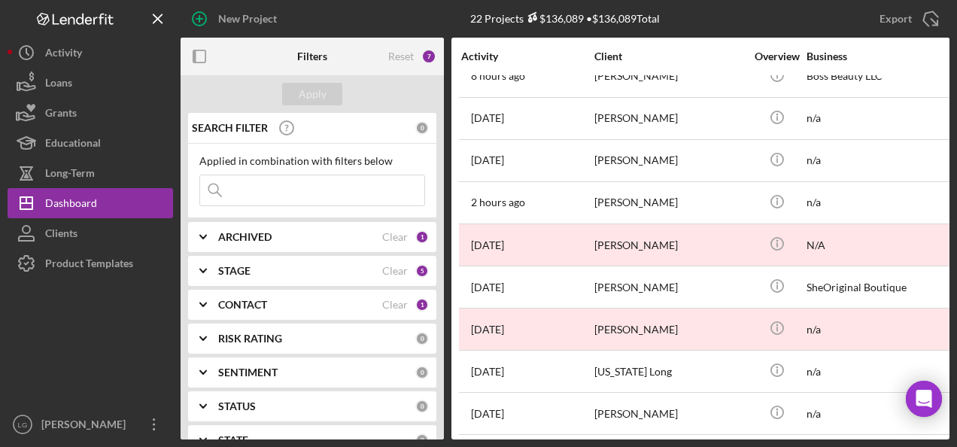
scroll to position [573, 0]
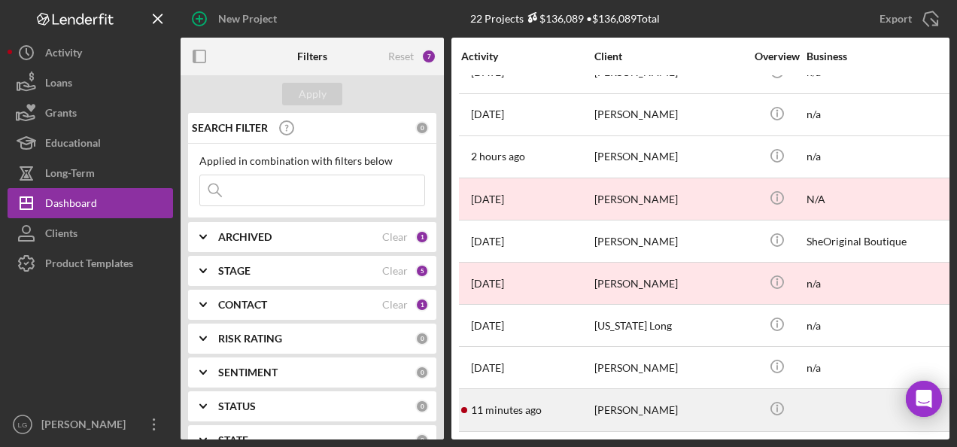
click at [503, 412] on div "11 minutes ago [PERSON_NAME]" at bounding box center [527, 410] width 132 height 40
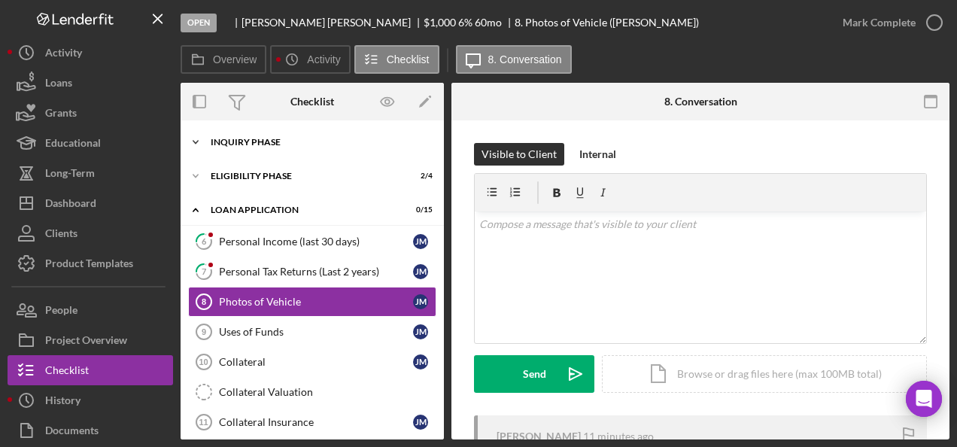
click at [276, 147] on div "Icon/Expander Inquiry Phase 6 / 12" at bounding box center [312, 142] width 263 height 30
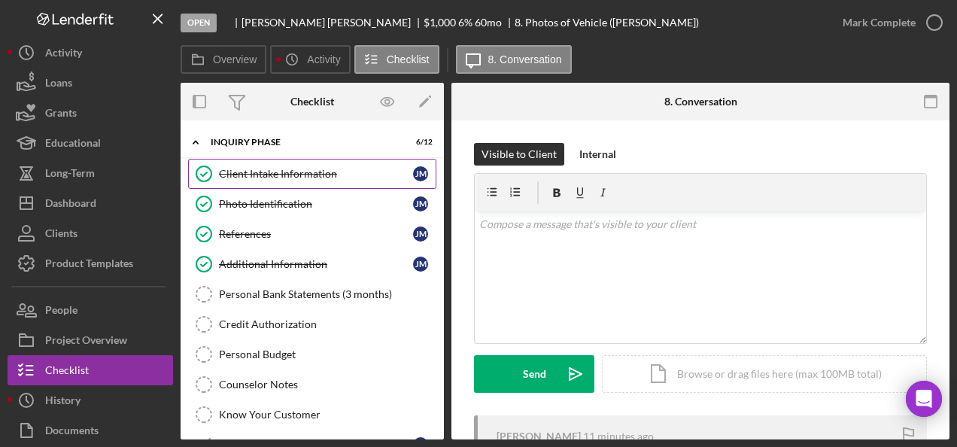
click at [288, 170] on div "Client Intake Information" at bounding box center [316, 174] width 194 height 12
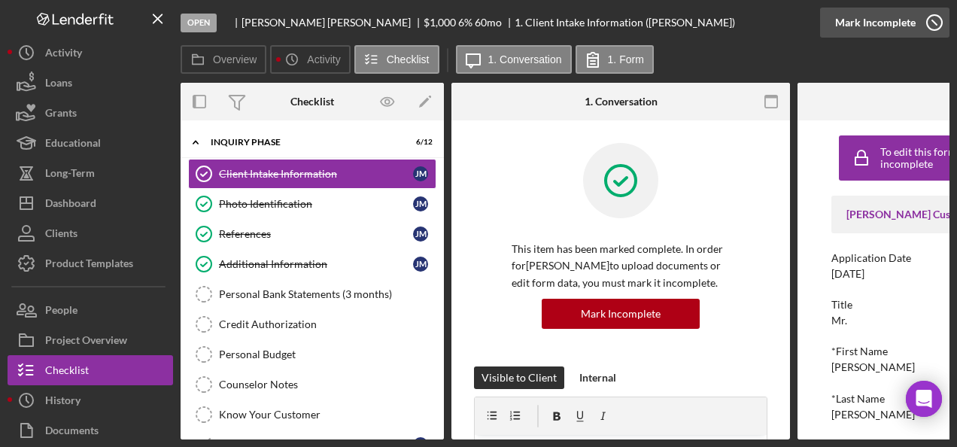
click at [891, 22] on div "Mark Incomplete" at bounding box center [875, 23] width 81 height 30
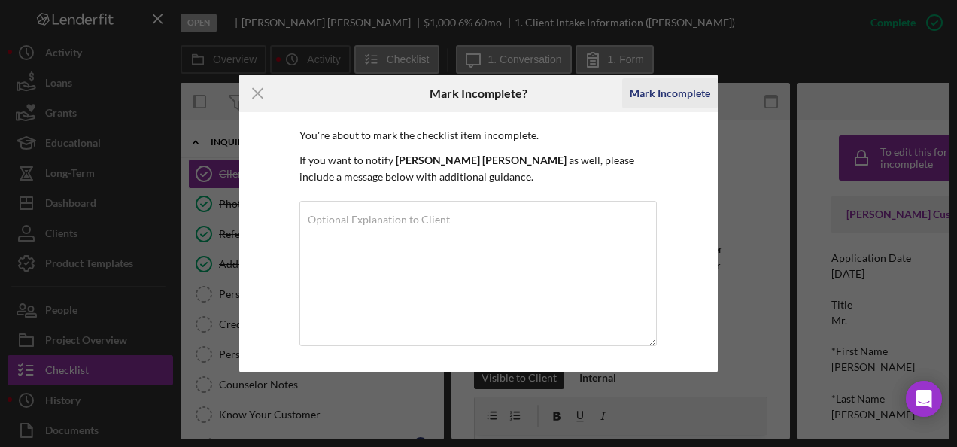
click at [678, 92] on div "Mark Incomplete" at bounding box center [670, 93] width 81 height 30
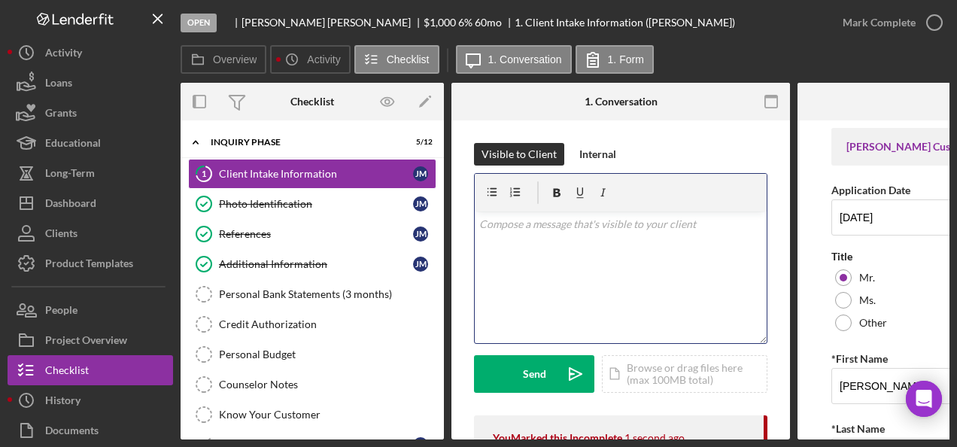
click at [525, 233] on div "v Color teal Color pink Remove color Add row above Add row below Add column bef…" at bounding box center [621, 277] width 292 height 132
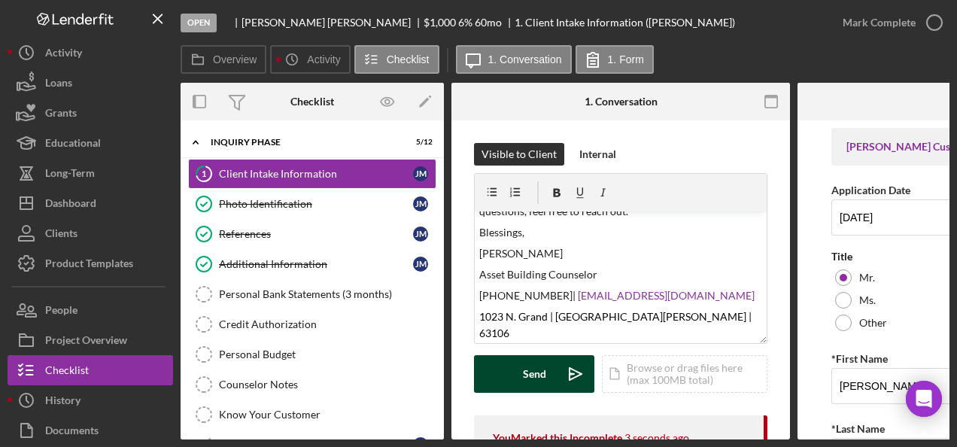
click at [521, 371] on button "Send Icon/icon-invite-send" at bounding box center [534, 374] width 120 height 38
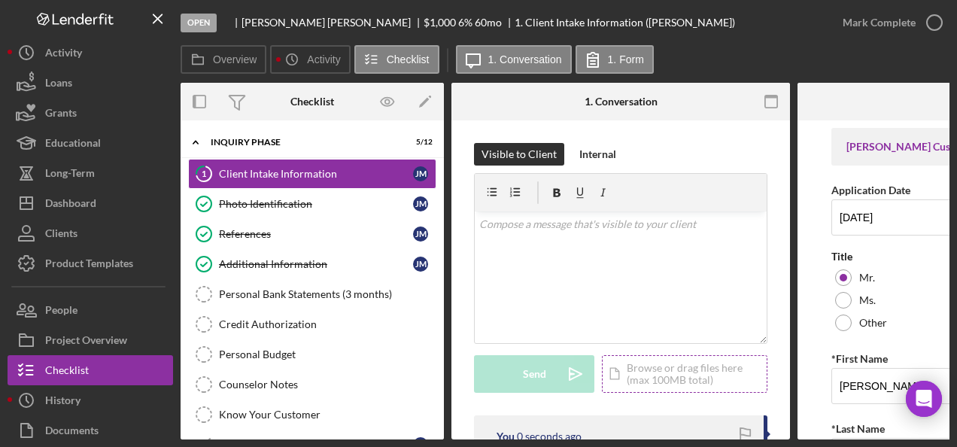
scroll to position [0, 0]
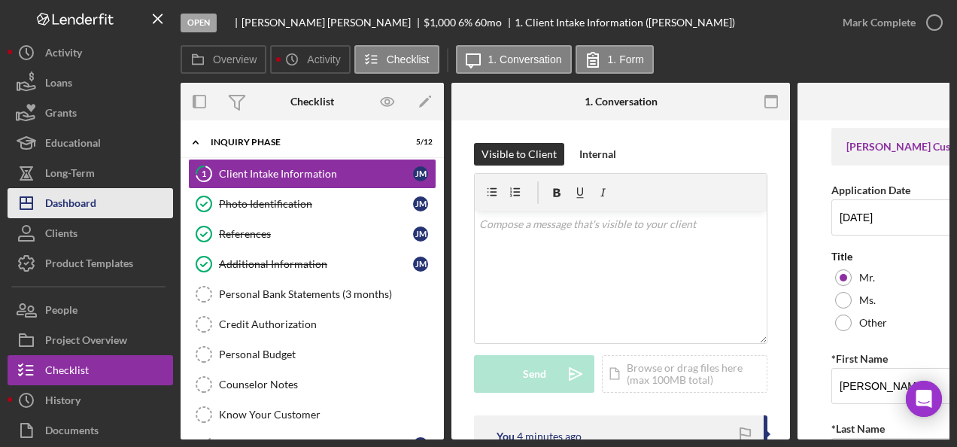
click at [75, 202] on div "Dashboard" at bounding box center [70, 205] width 51 height 34
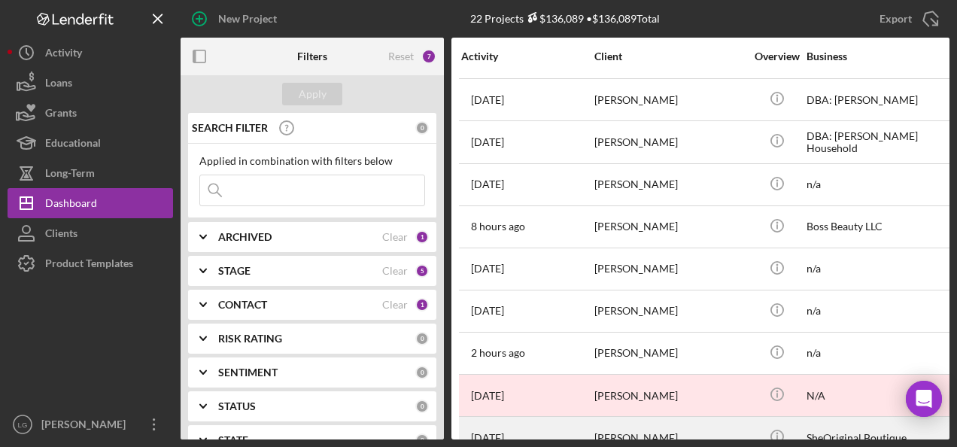
scroll to position [573, 0]
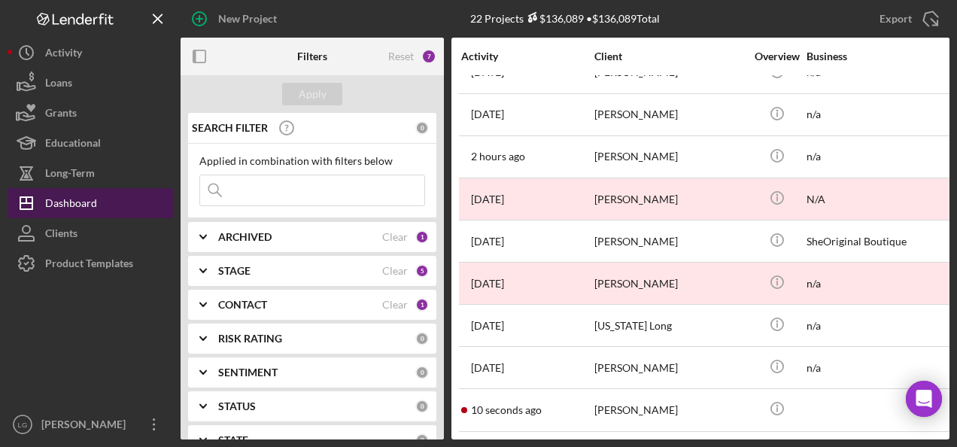
click at [81, 201] on div "Dashboard" at bounding box center [71, 205] width 52 height 34
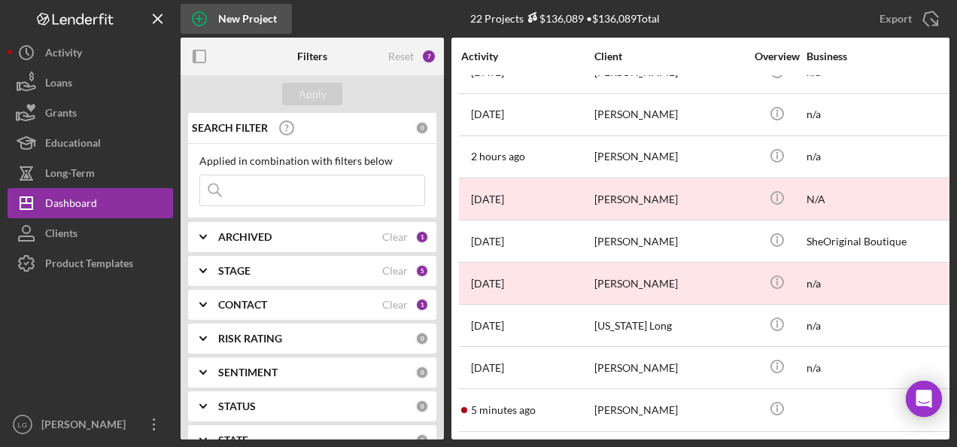
click at [203, 17] on icon "button" at bounding box center [200, 19] width 38 height 38
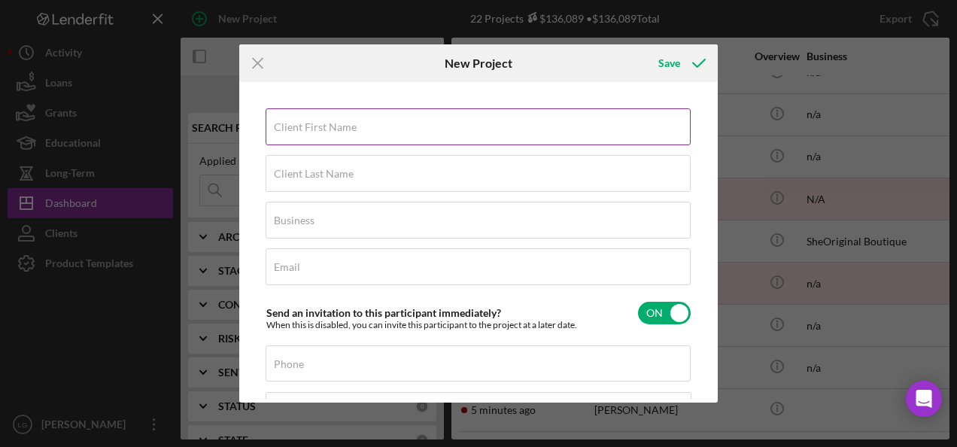
click at [337, 141] on input "Client First Name" at bounding box center [478, 126] width 425 height 36
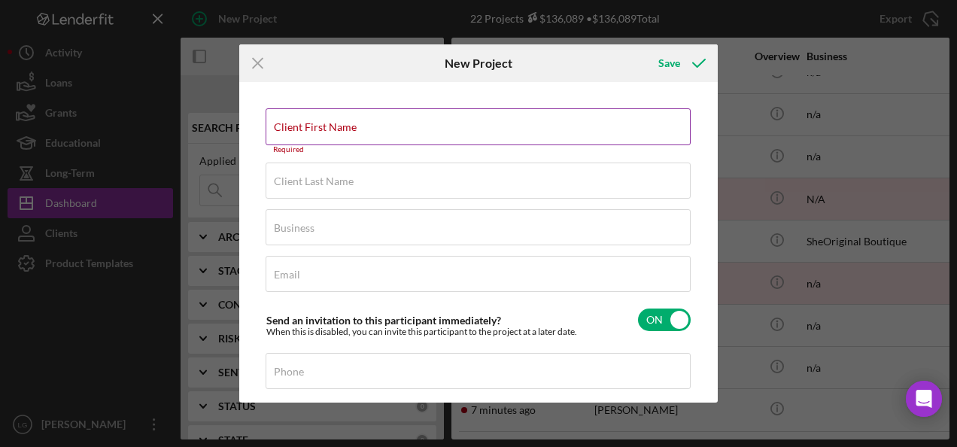
drag, startPoint x: 293, startPoint y: 123, endPoint x: 285, endPoint y: 131, distance: 10.6
click at [286, 131] on label "Client First Name" at bounding box center [315, 127] width 83 height 12
click at [286, 131] on input "Client First Name" at bounding box center [478, 126] width 425 height 36
paste input "LaReshia"
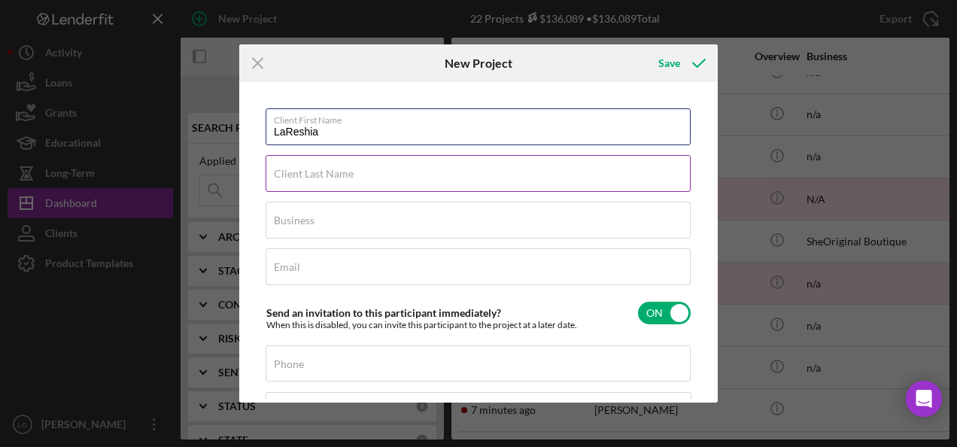
type input "LaReshia"
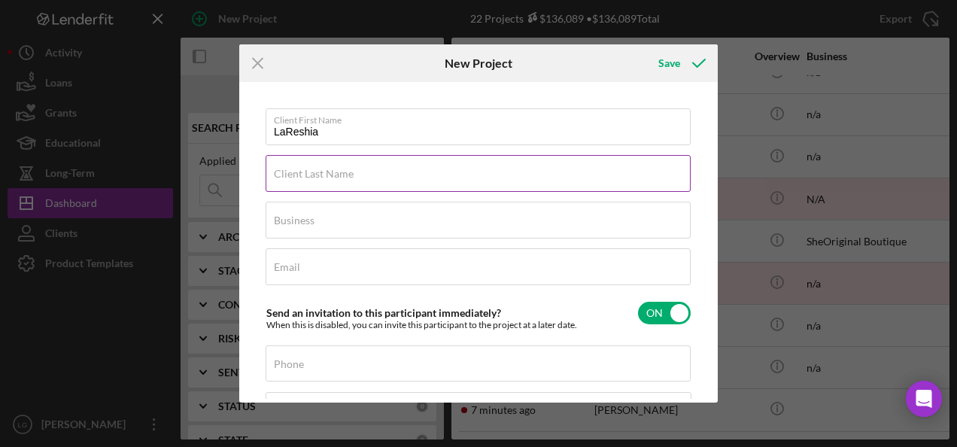
click at [302, 178] on label "Client Last Name" at bounding box center [314, 174] width 80 height 12
click at [302, 178] on input "Client Last Name" at bounding box center [478, 173] width 425 height 36
type input "Doll"
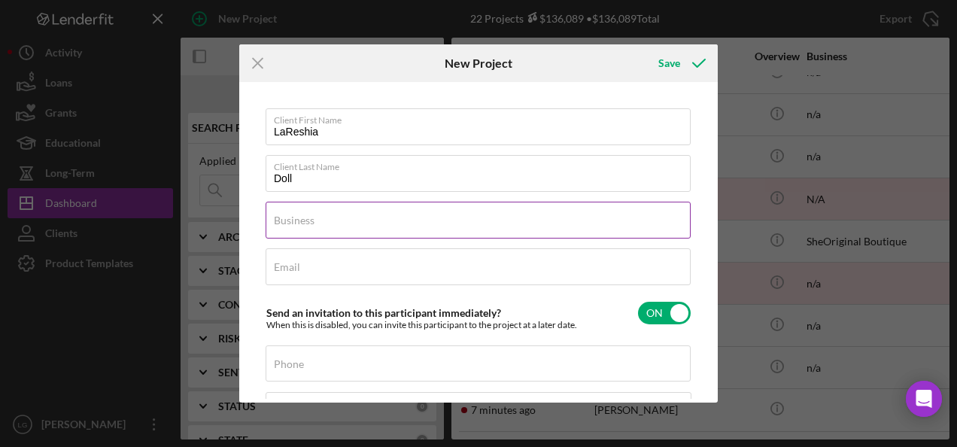
click at [291, 215] on label "Business" at bounding box center [294, 220] width 41 height 12
click at [291, 215] on input "Business" at bounding box center [478, 220] width 425 height 36
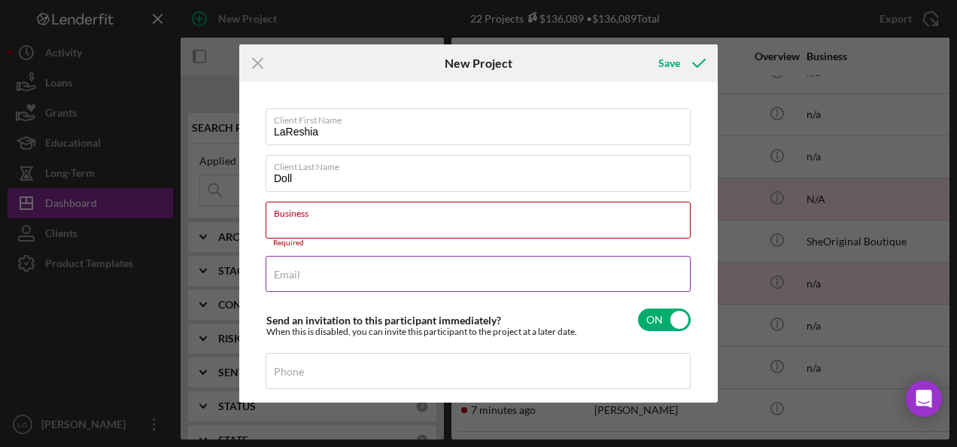
click at [335, 261] on div "Email Required" at bounding box center [479, 275] width 426 height 38
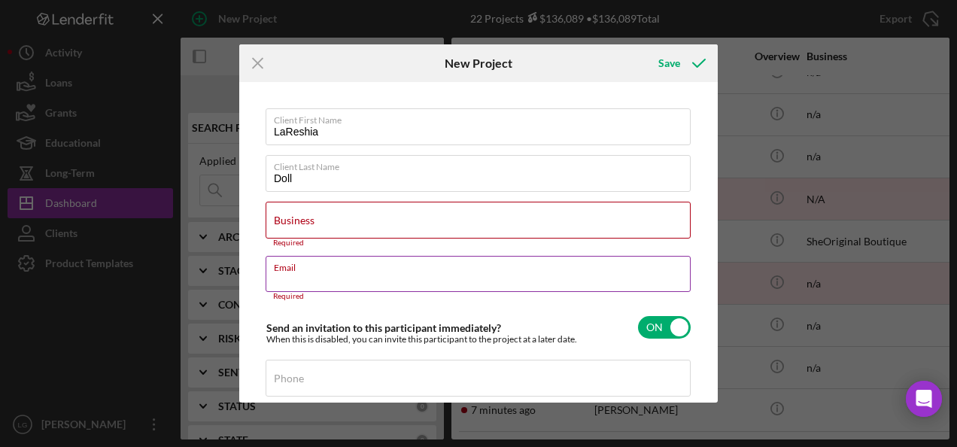
click at [339, 266] on div "Email Required" at bounding box center [479, 278] width 426 height 45
drag, startPoint x: 334, startPoint y: 267, endPoint x: 305, endPoint y: 263, distance: 28.9
click at [305, 263] on div "Email Required" at bounding box center [479, 278] width 426 height 45
paste input "[EMAIL_ADDRESS][DOMAIN_NAME]"
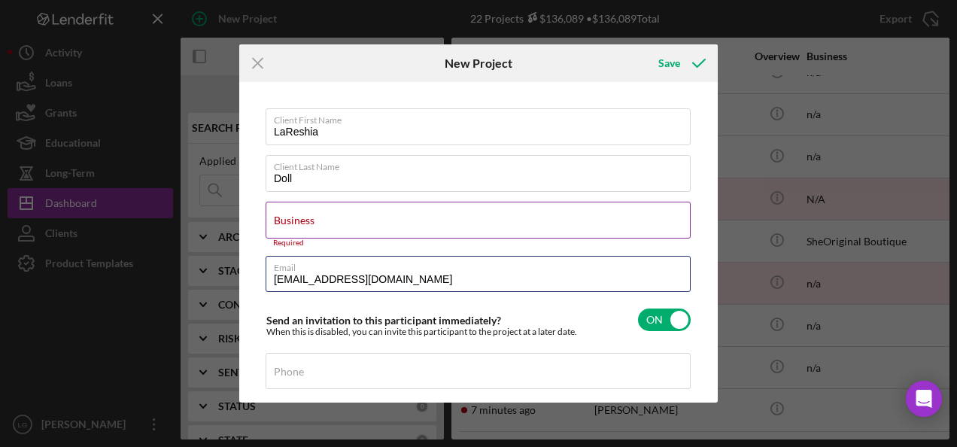
type input "[EMAIL_ADDRESS][DOMAIN_NAME]"
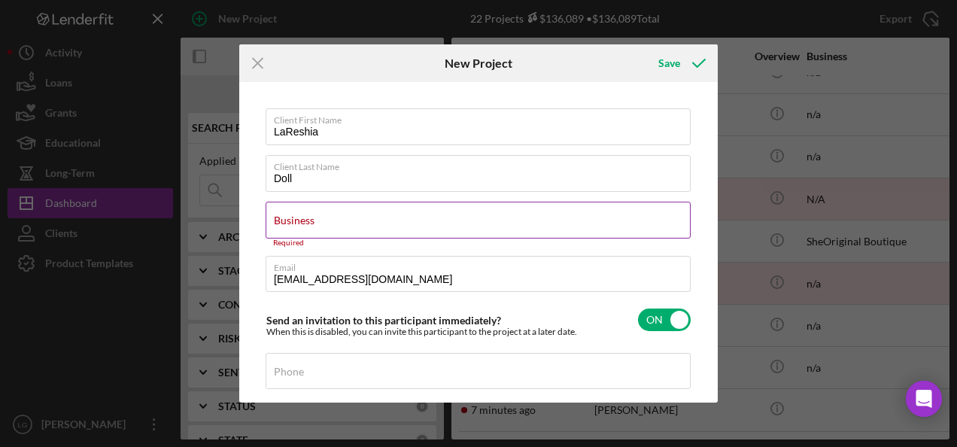
click at [295, 229] on input "Business" at bounding box center [478, 220] width 425 height 36
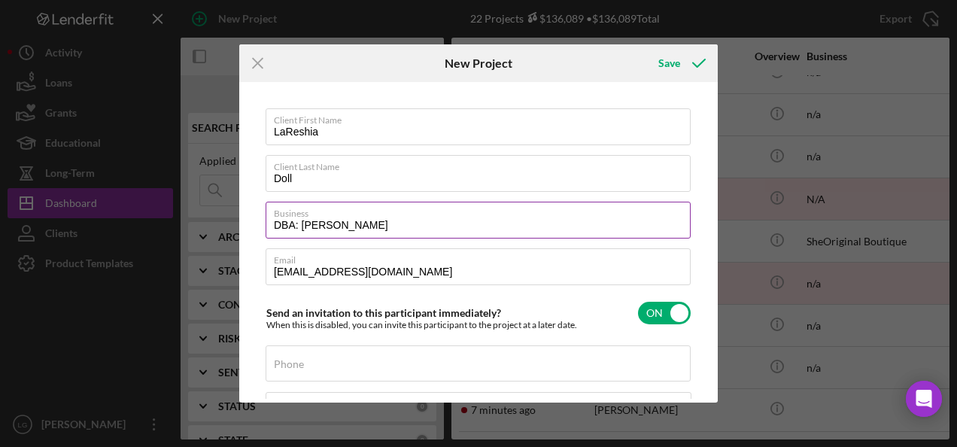
scroll to position [150, 0]
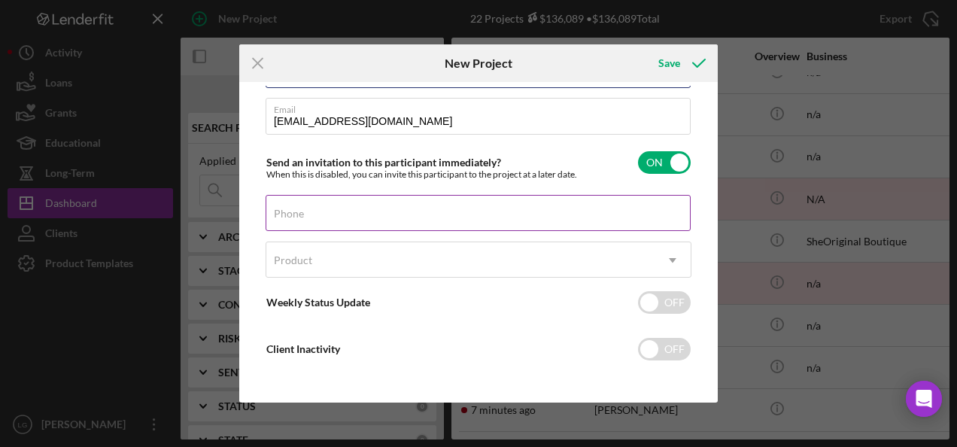
type input "DBA: [PERSON_NAME]"
click at [291, 219] on input "Phone" at bounding box center [478, 213] width 425 height 36
paste input "[PHONE_NUMBER]"
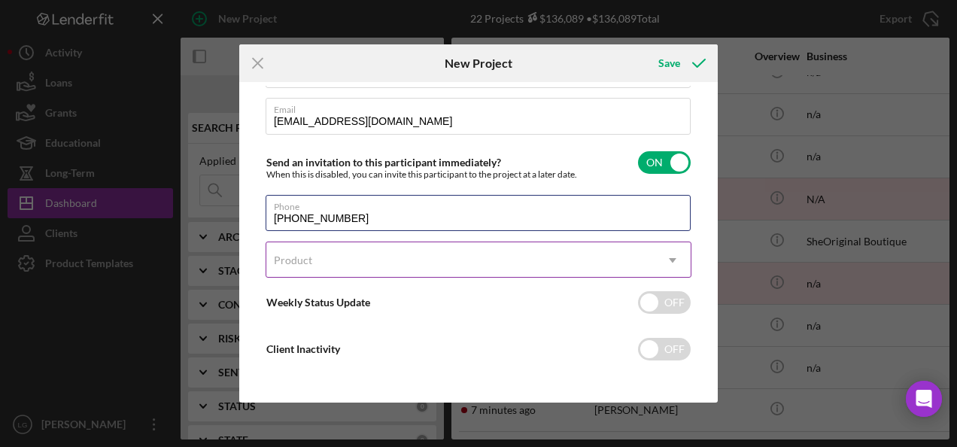
type input "[PHONE_NUMBER]"
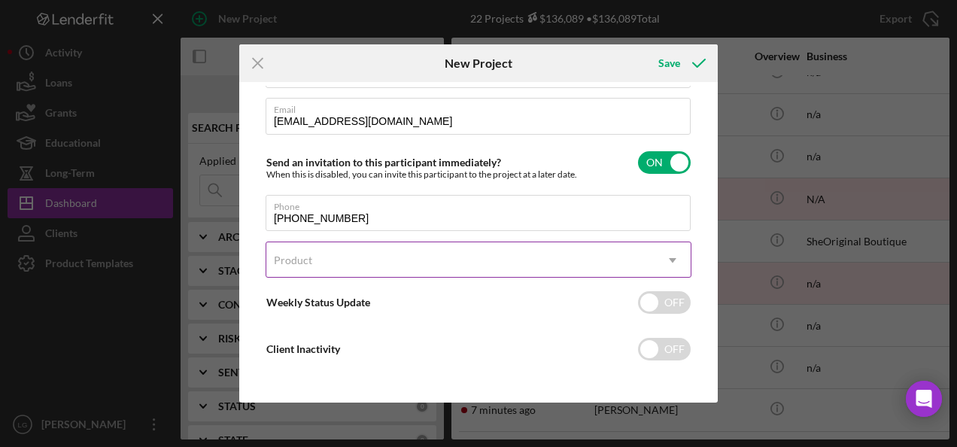
click at [365, 263] on div "Product" at bounding box center [460, 260] width 388 height 35
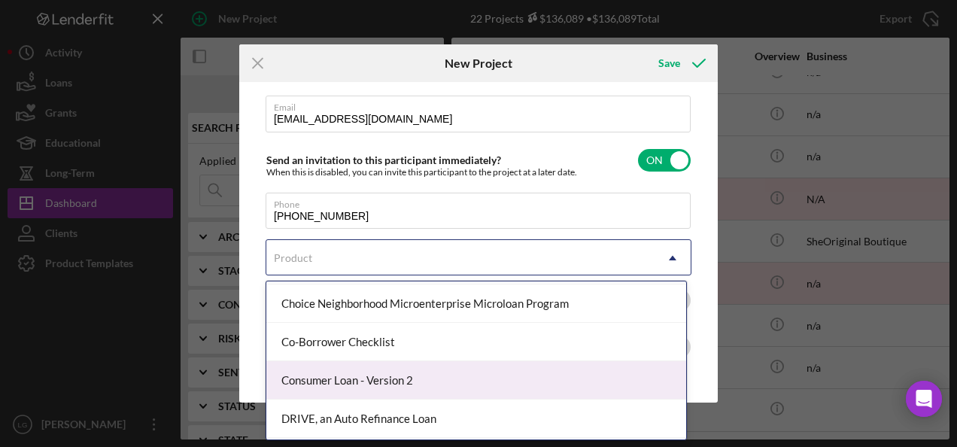
scroll to position [0, 0]
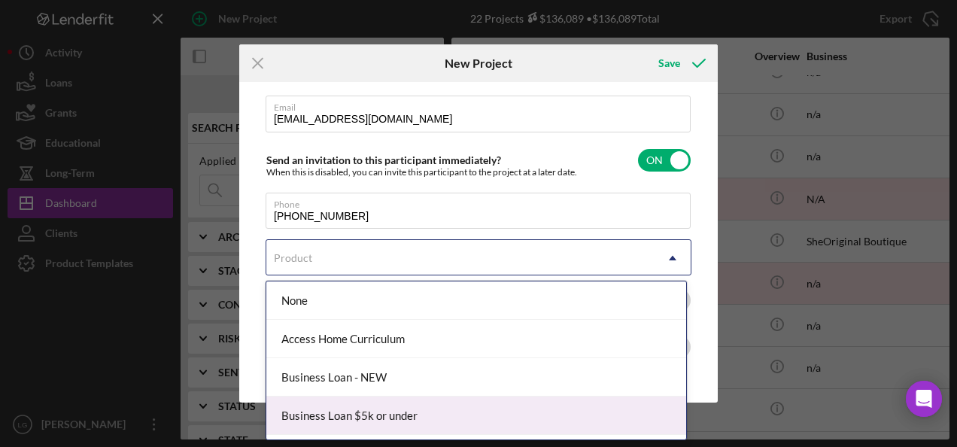
click at [367, 408] on div "Business Loan $5k or under" at bounding box center [476, 415] width 420 height 38
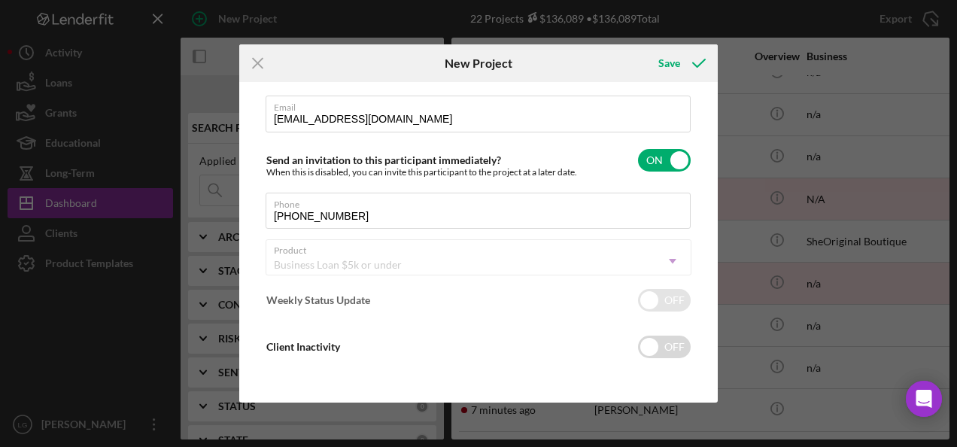
checkbox input "true"
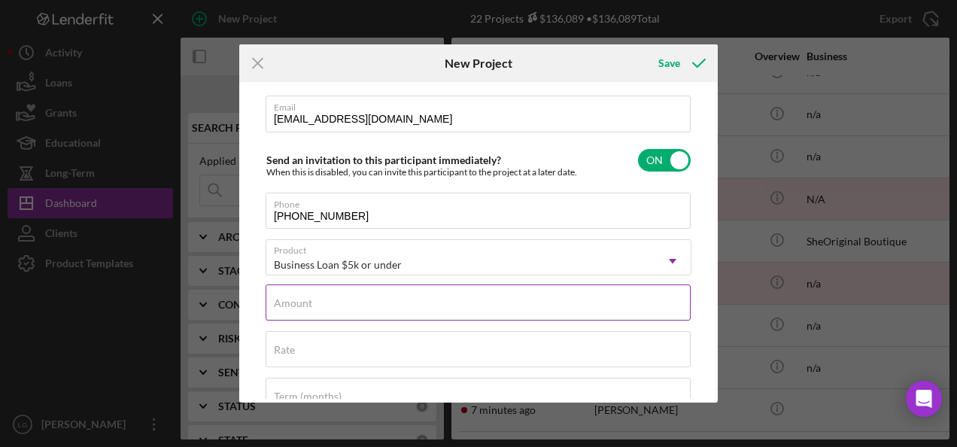
click at [344, 303] on input "Amount" at bounding box center [478, 302] width 425 height 36
type input "$4,000"
click at [345, 345] on div "Rate" at bounding box center [479, 350] width 426 height 38
type input "8.500%"
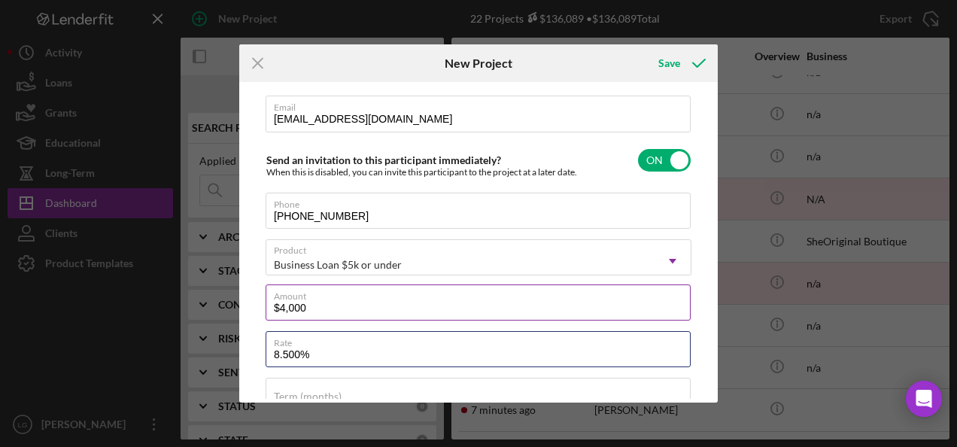
scroll to position [303, 0]
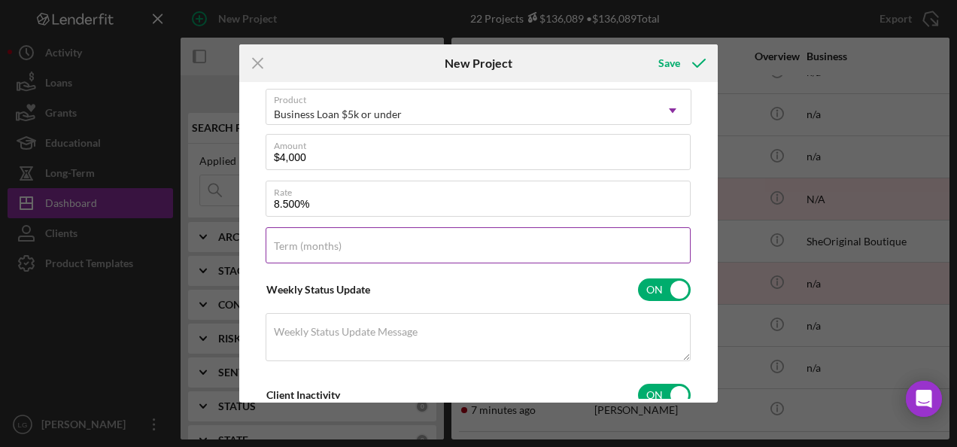
click at [333, 247] on label "Term (months)" at bounding box center [308, 246] width 68 height 12
click at [333, 247] on input "Term (months)" at bounding box center [478, 245] width 425 height 36
type input "60"
click at [681, 59] on icon "submit" at bounding box center [699, 63] width 38 height 38
checkbox input "false"
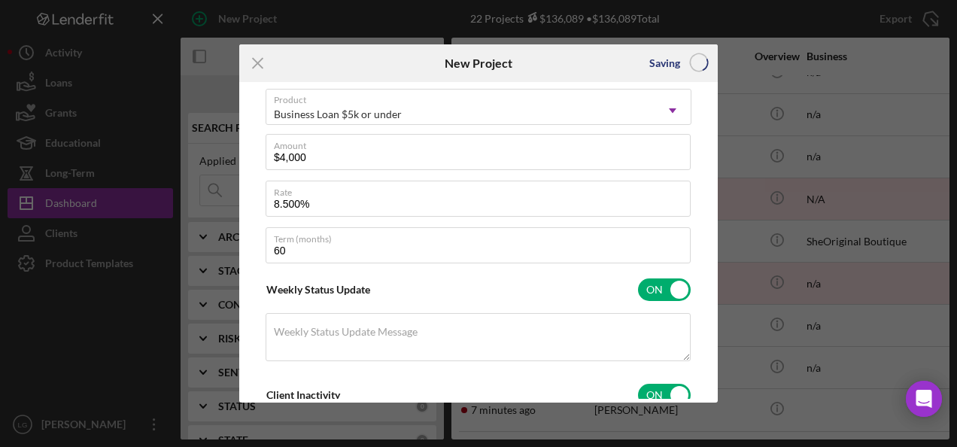
checkbox input "false"
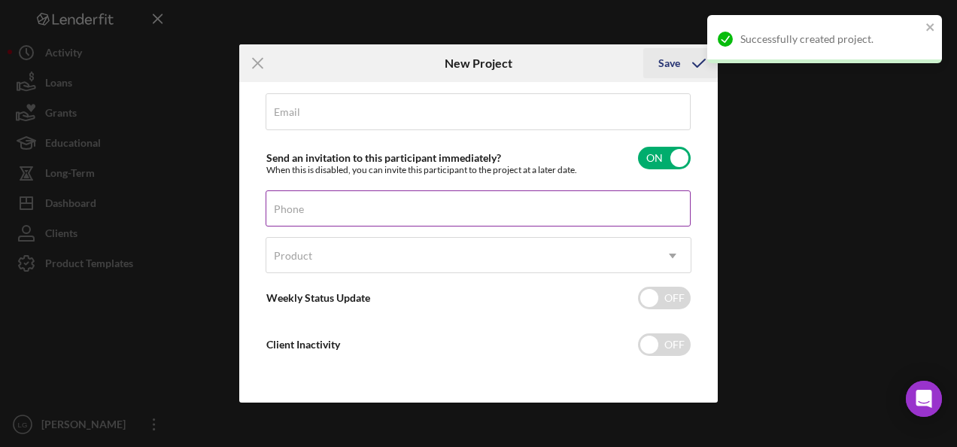
scroll to position [153, 0]
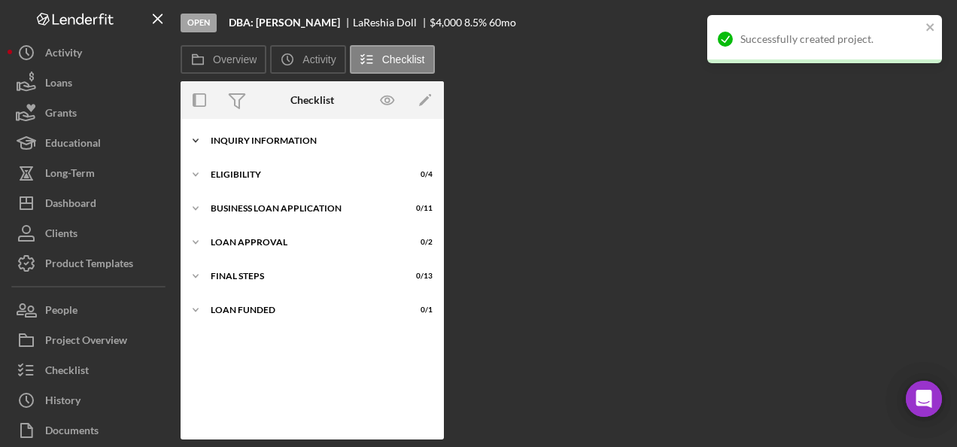
click at [285, 129] on div "Icon/Expander INQUIRY INFORMATION 0 / 11" at bounding box center [312, 141] width 263 height 30
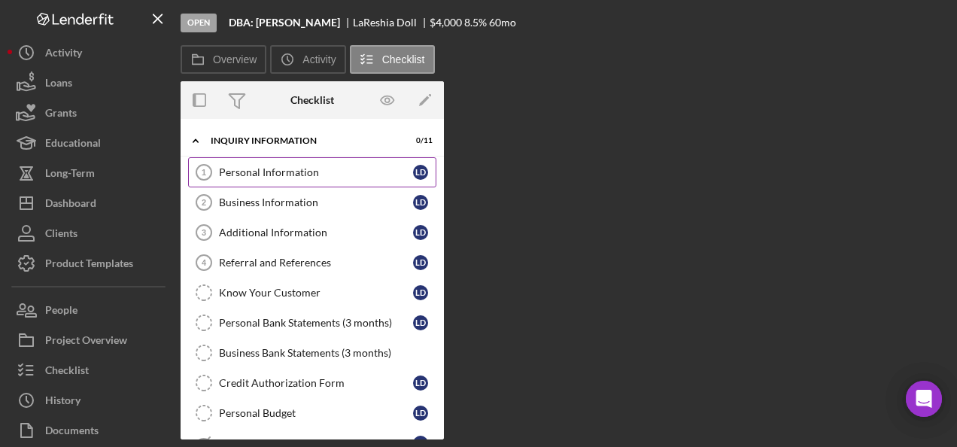
click at [267, 178] on link "Personal Information 1 Personal Information [PERSON_NAME]" at bounding box center [312, 172] width 248 height 30
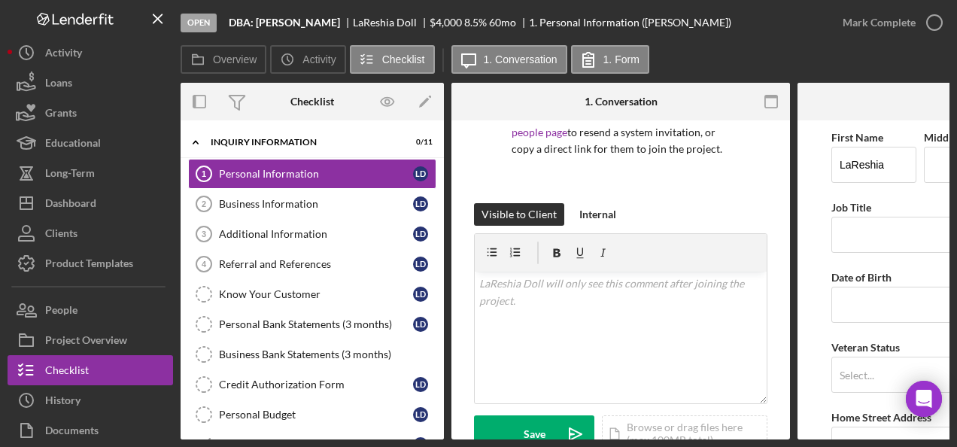
scroll to position [301, 0]
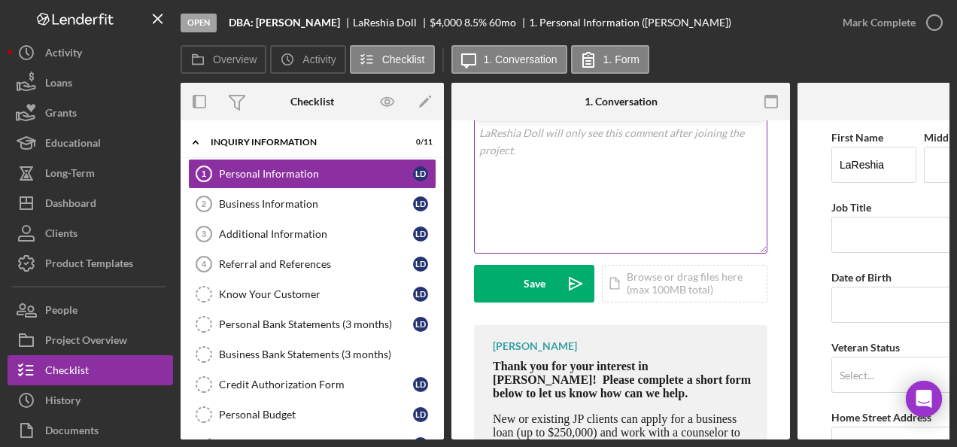
click at [518, 150] on div "v Color teal Color pink Remove color Add row above Add row below Add column bef…" at bounding box center [621, 187] width 292 height 132
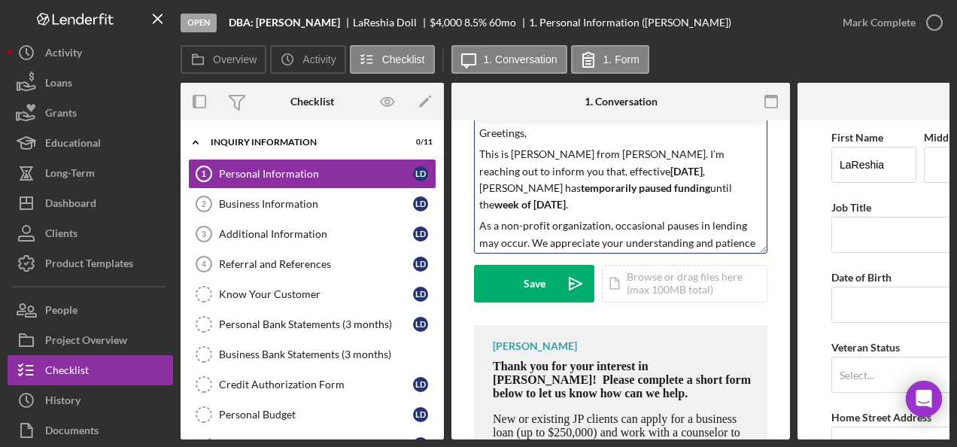
scroll to position [406, 0]
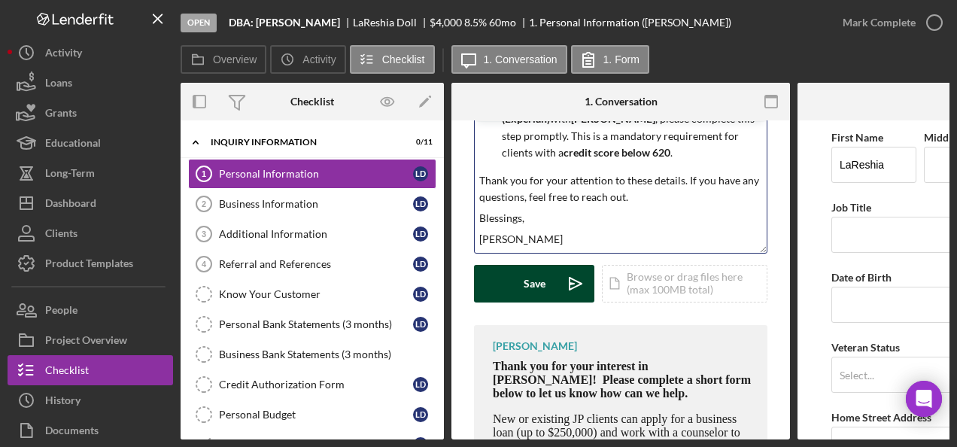
click at [521, 291] on button "Save Icon/icon-invite-send" at bounding box center [534, 284] width 120 height 38
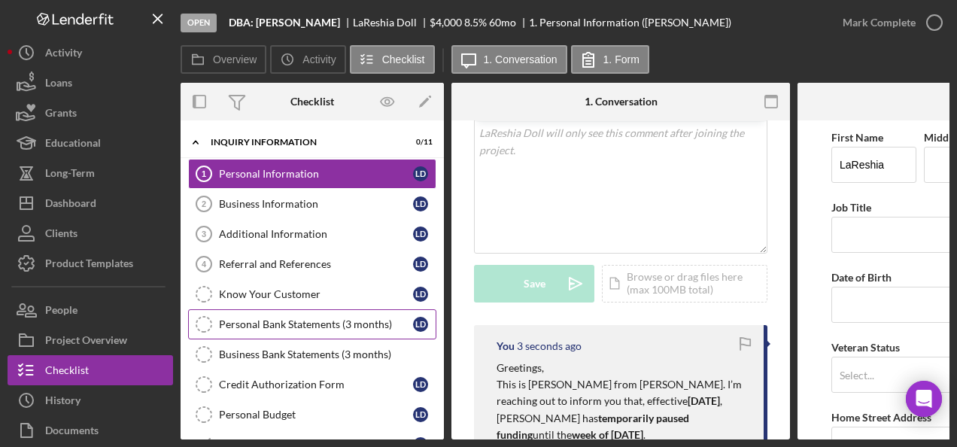
scroll to position [150, 0]
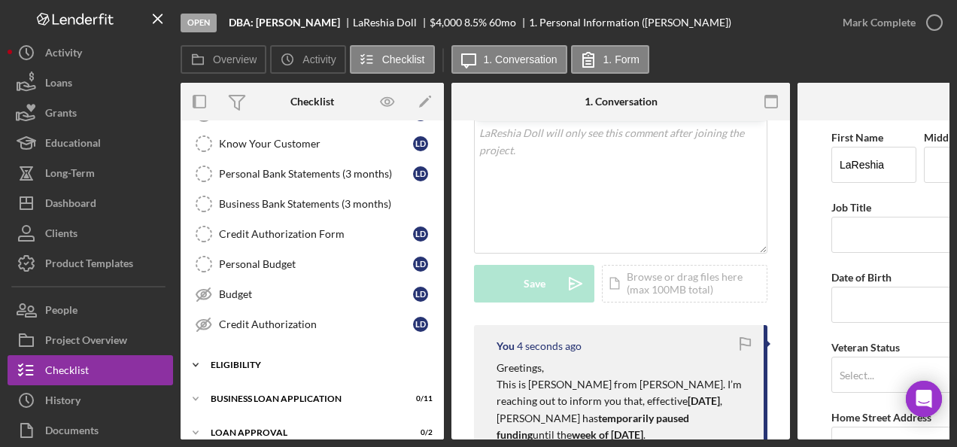
click at [253, 350] on div "Icon/Expander Eligibility 0 / 4" at bounding box center [312, 365] width 263 height 30
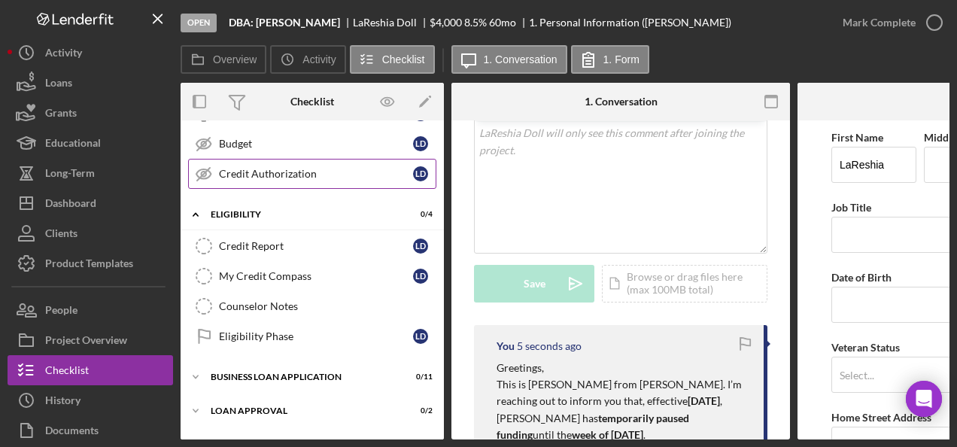
scroll to position [360, 0]
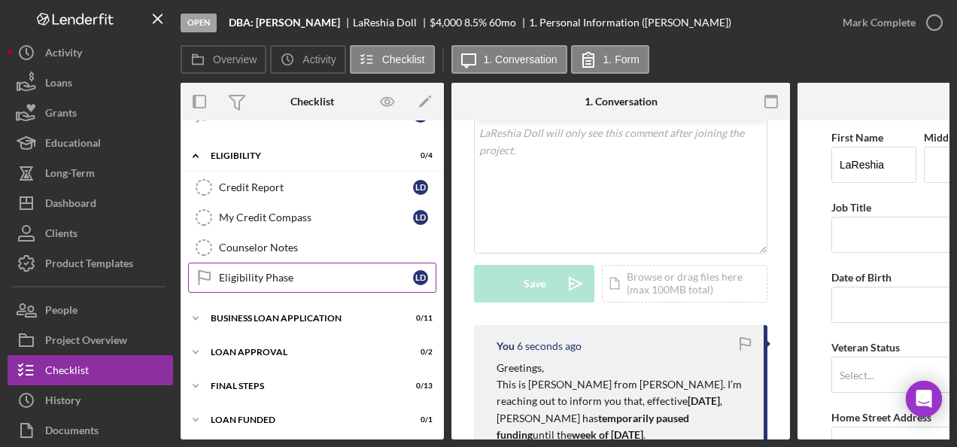
click at [259, 272] on div "Eligibility Phase" at bounding box center [316, 278] width 194 height 12
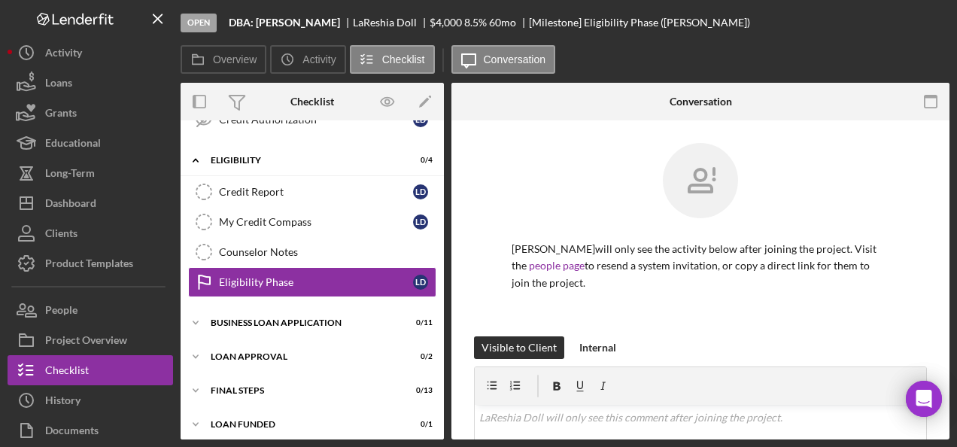
scroll to position [355, 0]
click at [886, 26] on div "Mark Complete" at bounding box center [879, 23] width 73 height 30
click at [209, 310] on icon "Icon/Expander" at bounding box center [196, 323] width 30 height 30
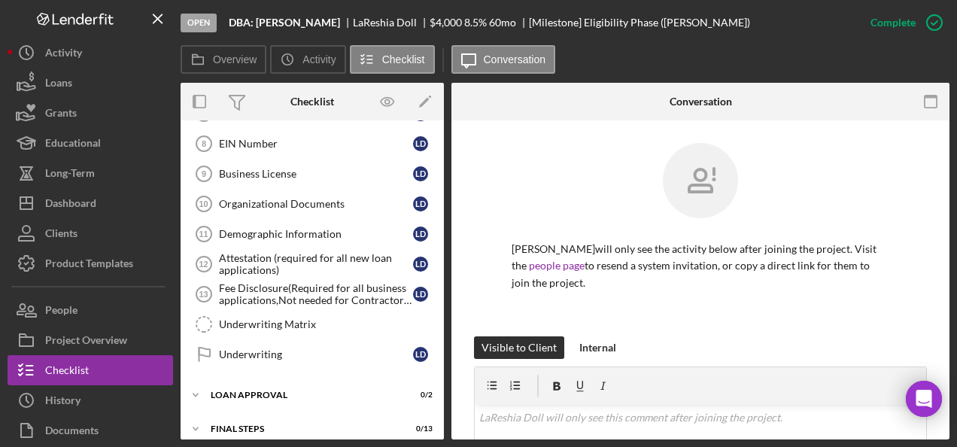
scroll to position [689, 0]
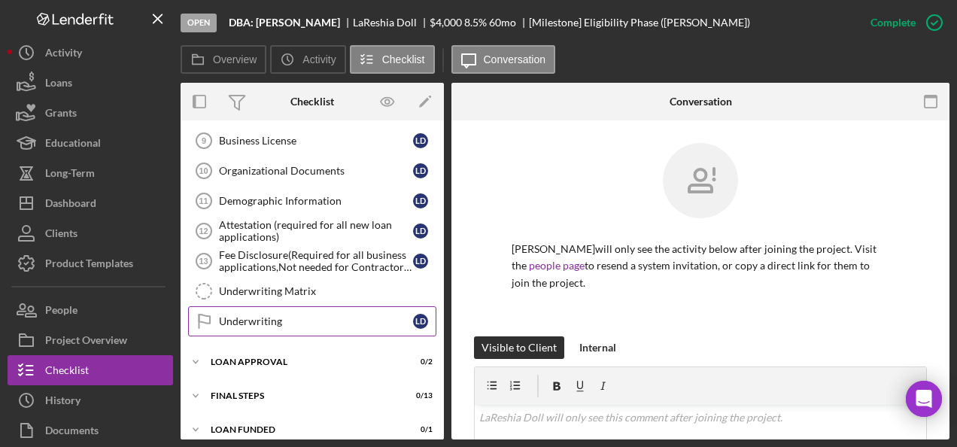
click at [264, 315] on div "Underwriting" at bounding box center [316, 321] width 194 height 12
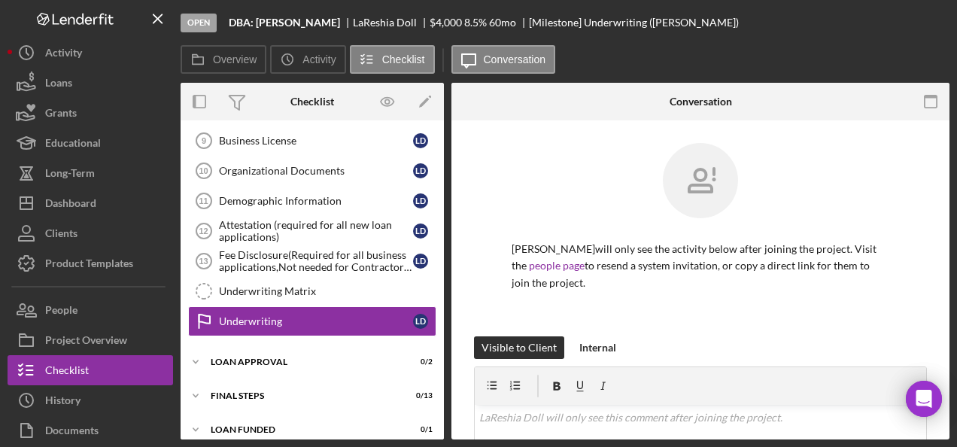
scroll to position [689, 0]
click at [838, 23] on button "Mark Complete" at bounding box center [889, 23] width 122 height 30
click at [263, 347] on div "Icon/Expander Loan Approval 0 / 2" at bounding box center [312, 362] width 263 height 30
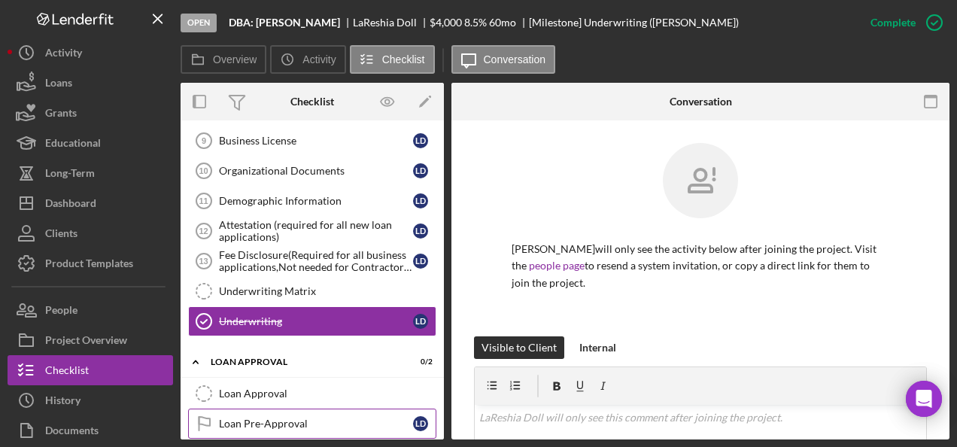
scroll to position [756, 0]
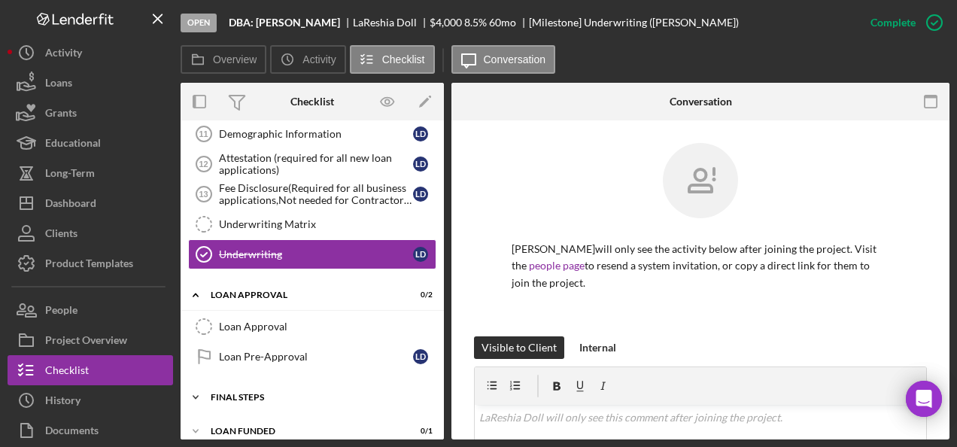
click at [254, 393] on div "Final Steps" at bounding box center [318, 397] width 214 height 9
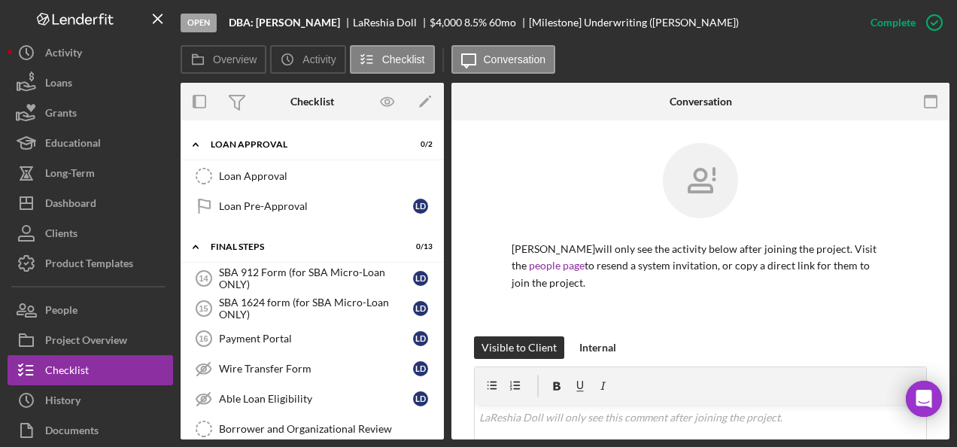
scroll to position [1057, 0]
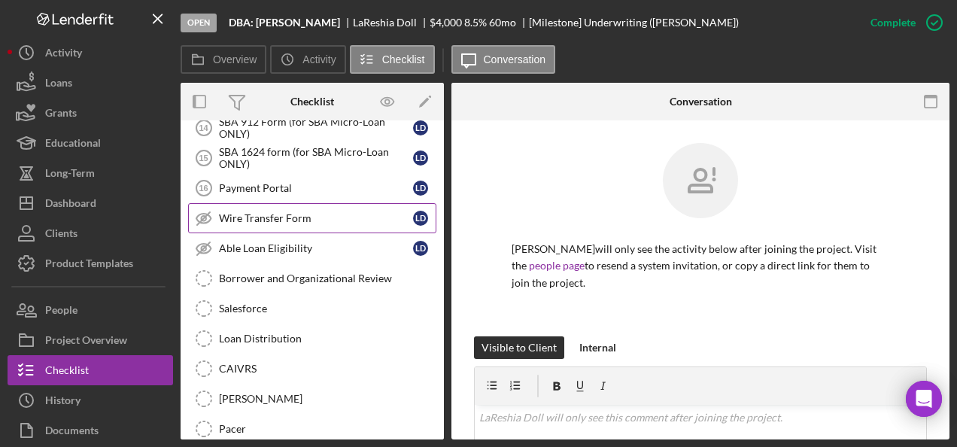
click at [264, 212] on div "Wire Transfer Form" at bounding box center [316, 218] width 194 height 12
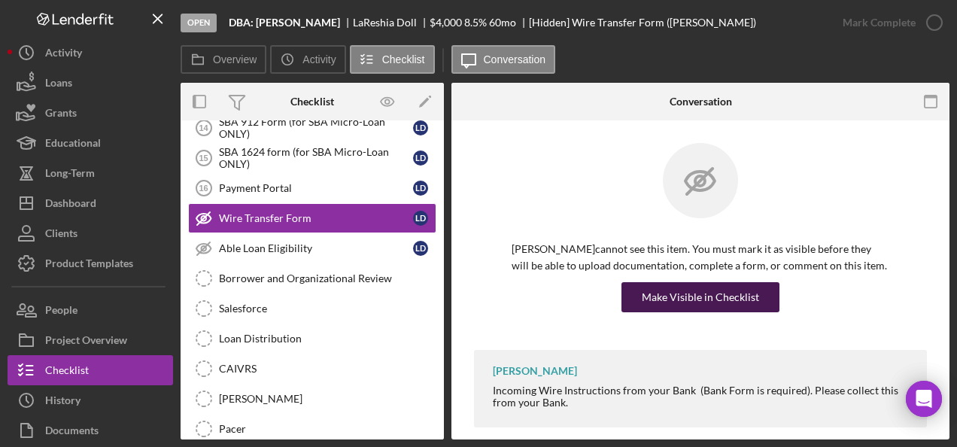
click at [718, 289] on div "Make Visible in Checklist" at bounding box center [700, 297] width 117 height 30
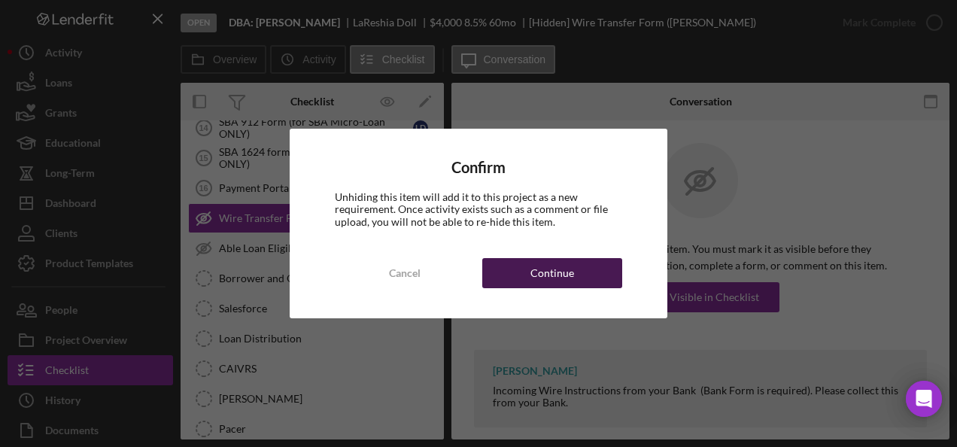
click at [608, 272] on button "Continue" at bounding box center [552, 273] width 140 height 30
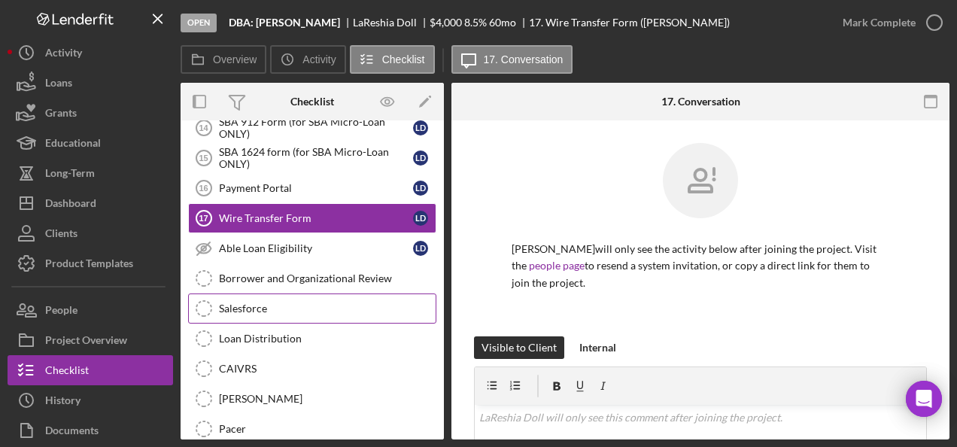
scroll to position [1149, 0]
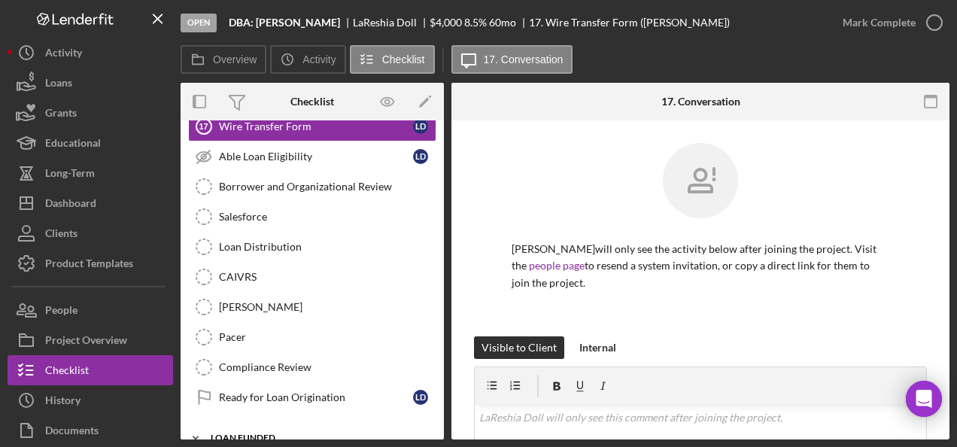
click at [254, 433] on div "LOAN FUNDED" at bounding box center [318, 437] width 214 height 9
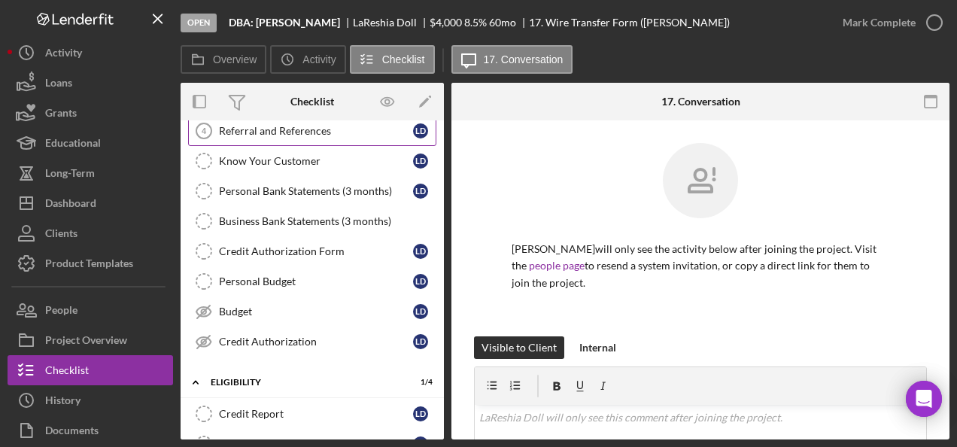
scroll to position [0, 0]
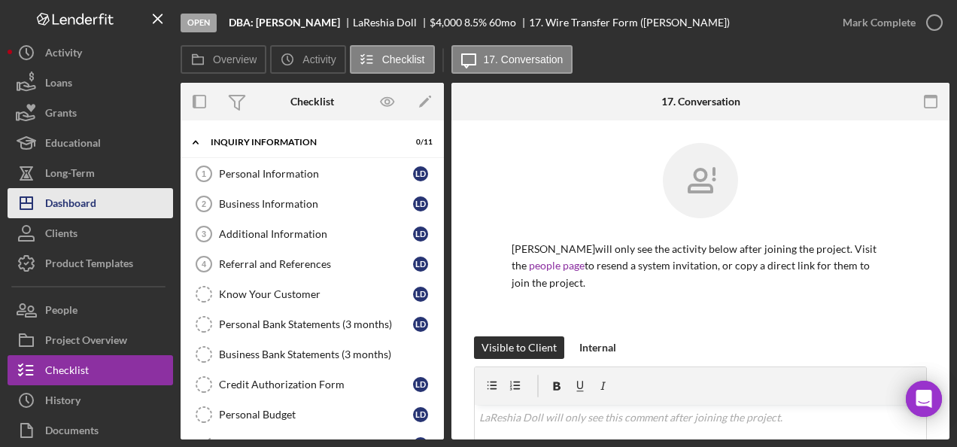
click at [90, 203] on div "Dashboard" at bounding box center [70, 205] width 51 height 34
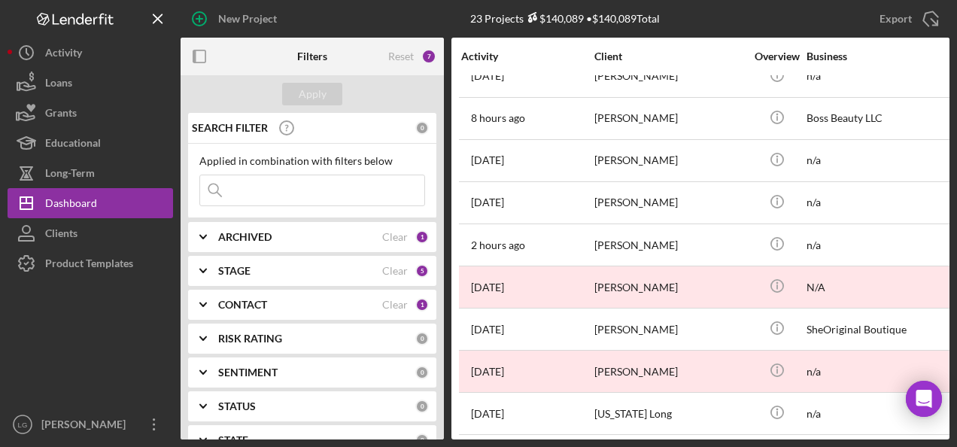
scroll to position [614, 0]
